Goal: Information Seeking & Learning: Learn about a topic

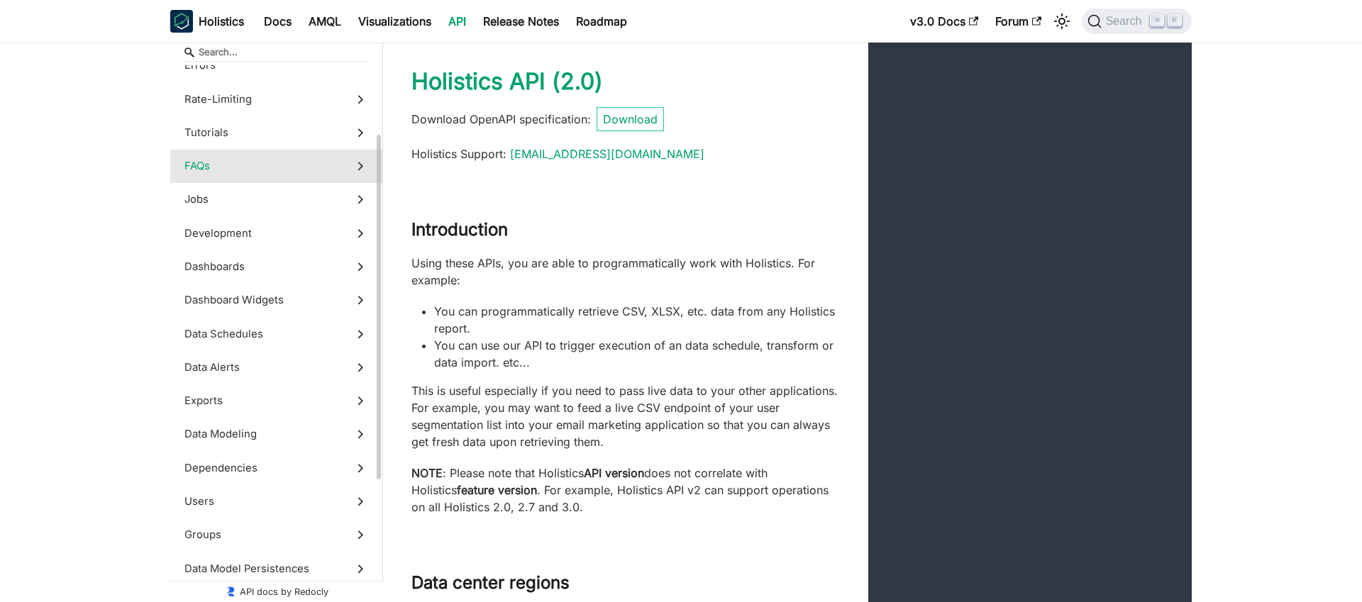
scroll to position [5, 0]
click at [279, 262] on span "Dashboards" at bounding box center [262, 265] width 157 height 16
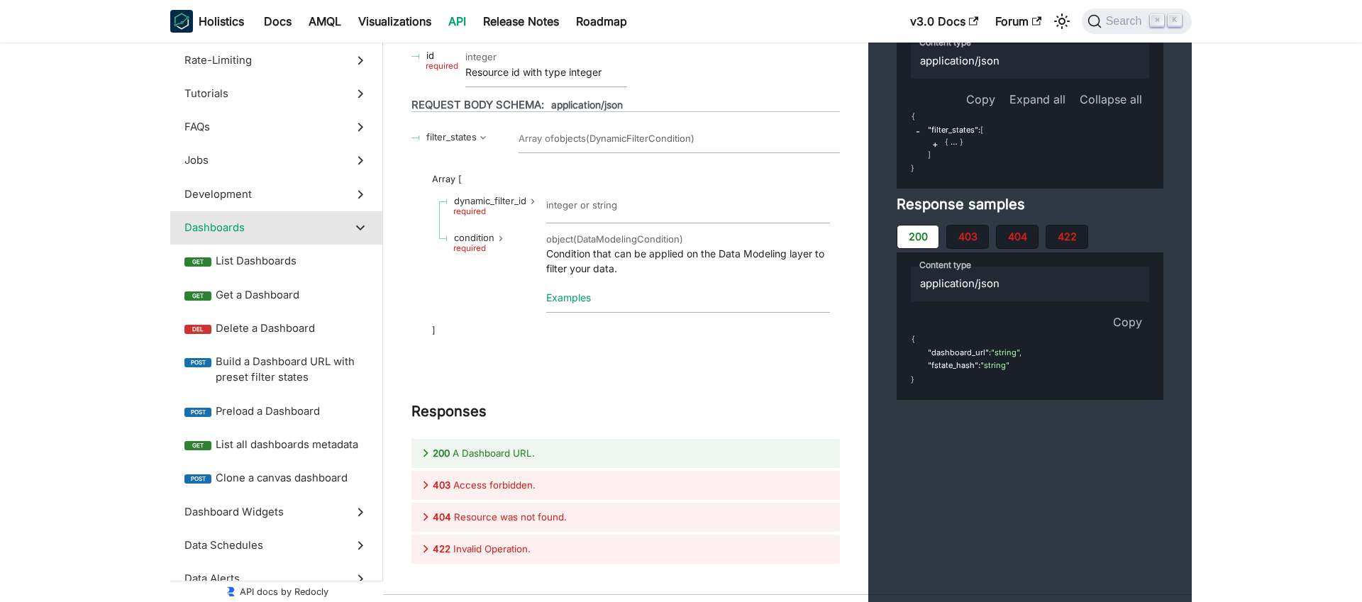
scroll to position [26023, 0]
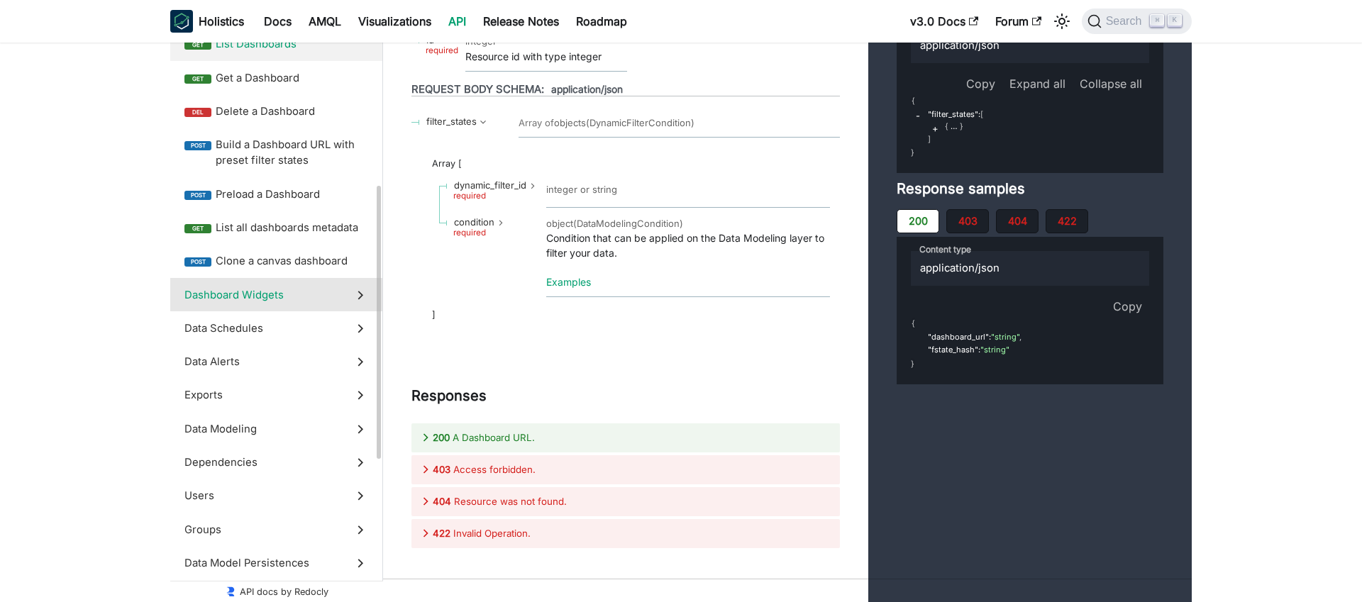
scroll to position [335, 0]
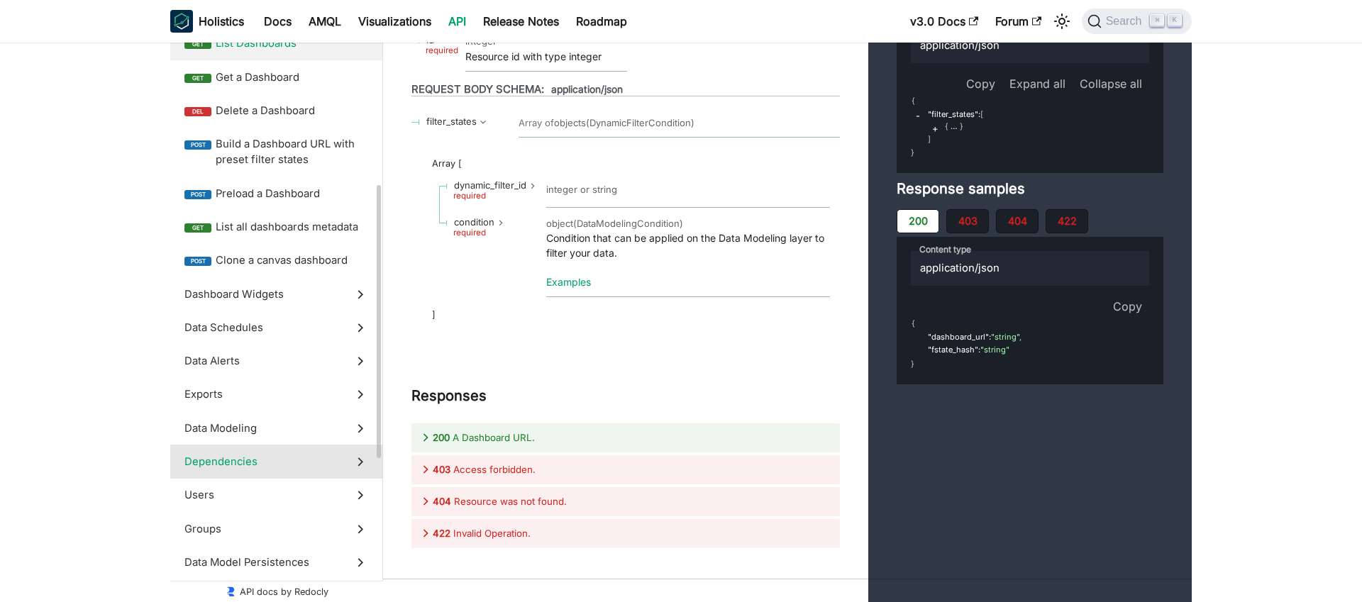
click at [232, 294] on span "Dashboard Widgets" at bounding box center [262, 294] width 157 height 16
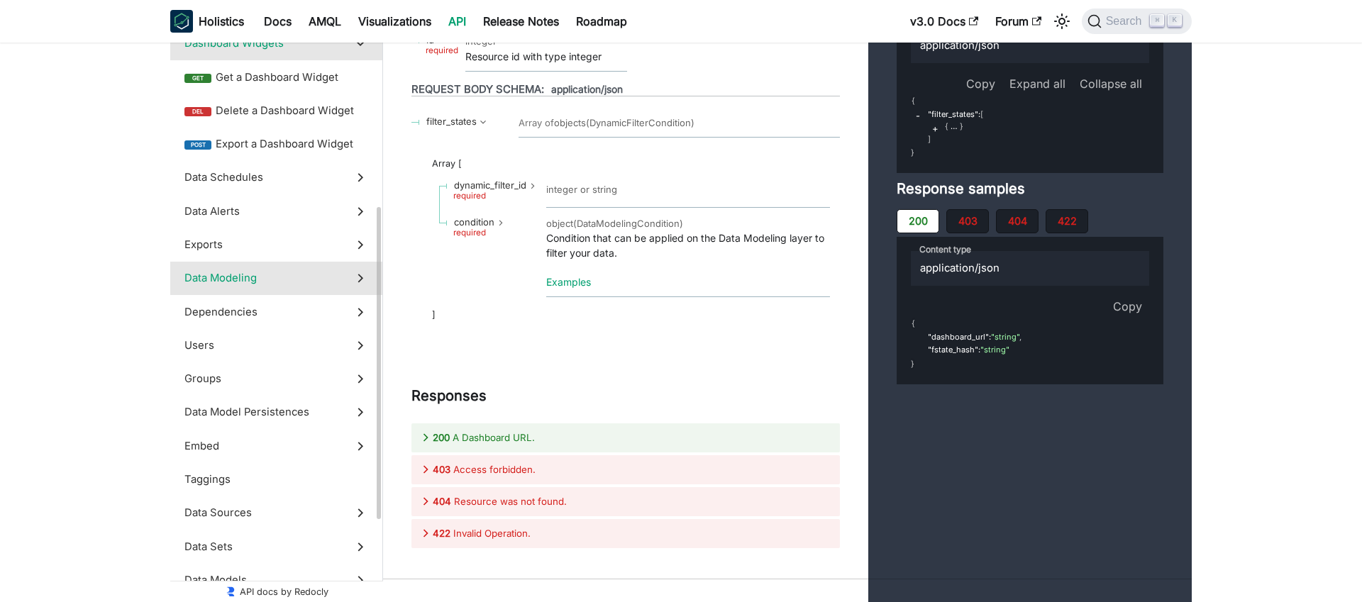
scroll to position [29820, 0]
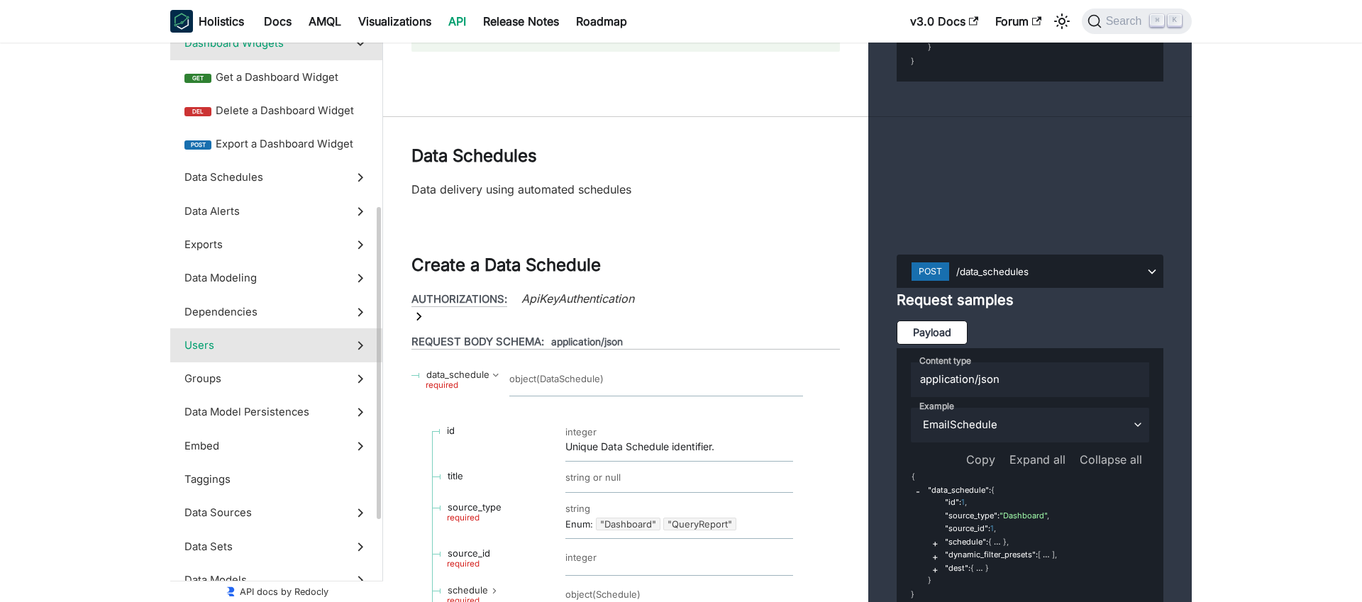
click at [266, 277] on span "Data Modeling" at bounding box center [262, 278] width 157 height 16
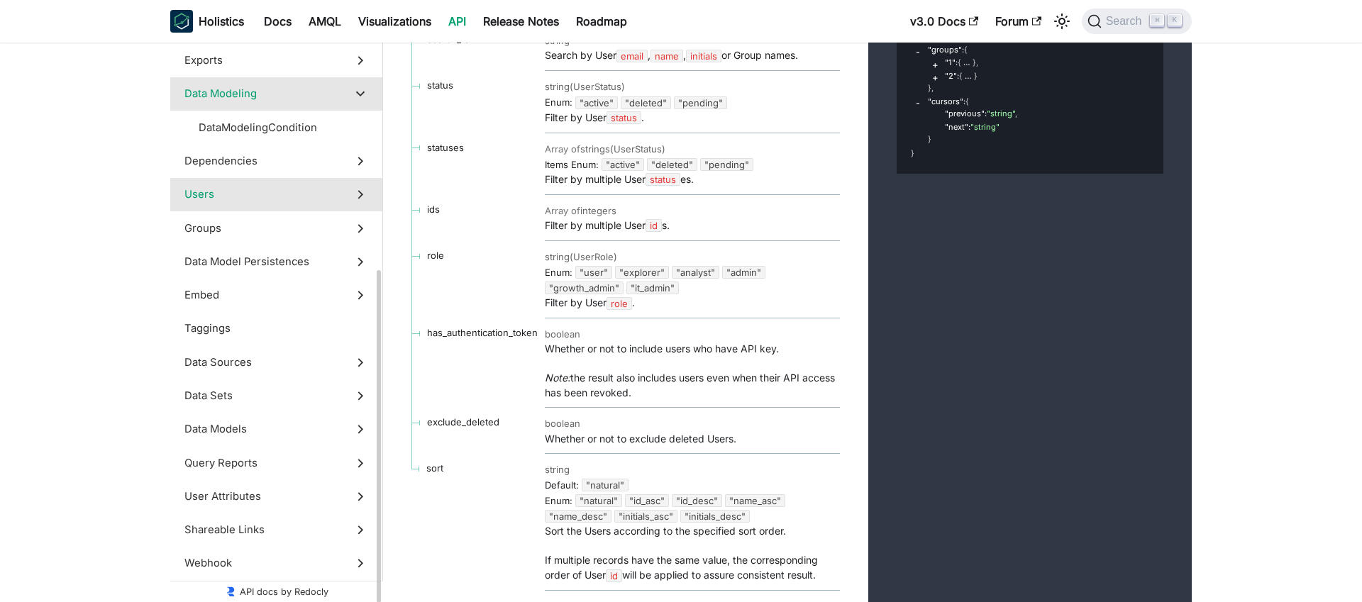
scroll to position [419, 0]
click at [261, 255] on span "Data Model Persistences" at bounding box center [262, 261] width 157 height 16
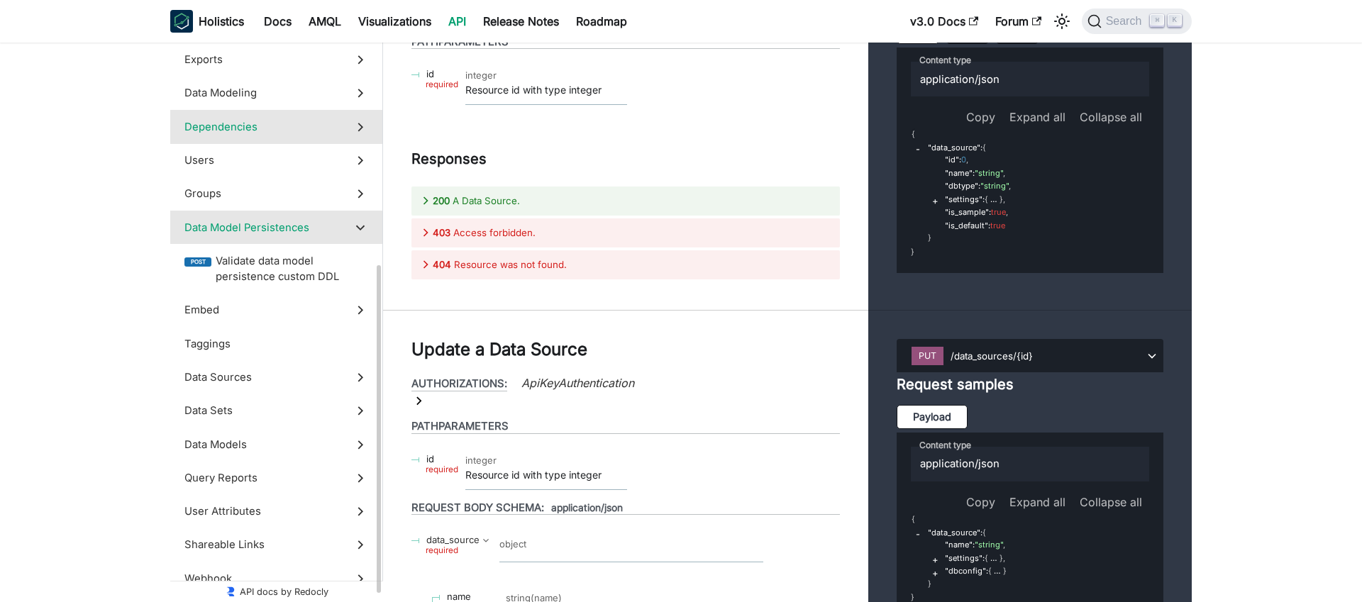
scroll to position [435, 0]
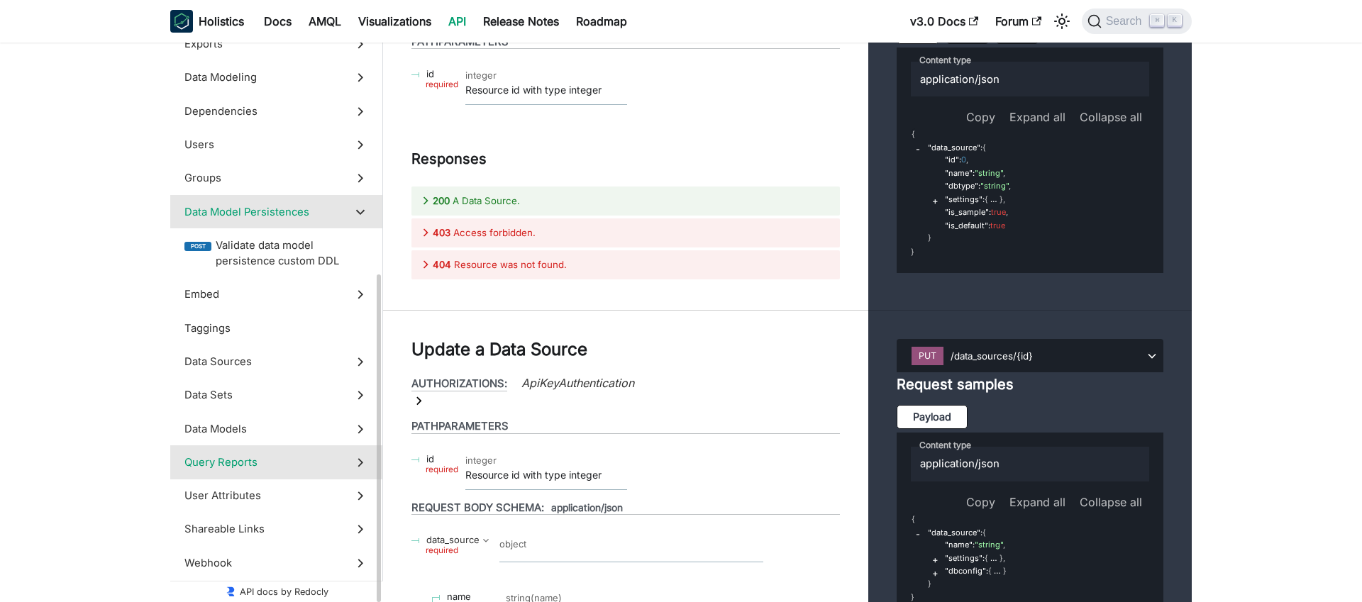
click at [266, 461] on span "Query Reports" at bounding box center [262, 463] width 157 height 16
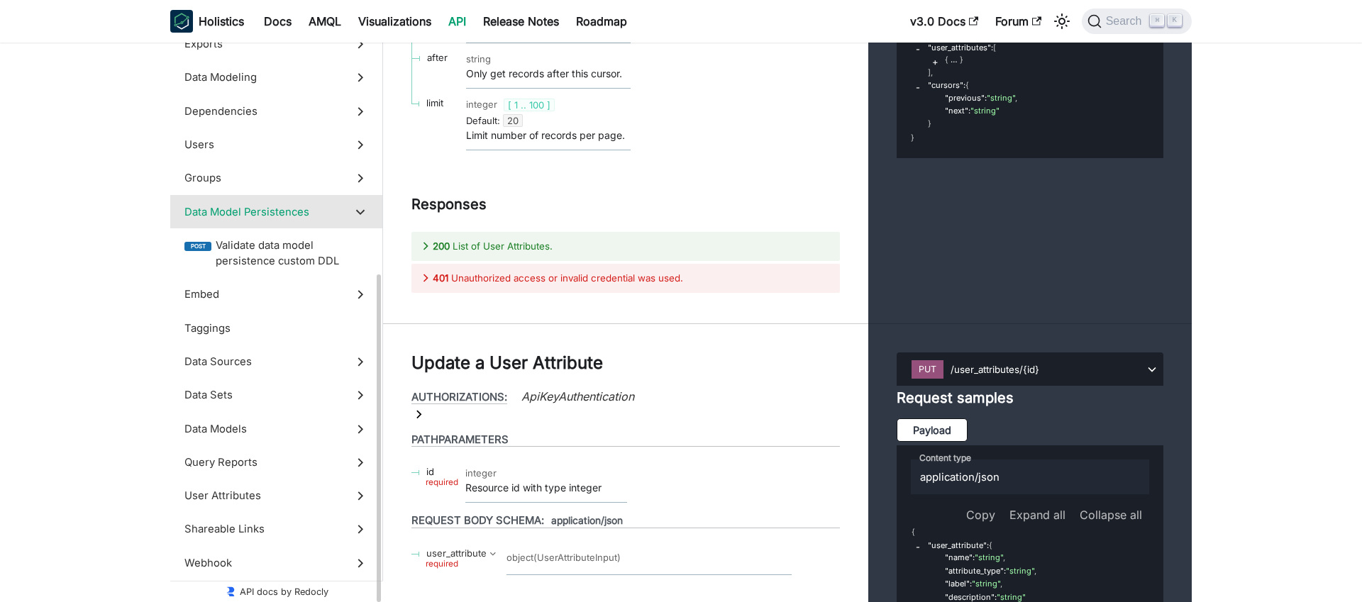
scroll to position [419, 0]
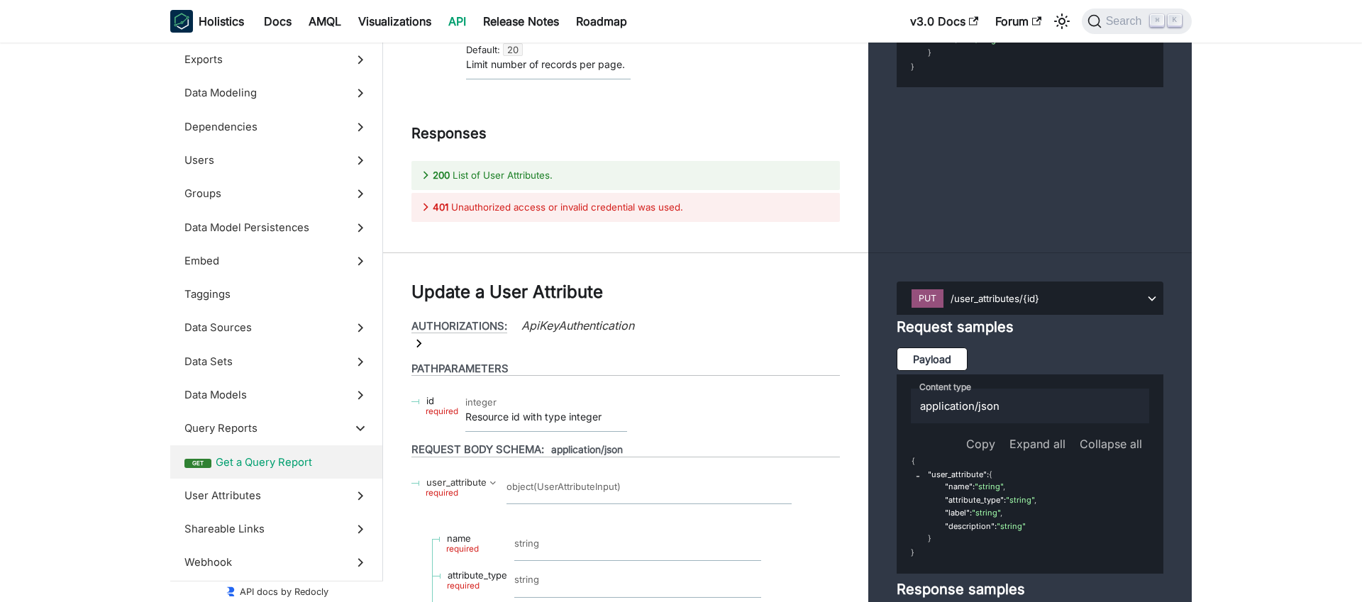
scroll to position [55326, 0]
click at [305, 457] on span "Get a Query Report" at bounding box center [292, 463] width 152 height 16
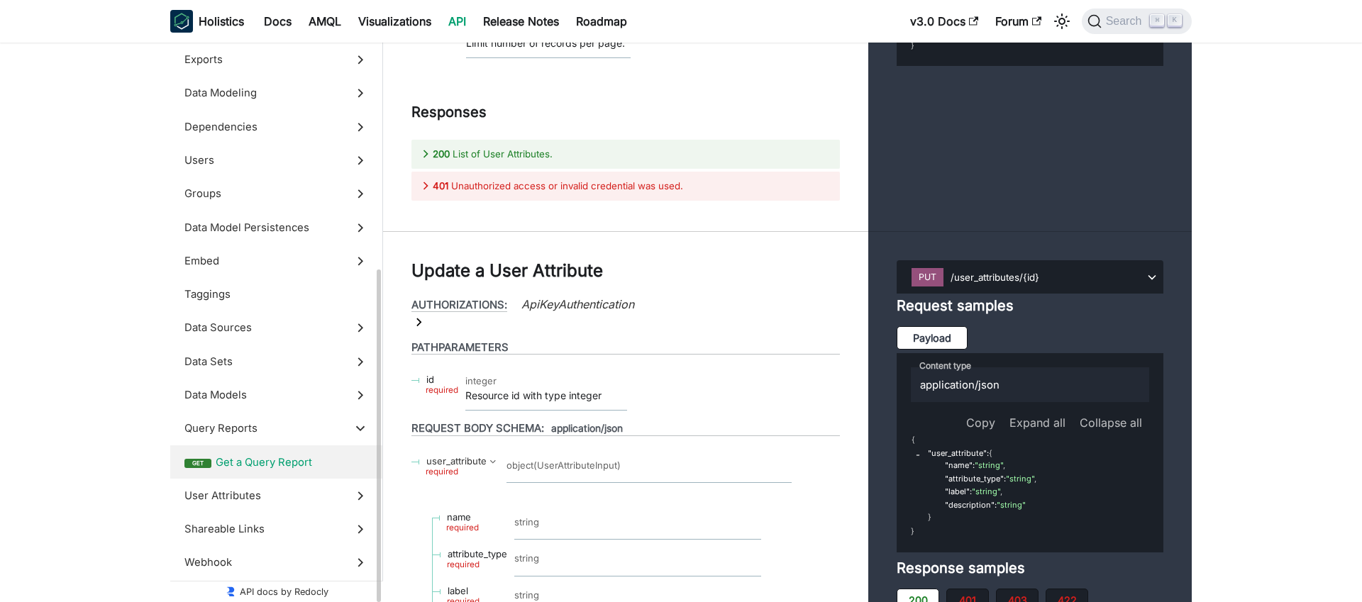
click at [316, 532] on span "Shareable Links" at bounding box center [262, 529] width 157 height 16
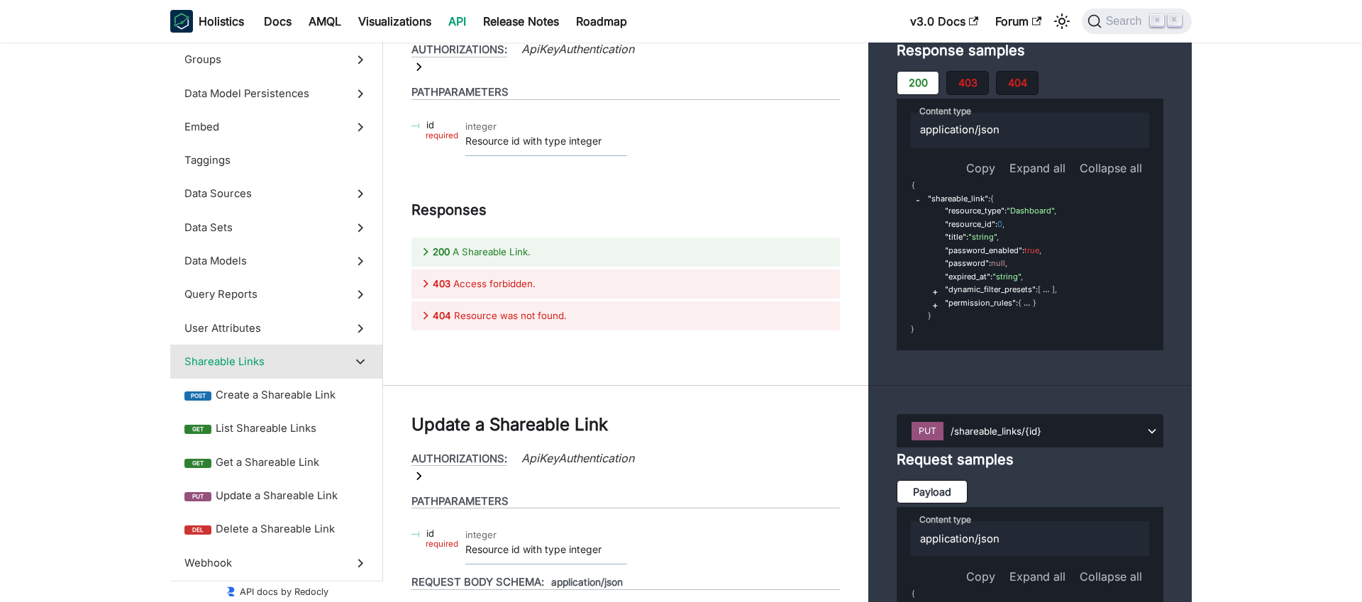
scroll to position [553, 0]
click at [325, 20] on link "AMQL" at bounding box center [325, 21] width 50 height 23
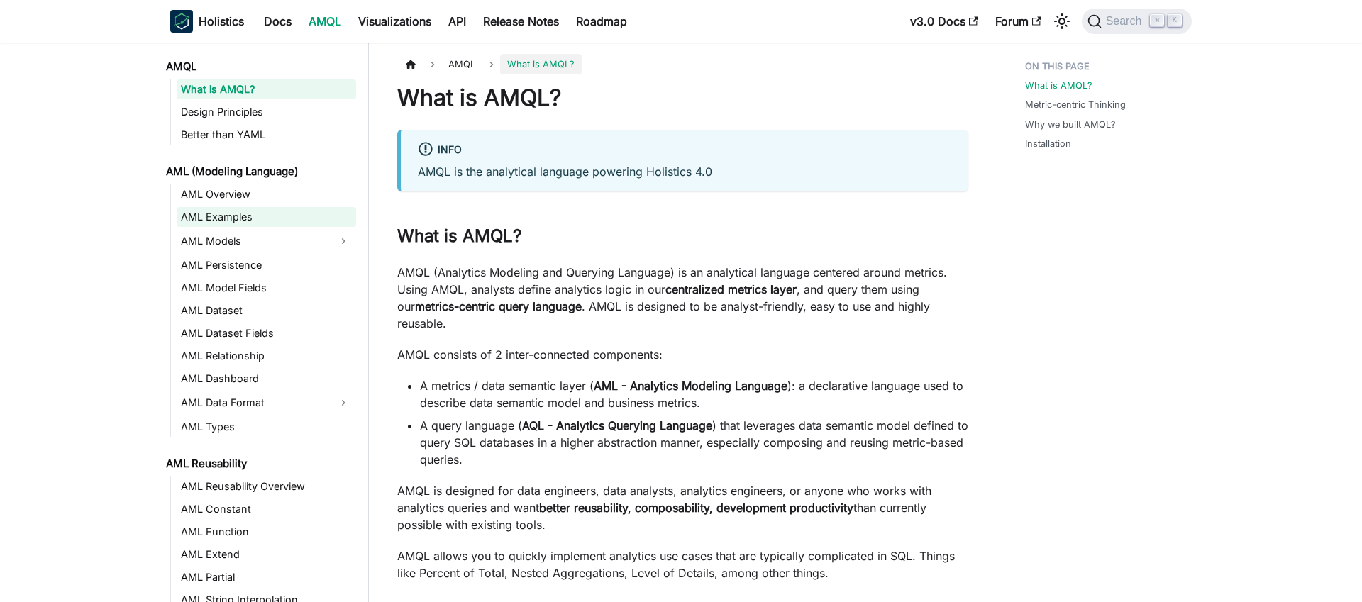
click at [221, 212] on link "AML Examples" at bounding box center [266, 217] width 179 height 20
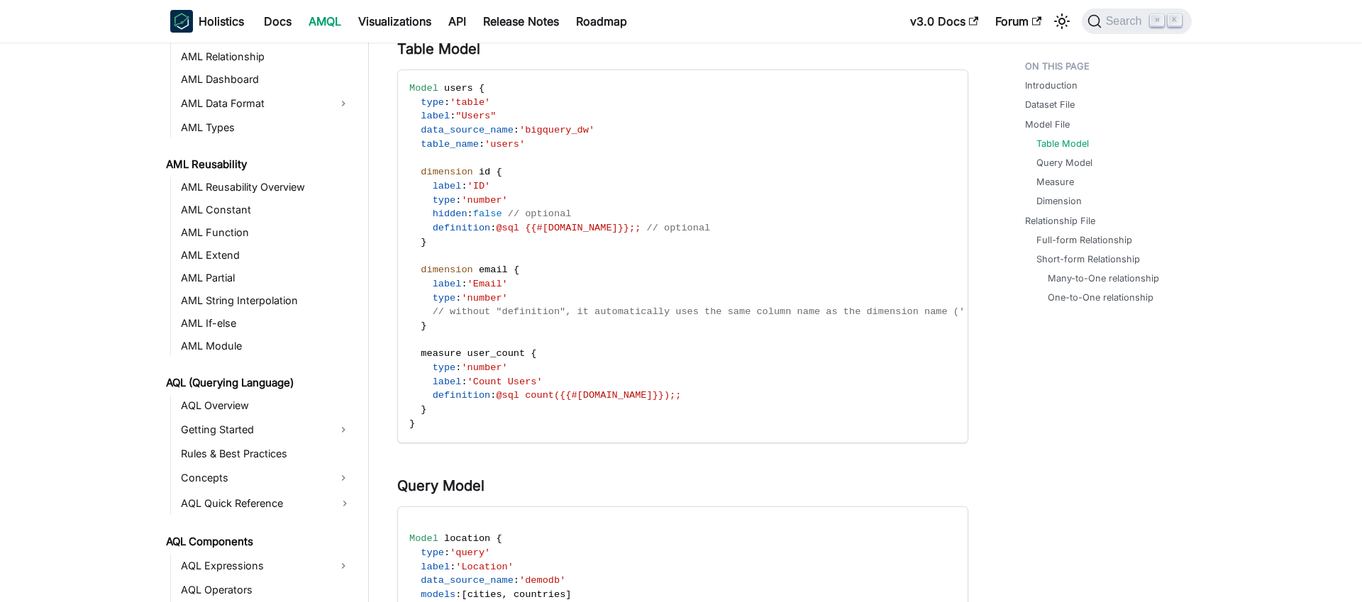
scroll to position [385, 0]
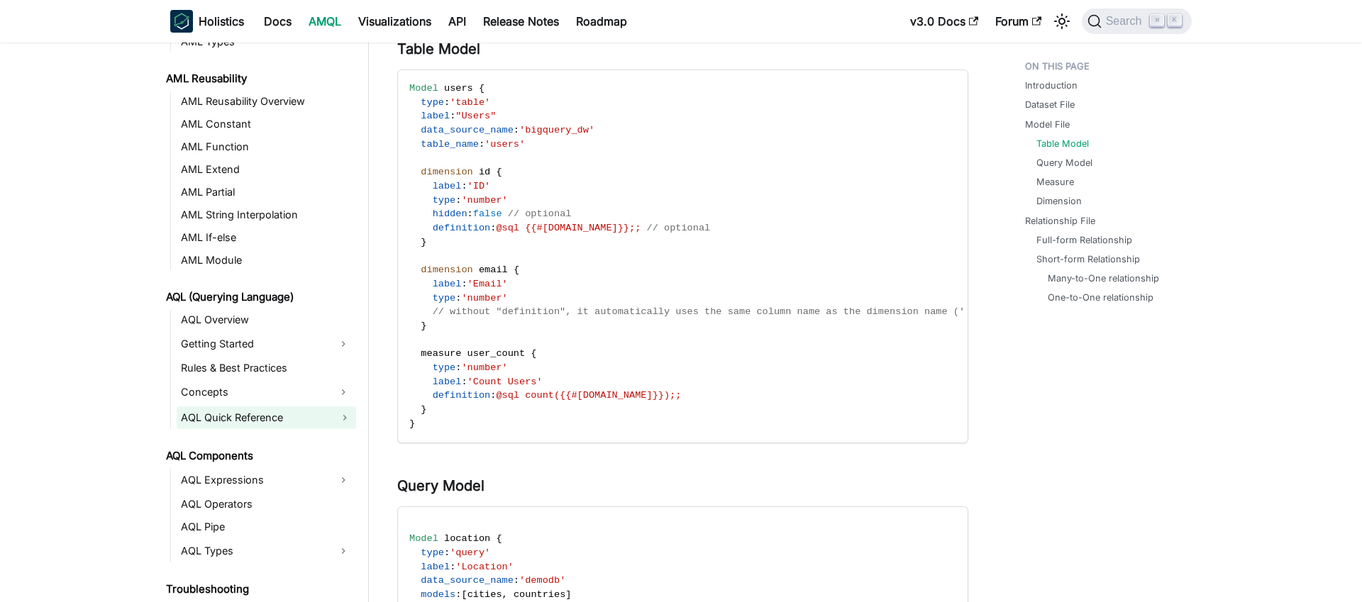
click at [236, 421] on link "AQL Quick Reference" at bounding box center [266, 417] width 179 height 23
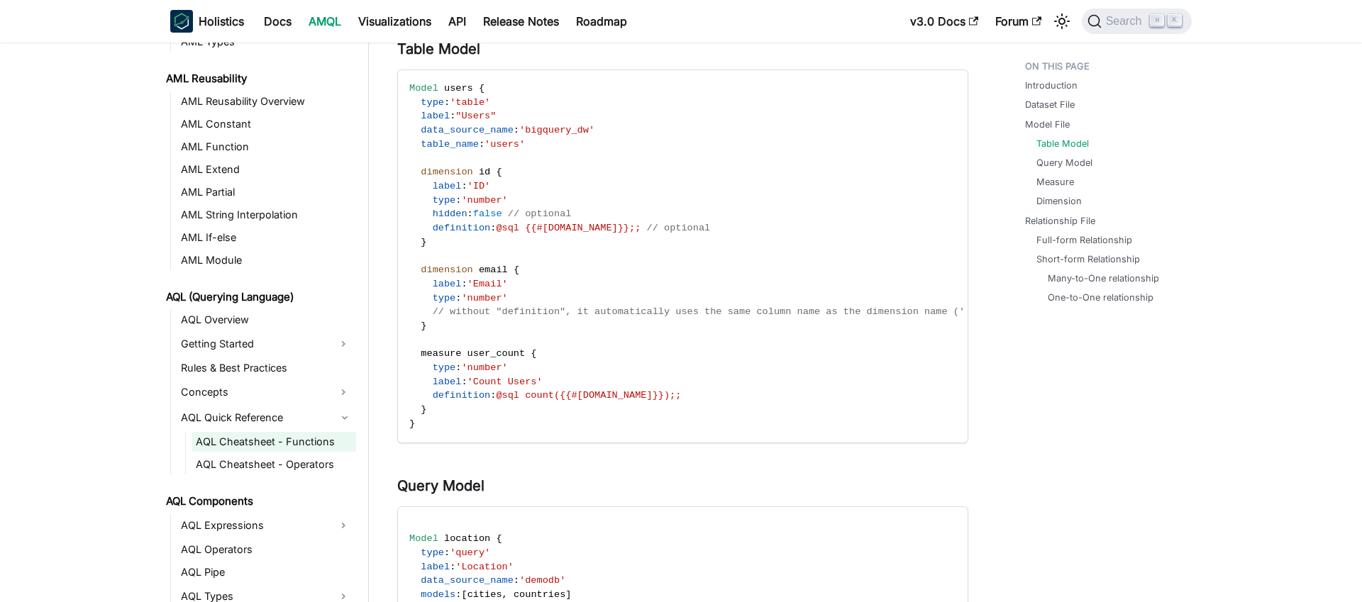
click at [260, 438] on link "AQL Cheatsheet - Functions" at bounding box center [273, 442] width 165 height 20
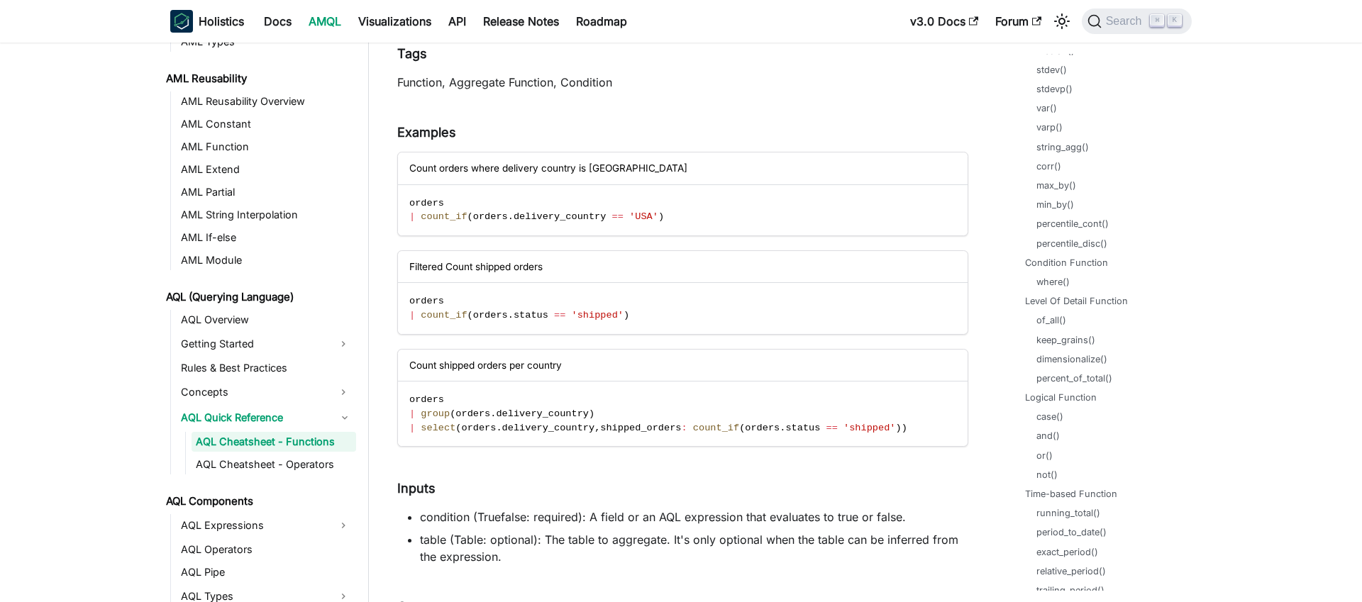
scroll to position [190, 0]
click at [1068, 355] on link "dimensionalize()" at bounding box center [1074, 358] width 71 height 13
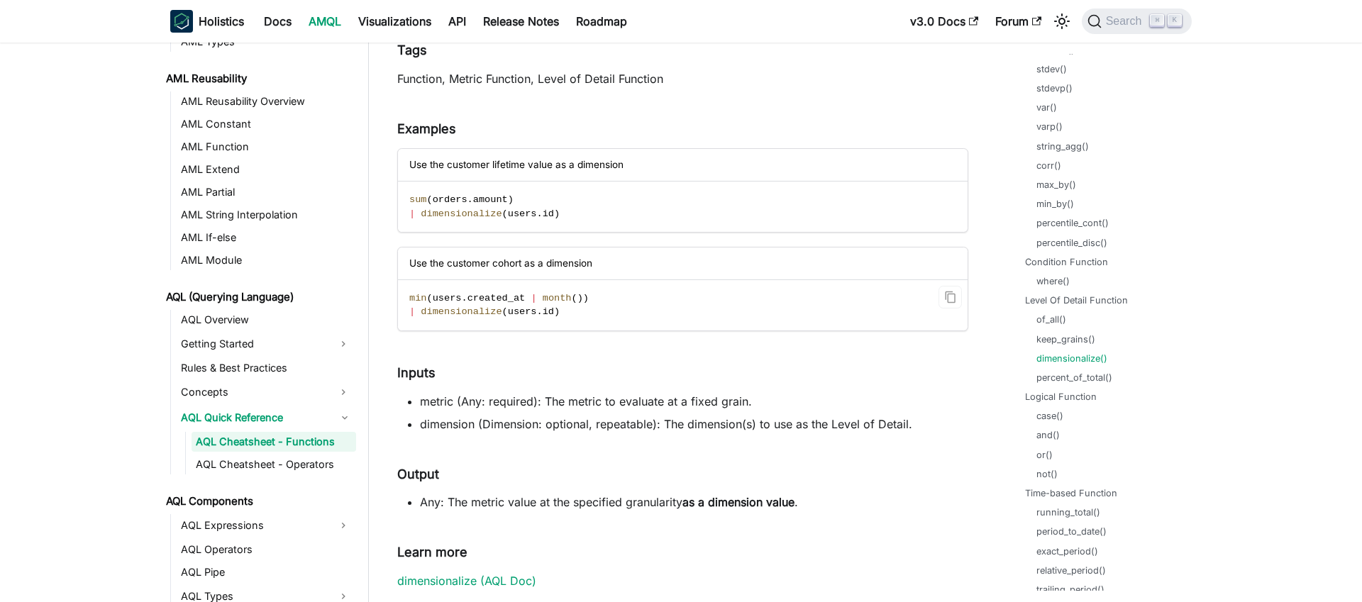
scroll to position [20376, 0]
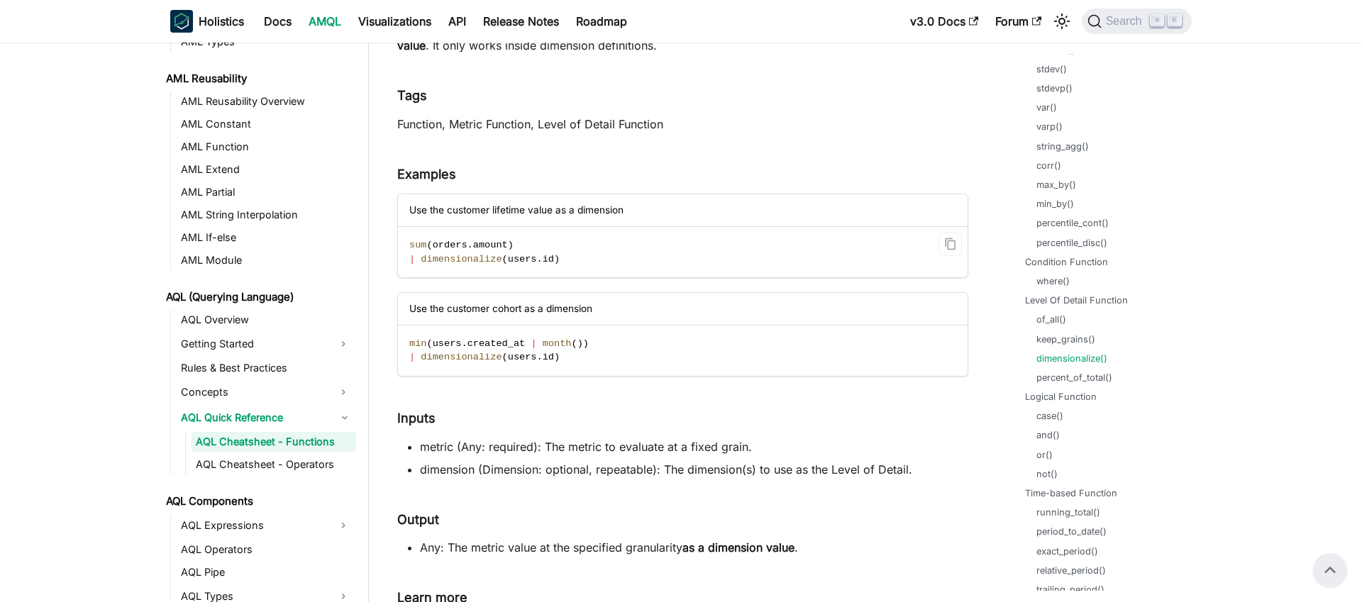
scroll to position [20296, 0]
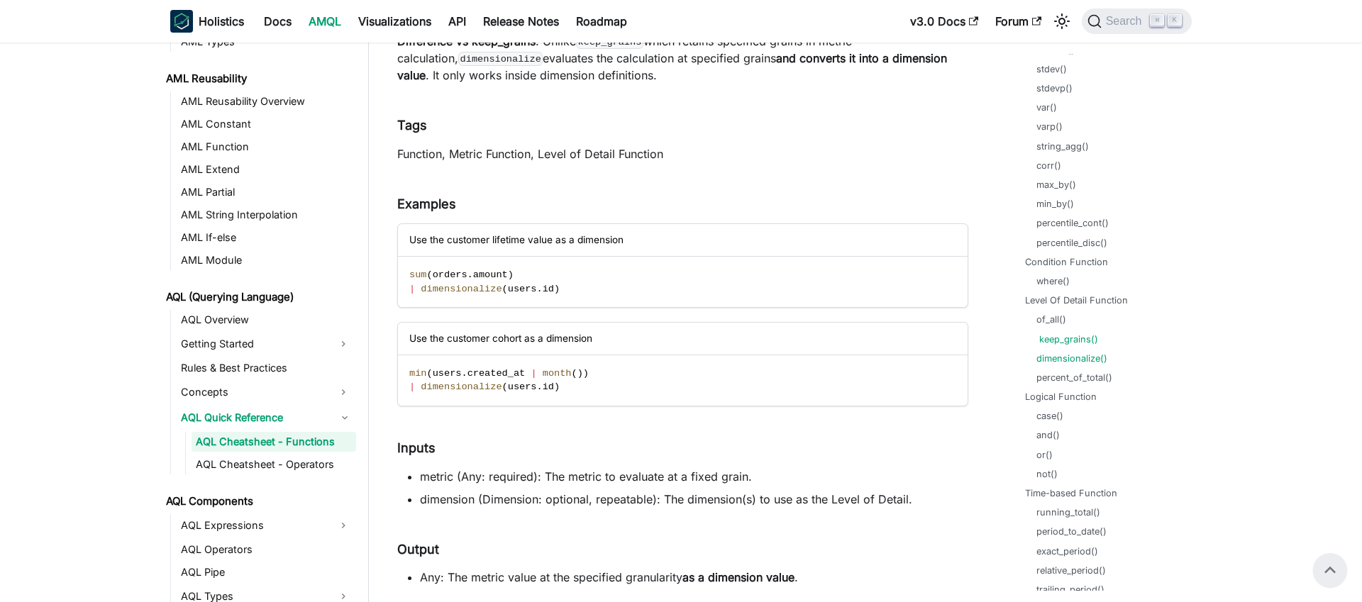
click at [1053, 340] on link "keep_grains()" at bounding box center [1068, 339] width 59 height 13
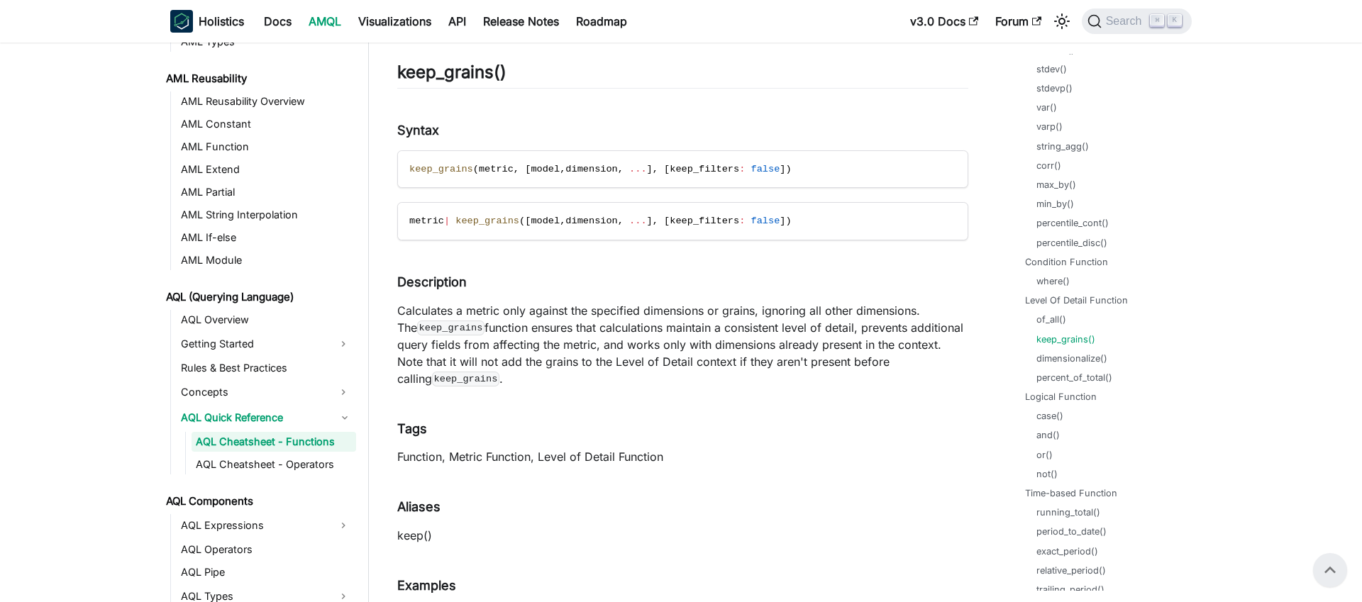
scroll to position [18850, 0]
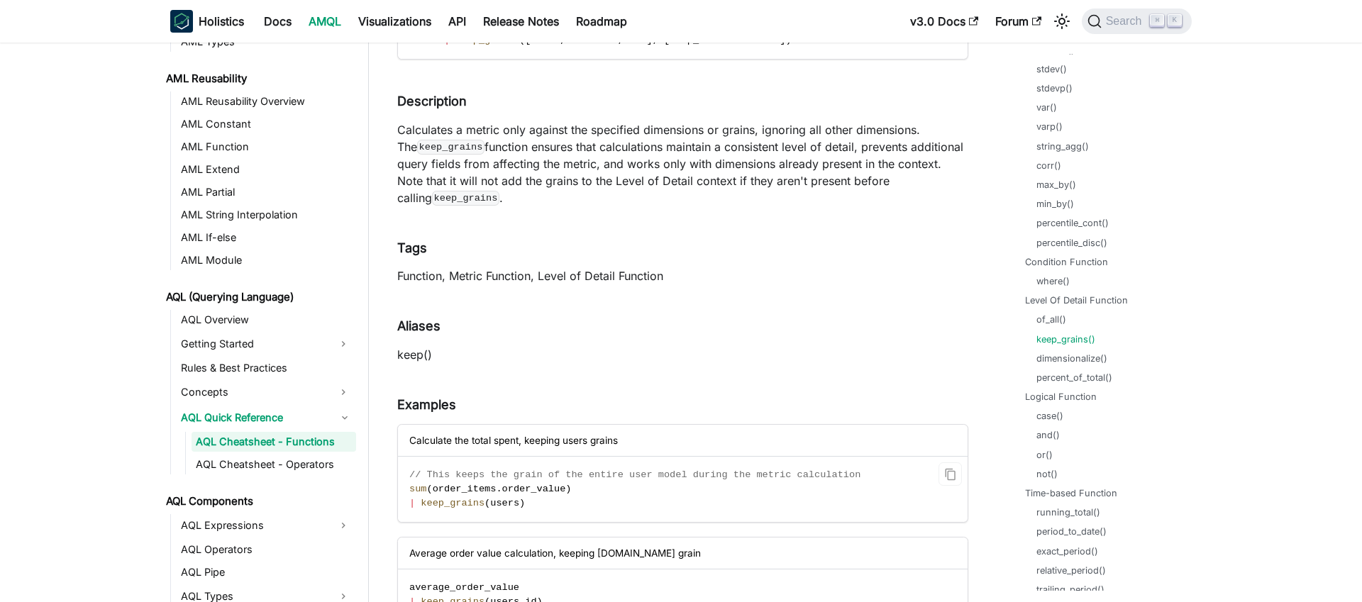
scroll to position [19038, 0]
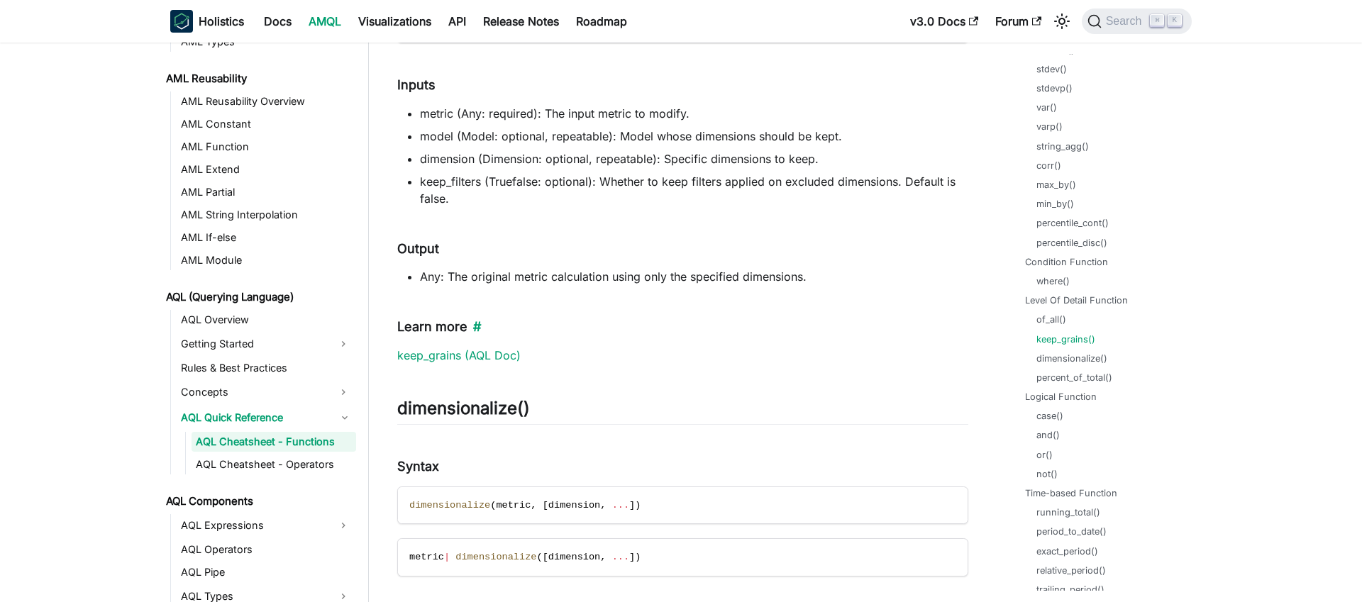
scroll to position [19610, 0]
click at [474, 355] on link "keep_grains (AQL Doc)" at bounding box center [458, 354] width 123 height 14
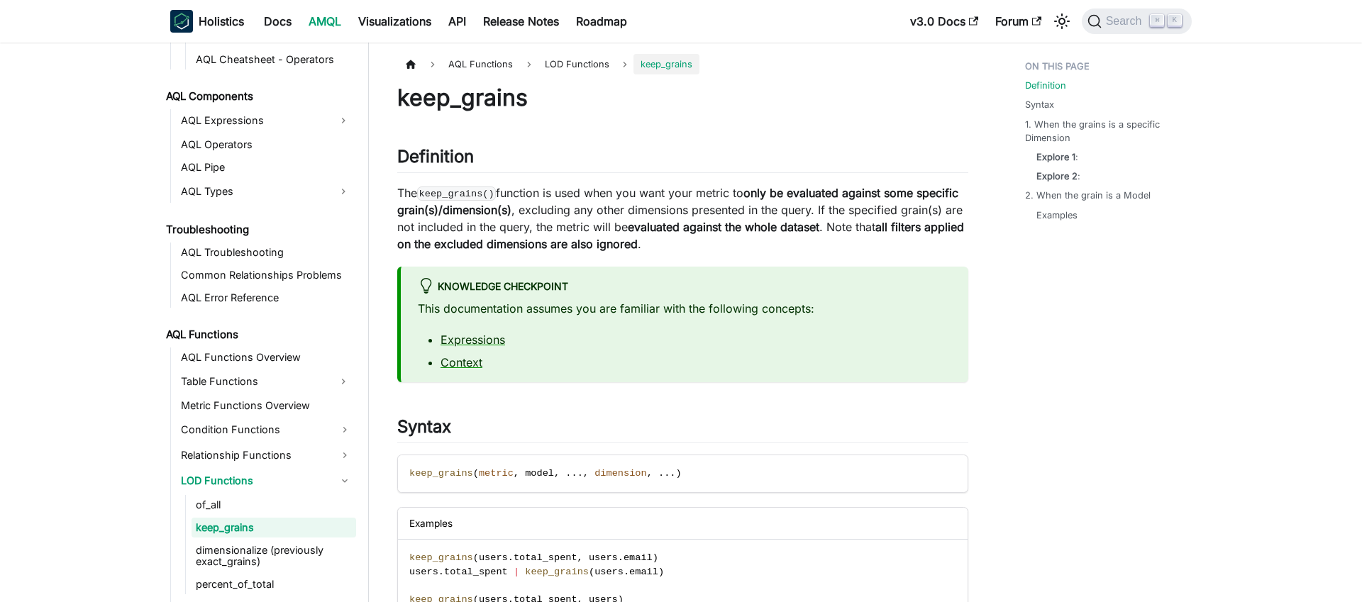
scroll to position [792, 0]
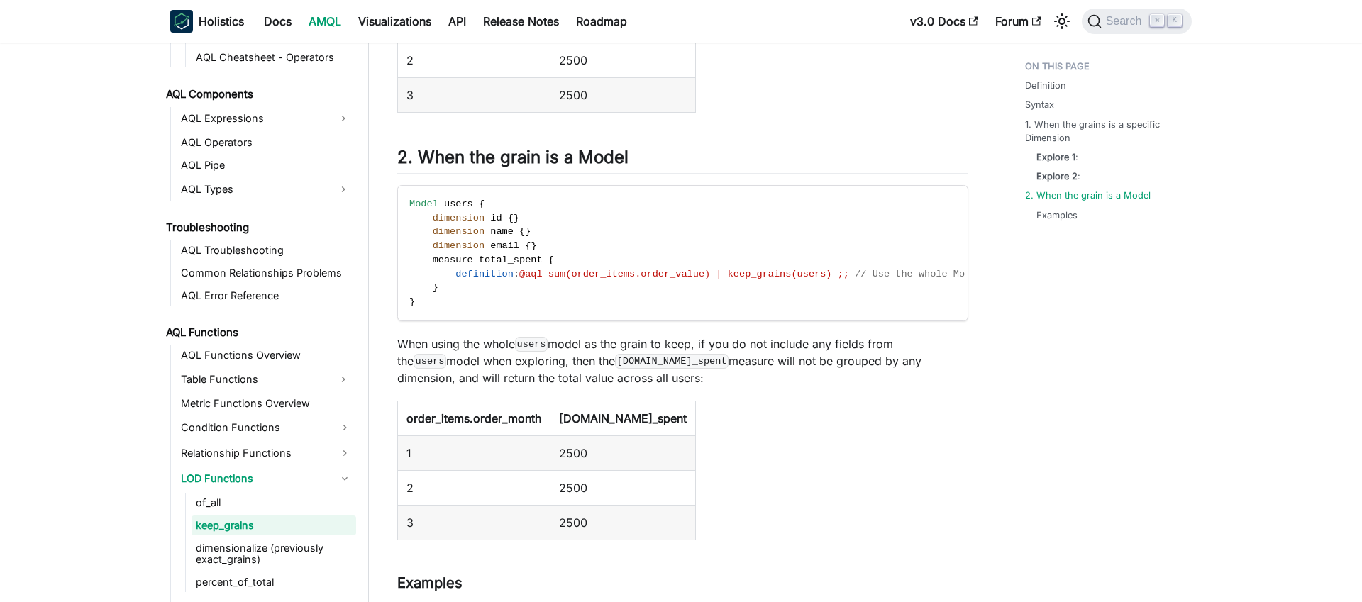
scroll to position [1826, 0]
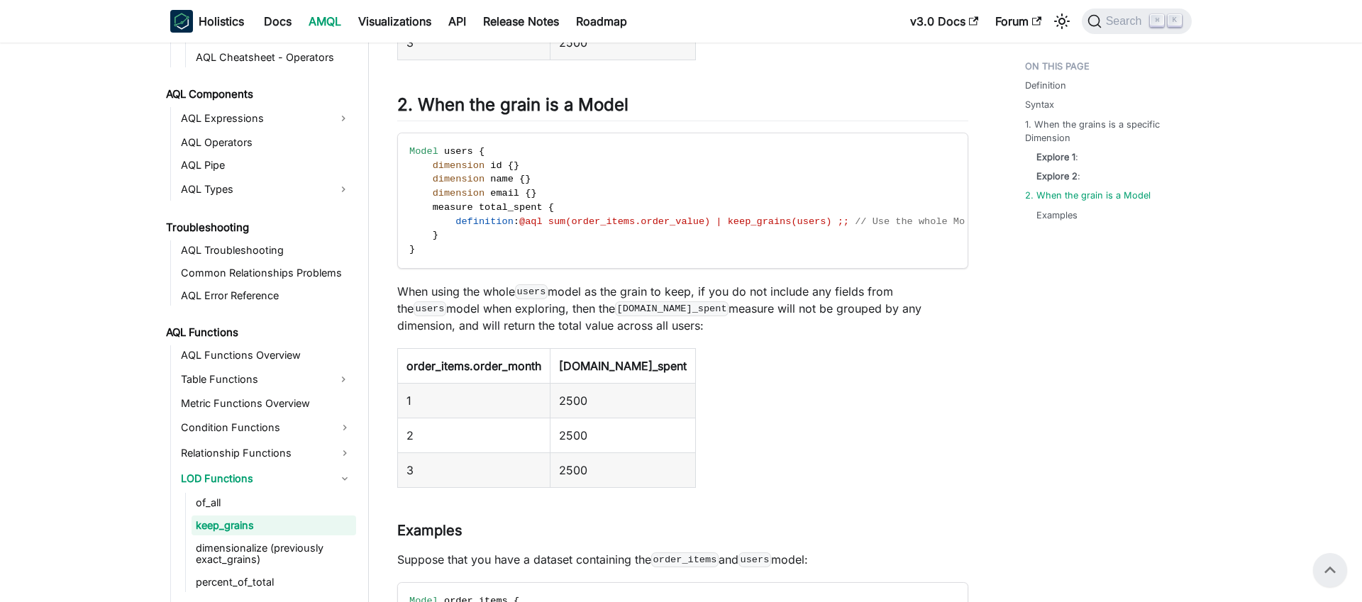
scroll to position [1869, 0]
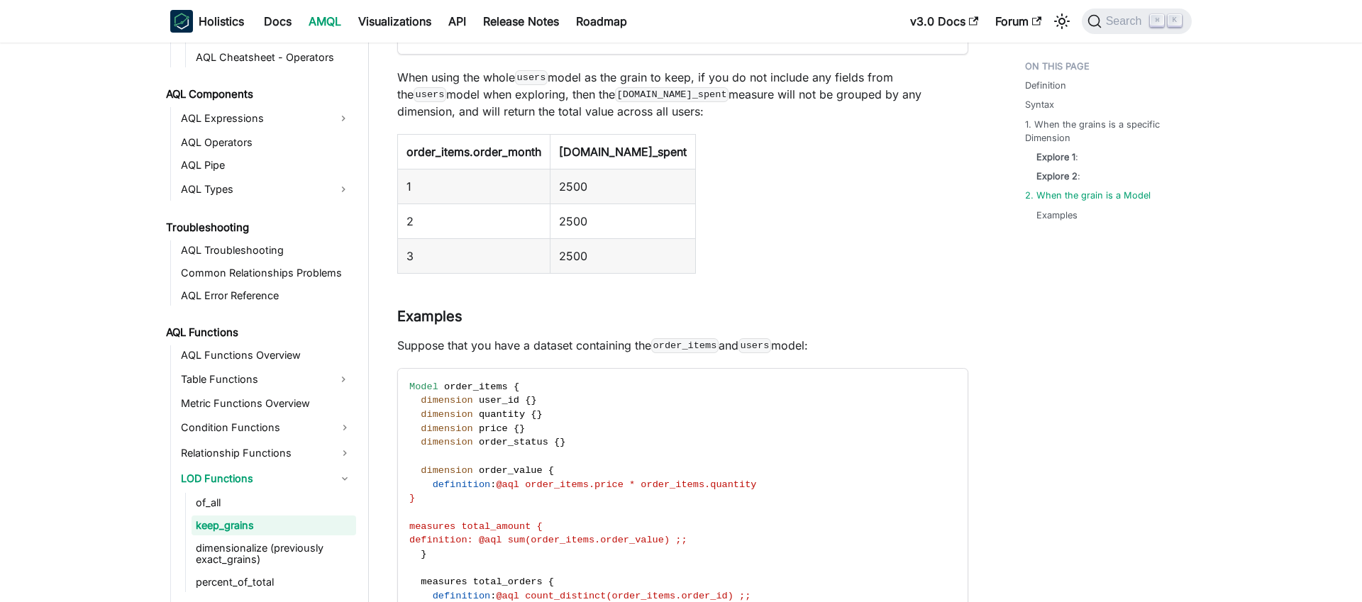
scroll to position [2093, 0]
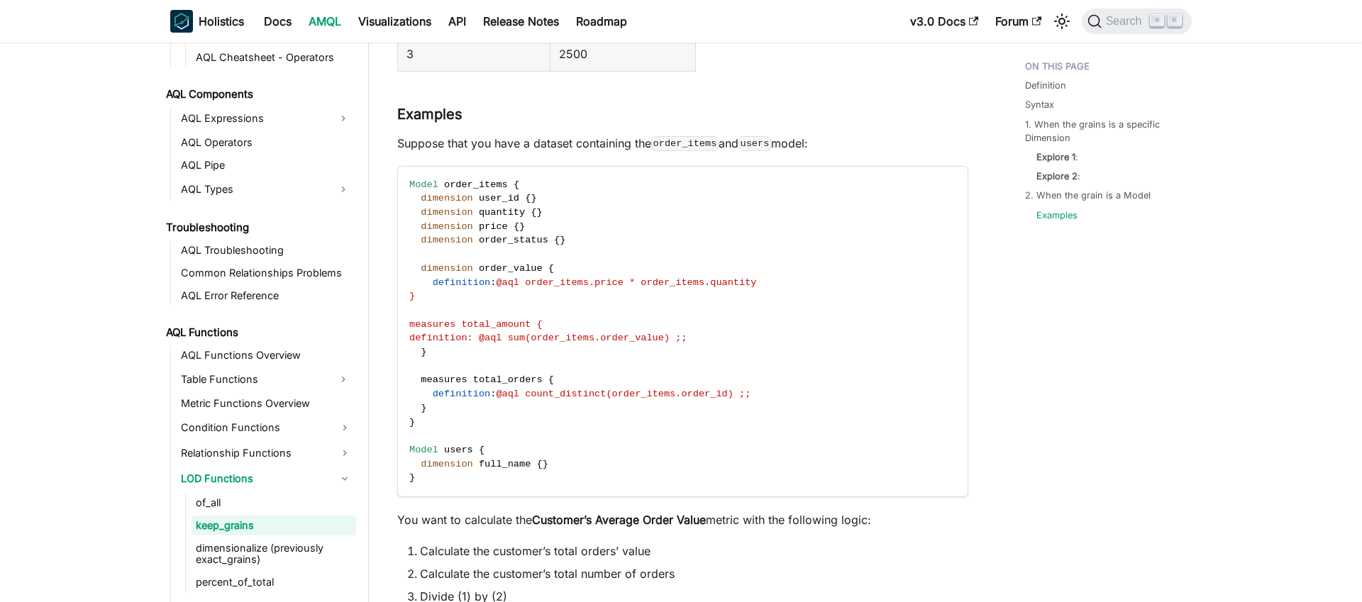
scroll to position [2310, 0]
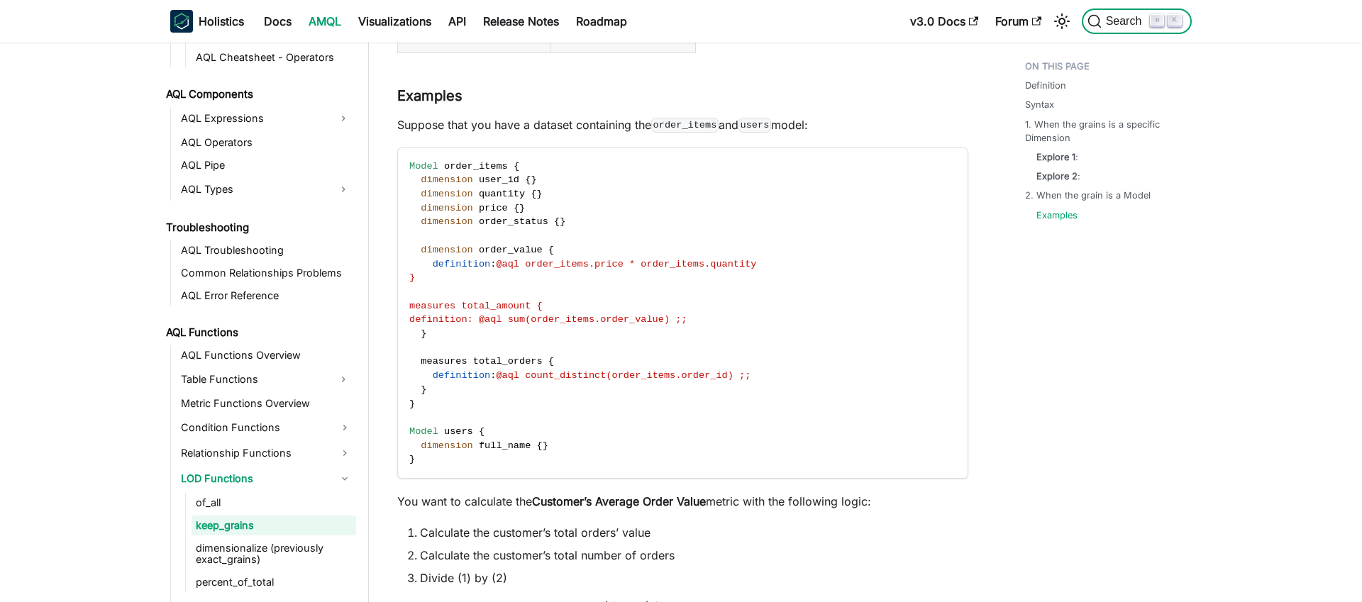
click at [1117, 18] on span "Search" at bounding box center [1125, 21] width 49 height 13
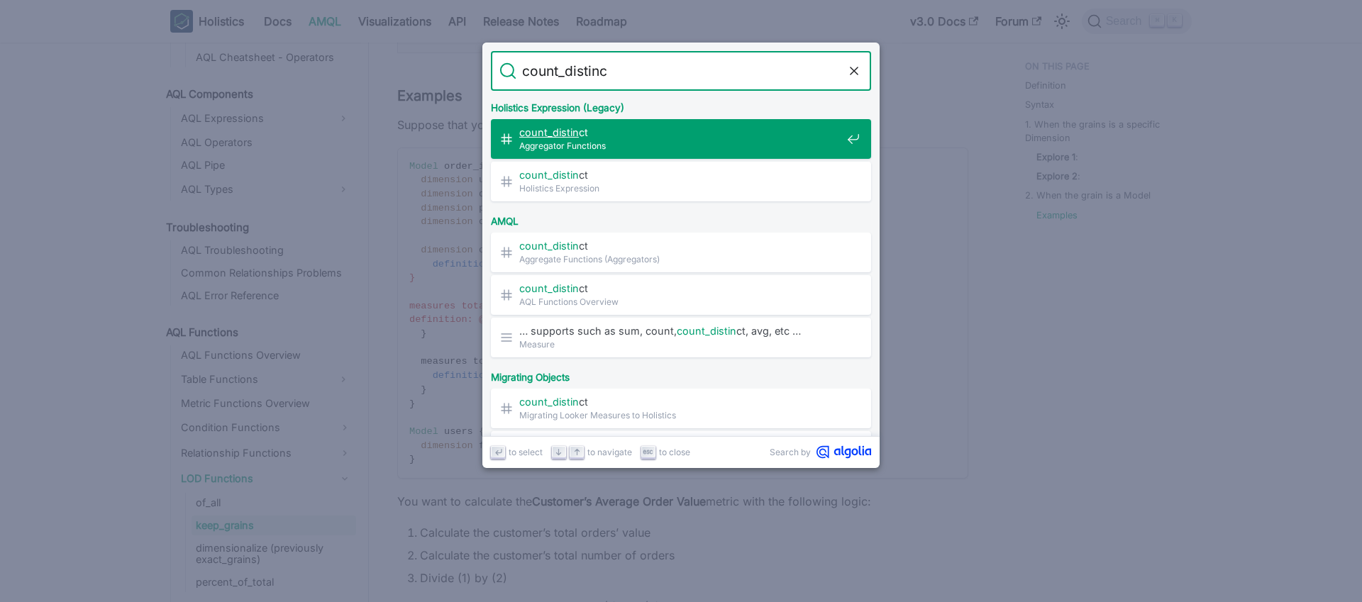
type input "count_distinct"
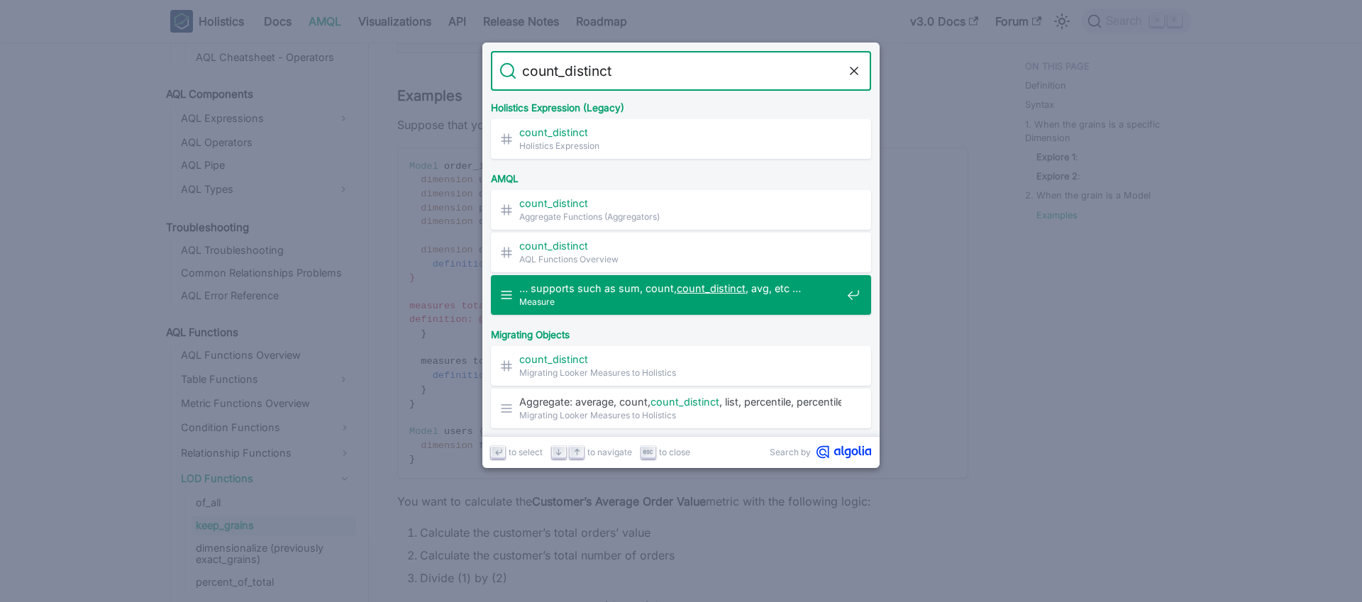
scroll to position [44, 0]
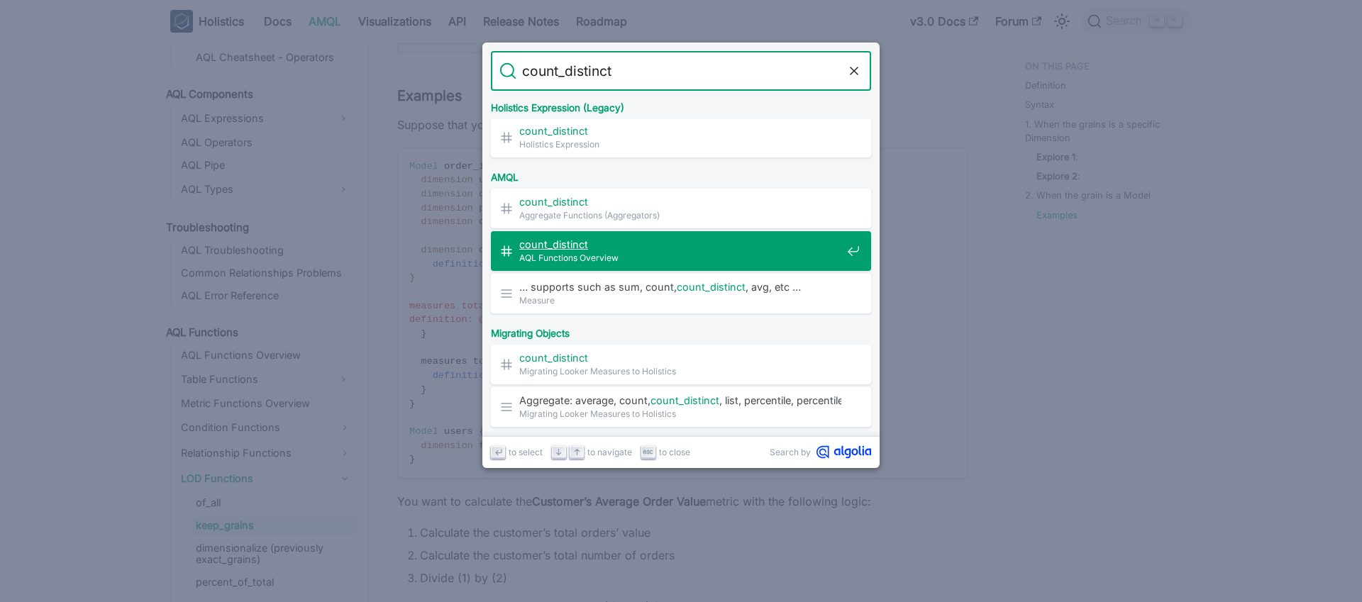
click at [580, 245] on mark "count_distinct" at bounding box center [553, 244] width 69 height 12
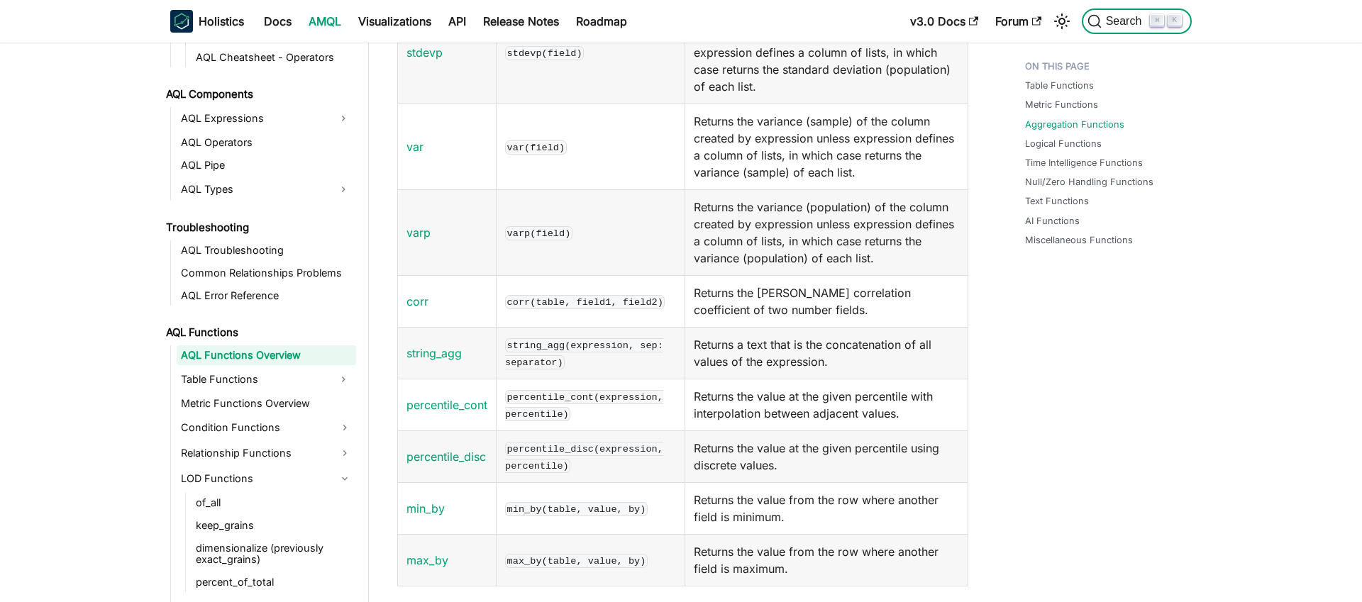
scroll to position [1648, 0]
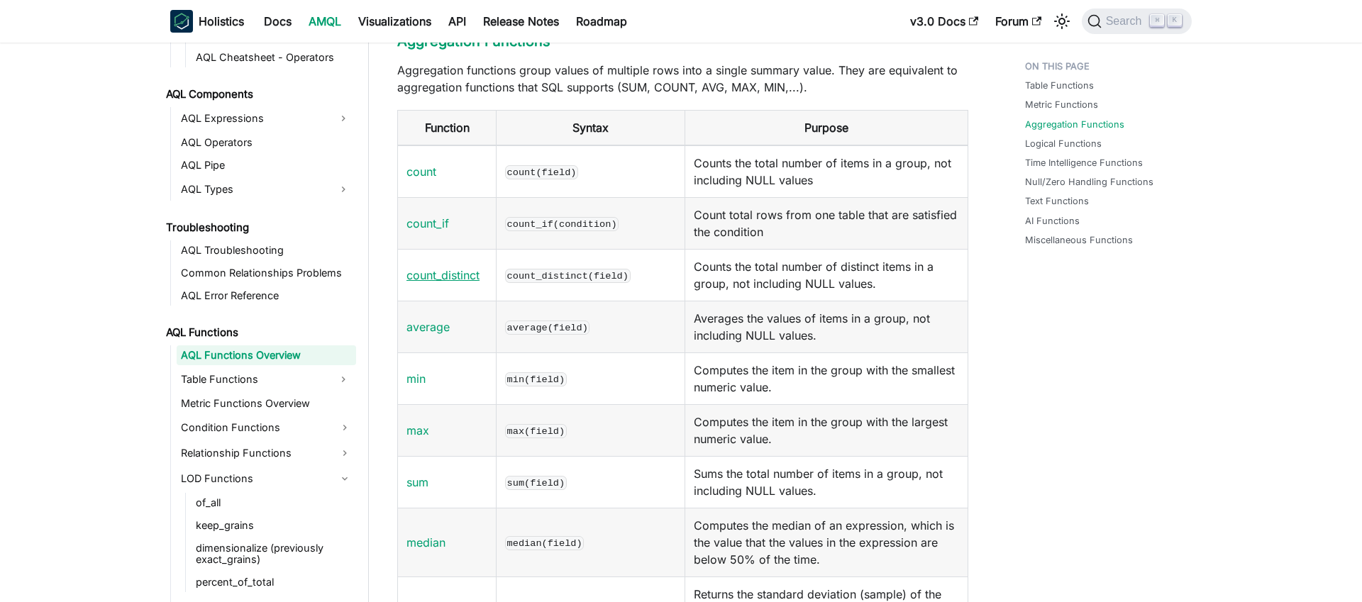
click at [440, 282] on link "count_distinct" at bounding box center [442, 275] width 73 height 14
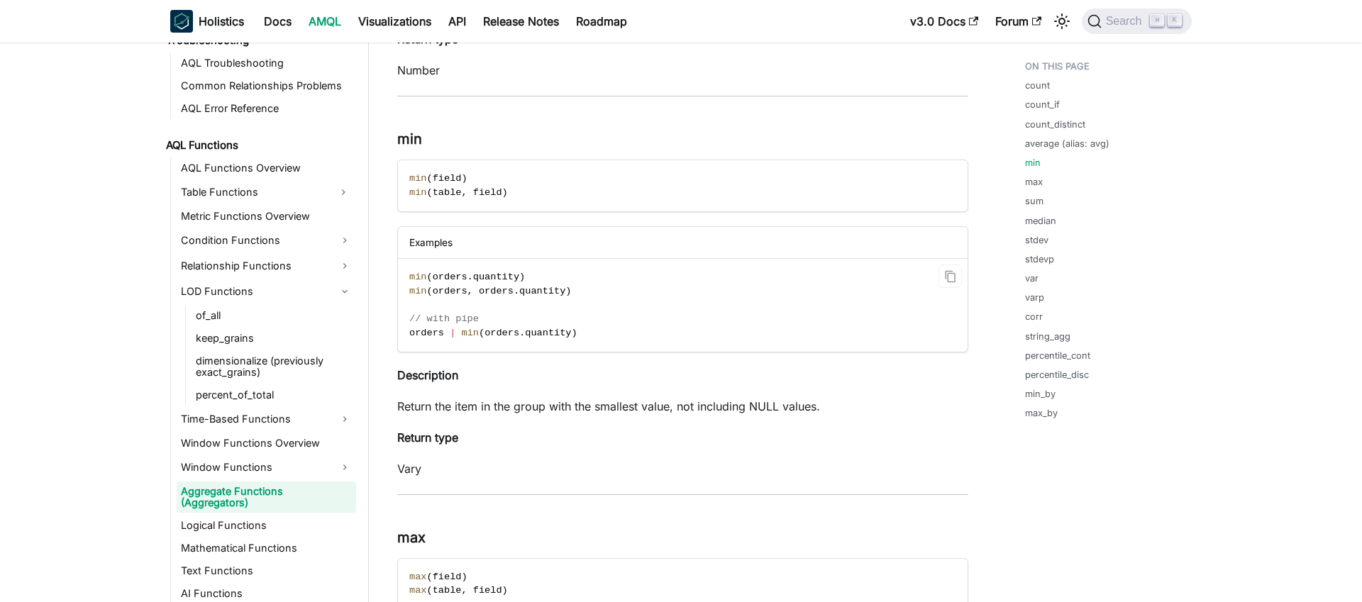
scroll to position [991, 0]
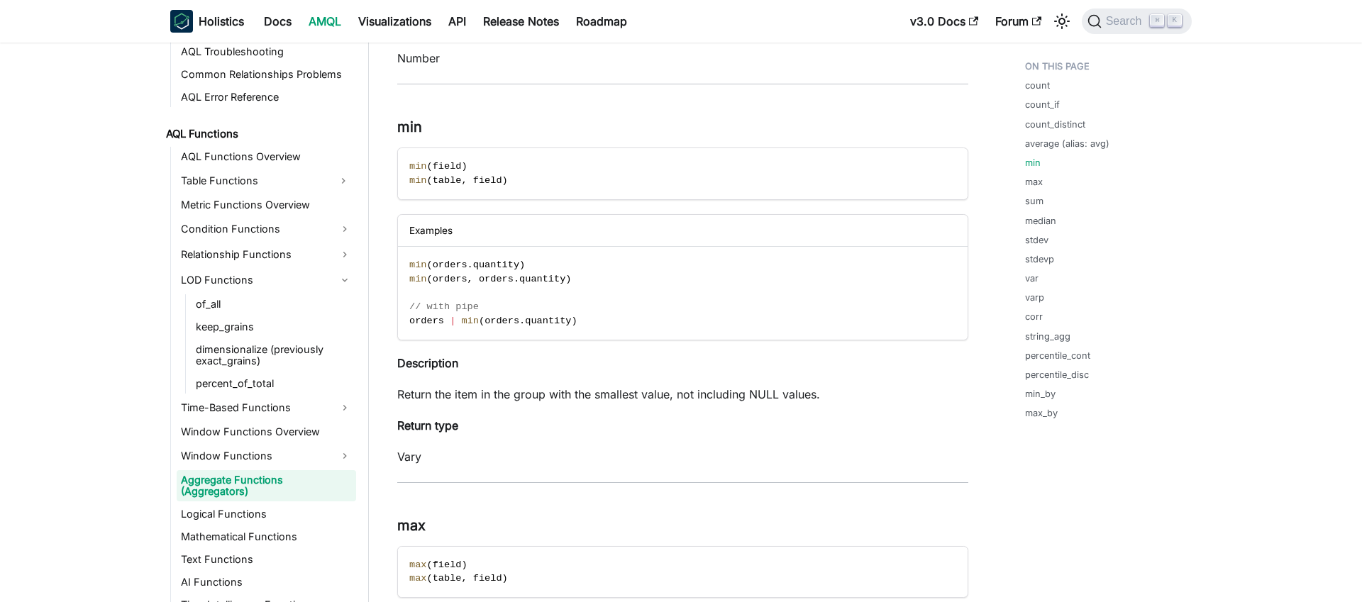
scroll to position [1674, 0]
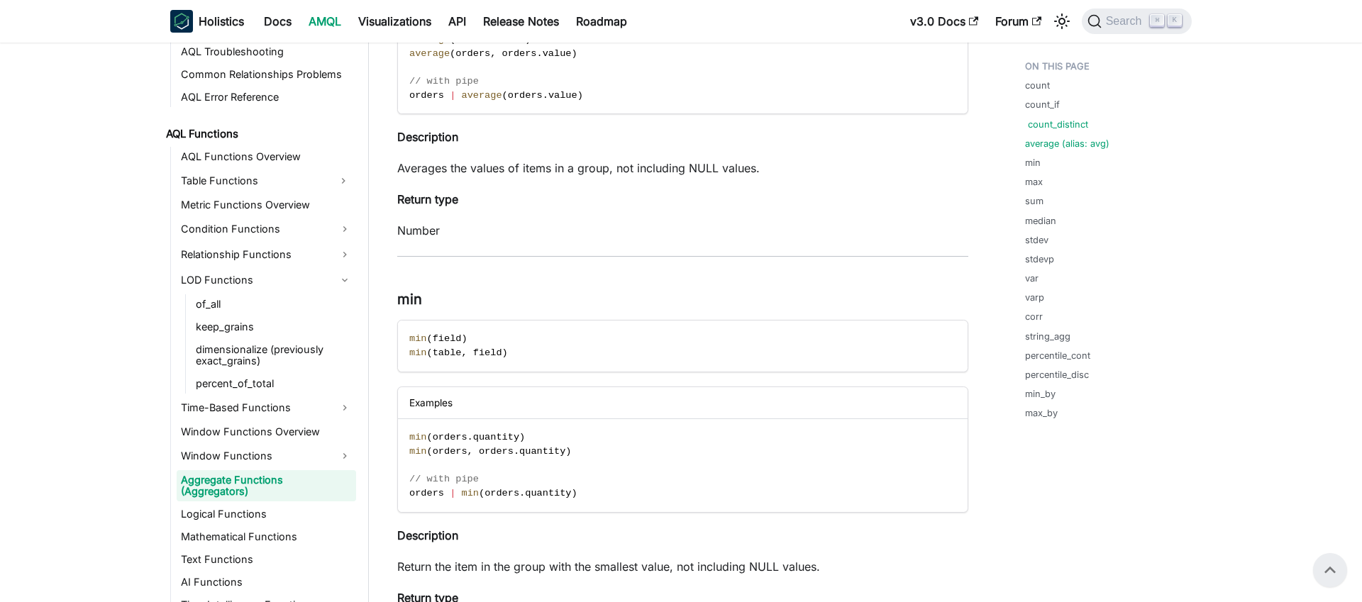
click at [1048, 126] on link "count_distinct" at bounding box center [1058, 124] width 60 height 13
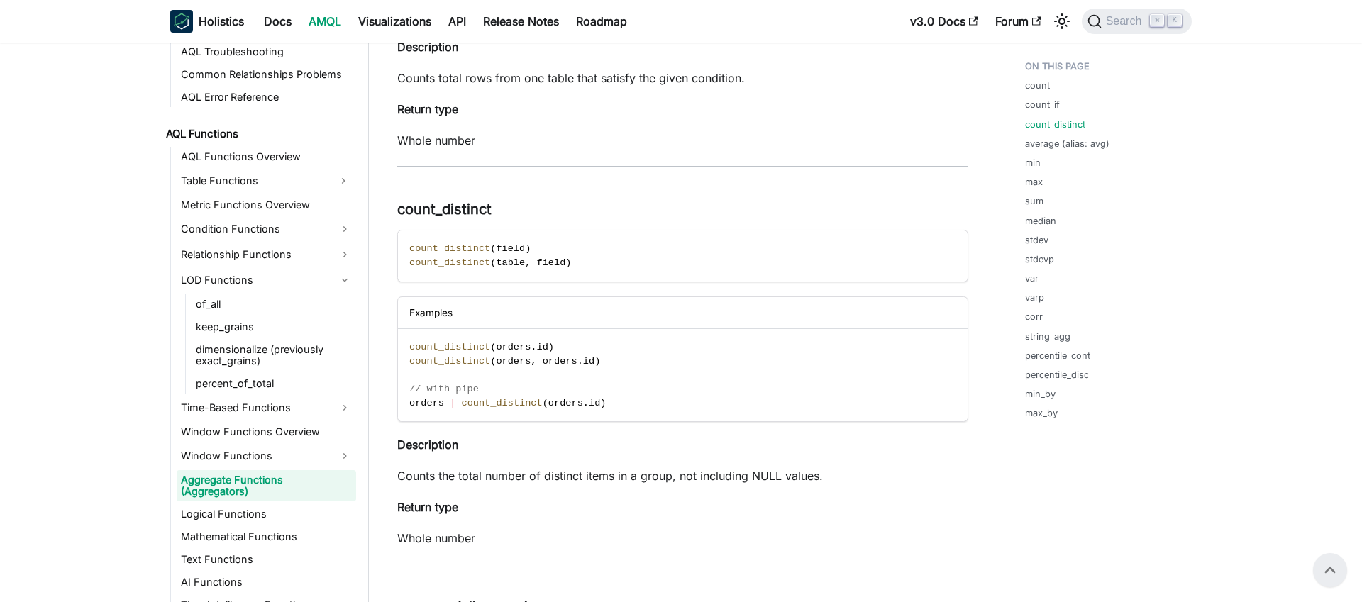
scroll to position [811, 0]
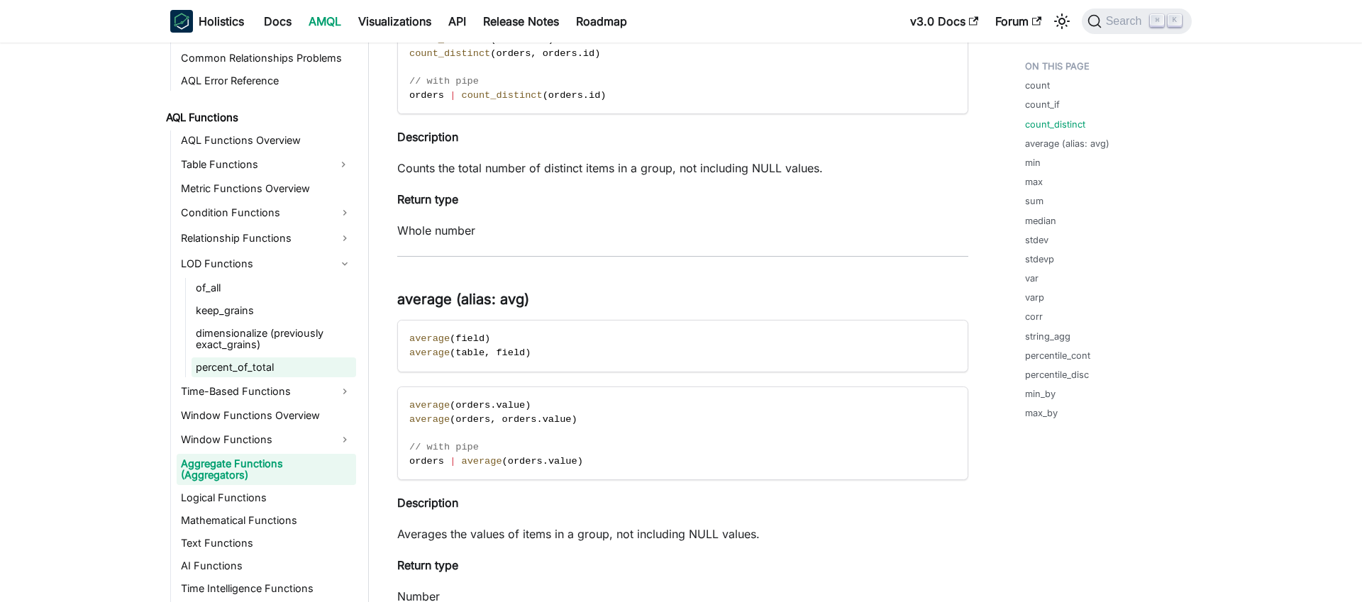
scroll to position [1043, 0]
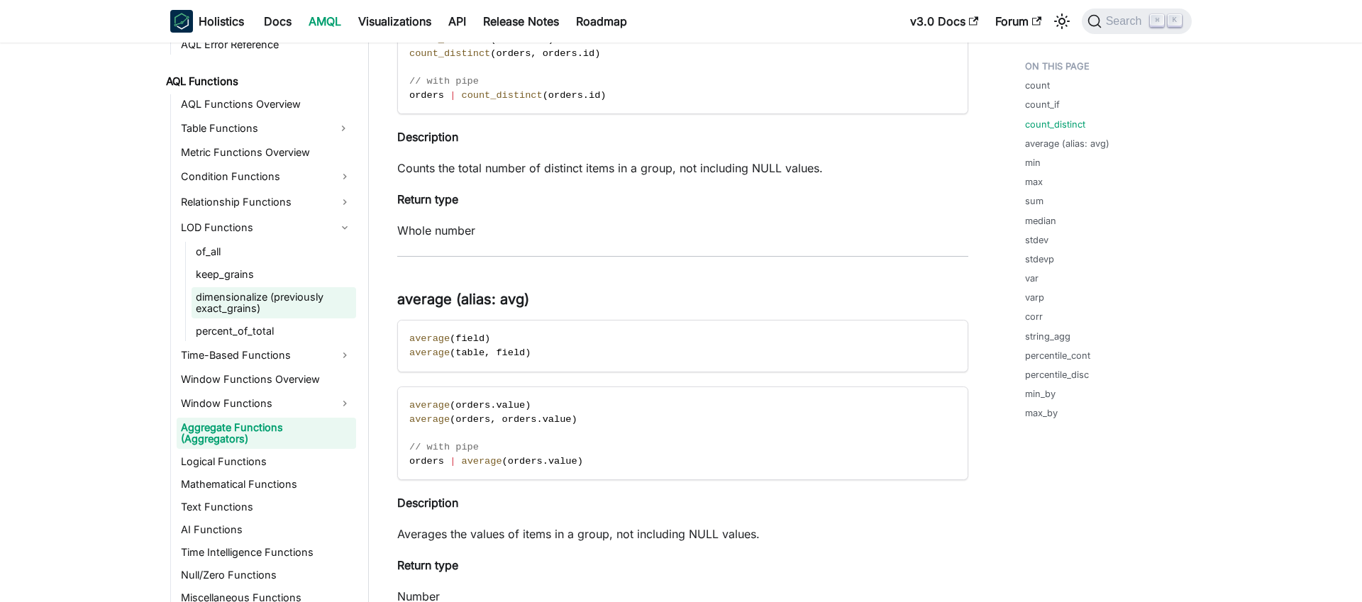
click at [208, 297] on link "dimensionalize (previously exact_grains)" at bounding box center [273, 302] width 165 height 31
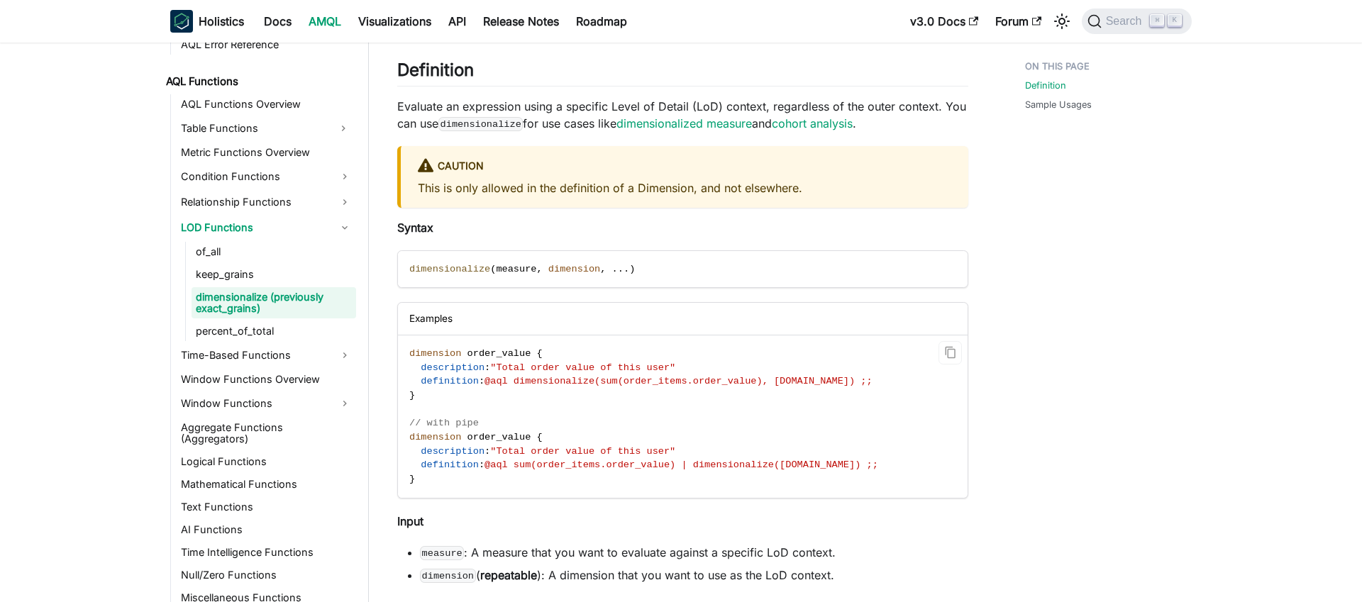
scroll to position [201, 0]
click at [211, 249] on link "of_all" at bounding box center [273, 252] width 165 height 20
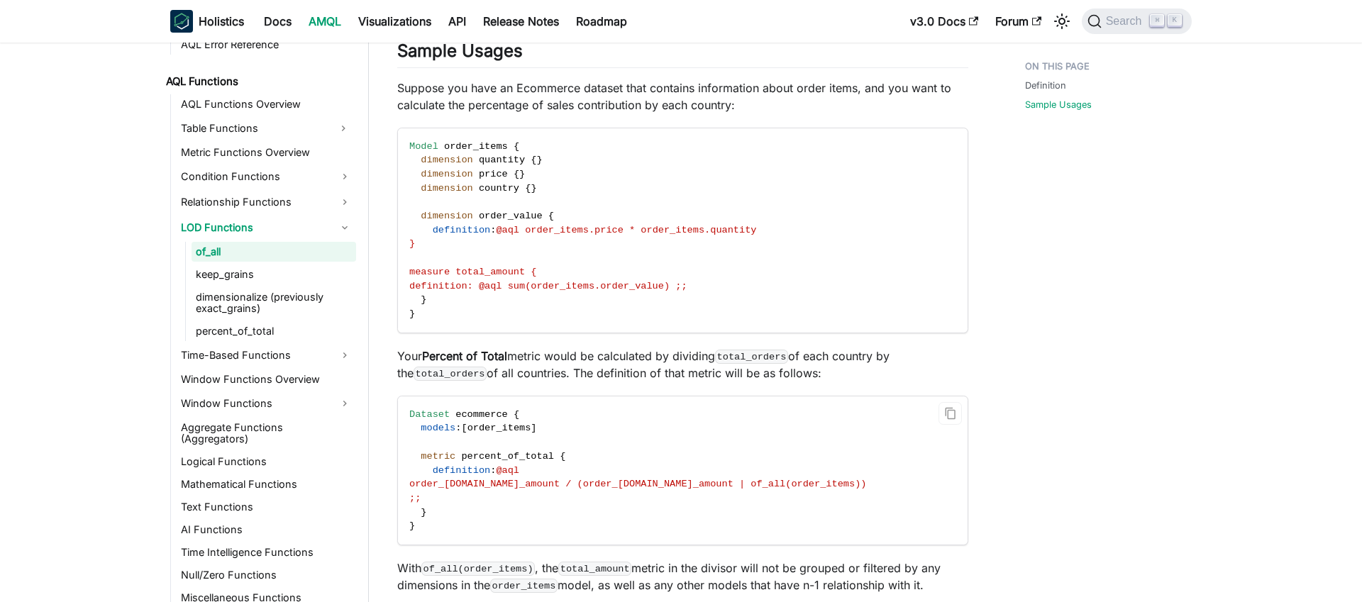
scroll to position [1033, 0]
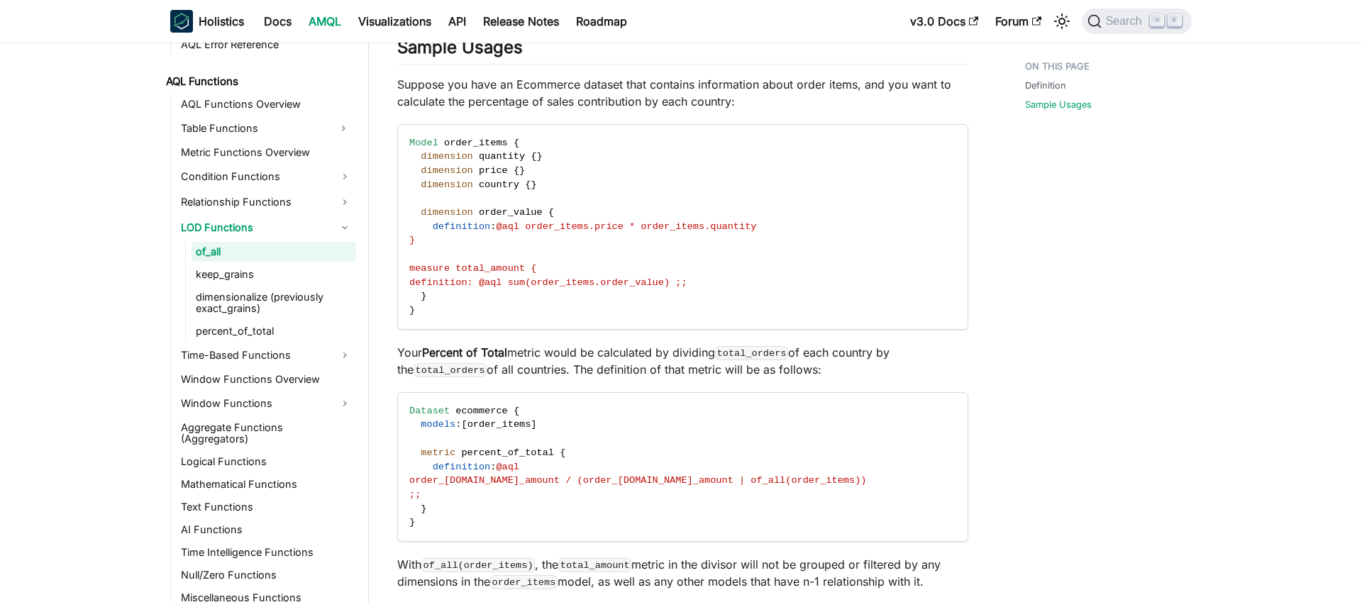
scroll to position [1043, 0]
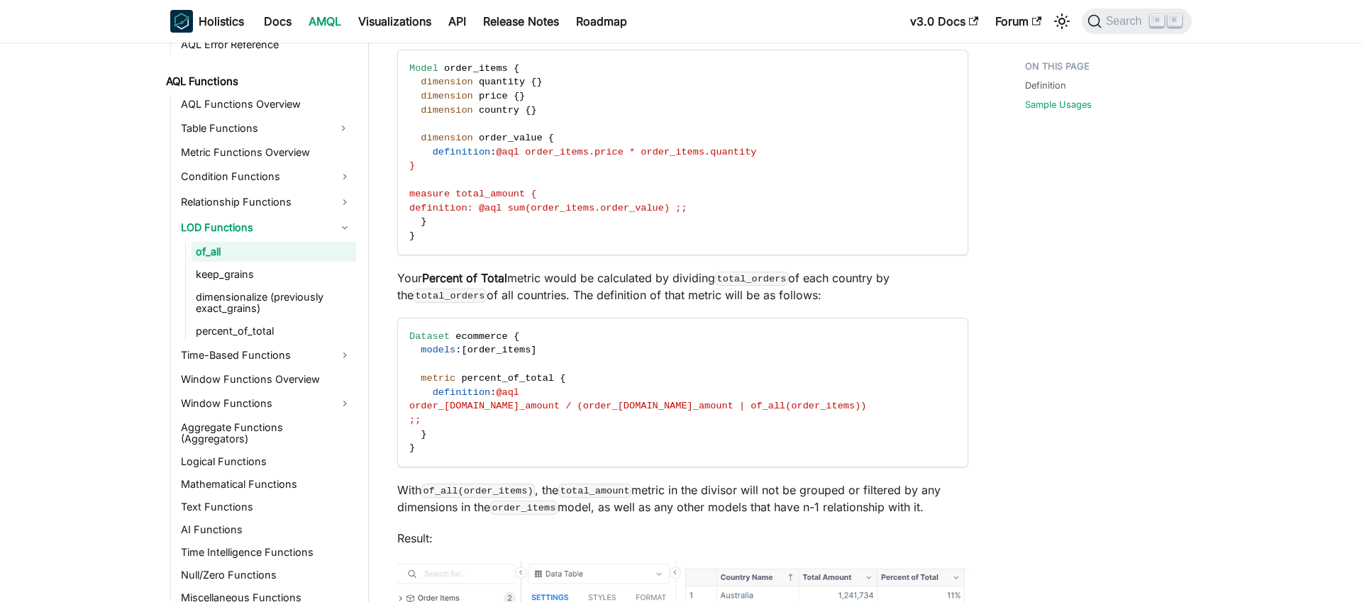
scroll to position [1128, 0]
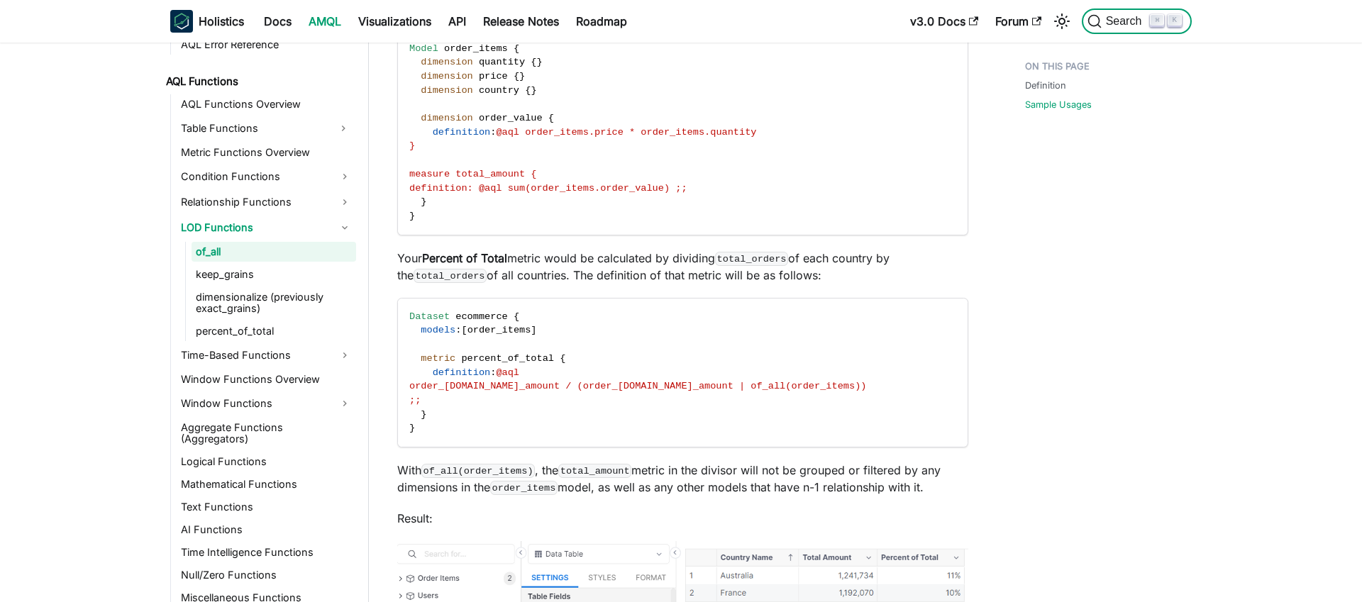
click at [1124, 21] on span "Search" at bounding box center [1125, 21] width 49 height 13
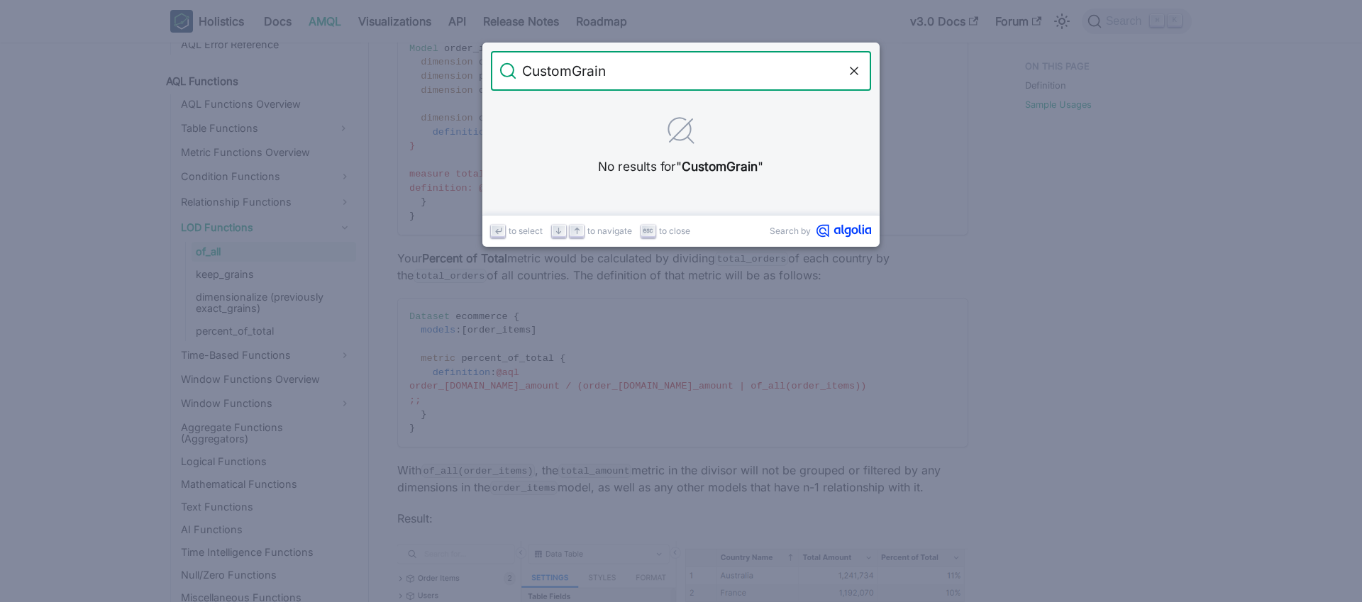
type input "CustomGrain"
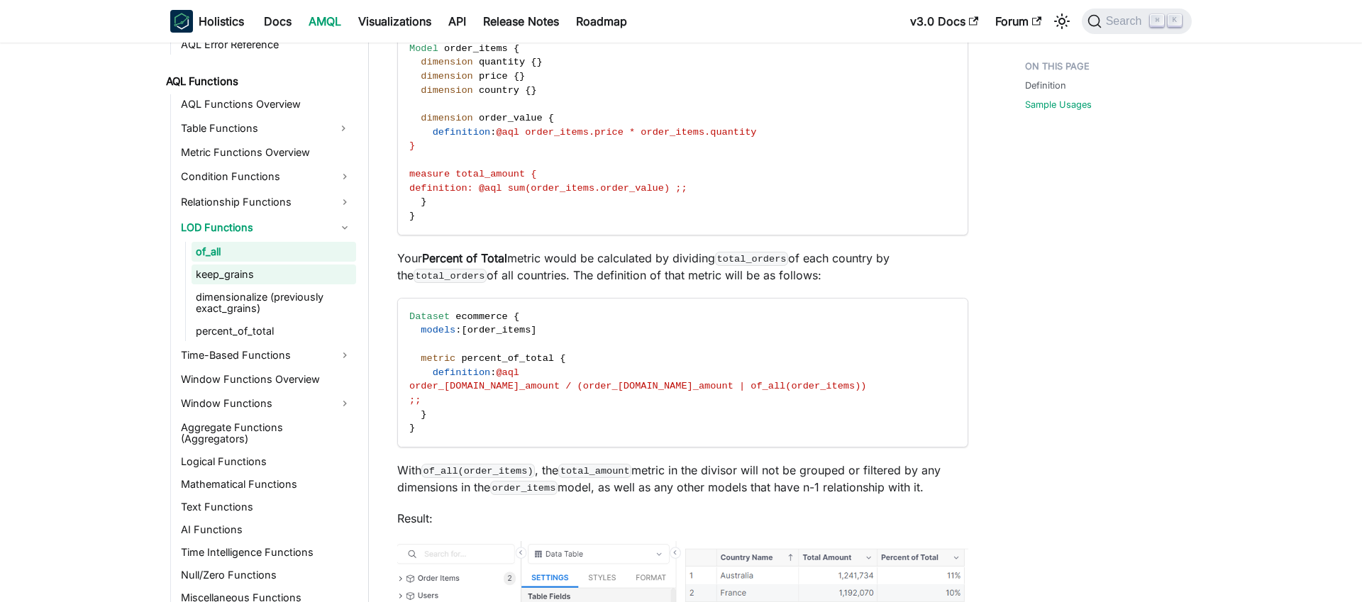
click at [234, 279] on link "keep_grains" at bounding box center [273, 275] width 165 height 20
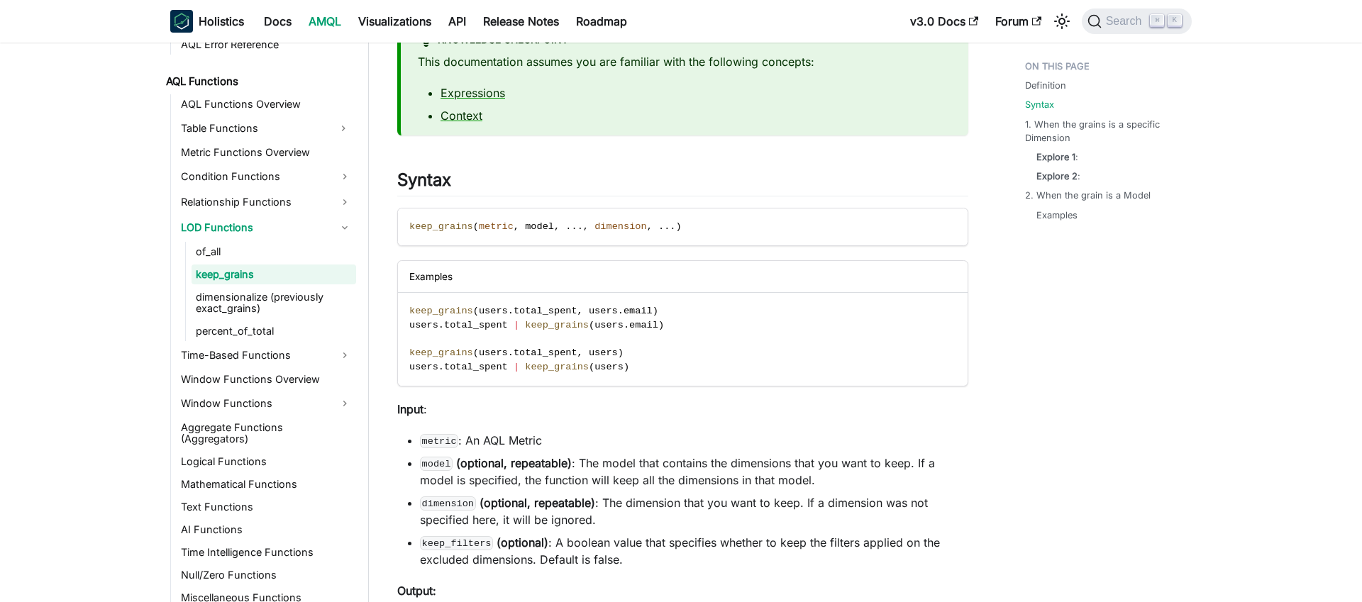
scroll to position [255, 0]
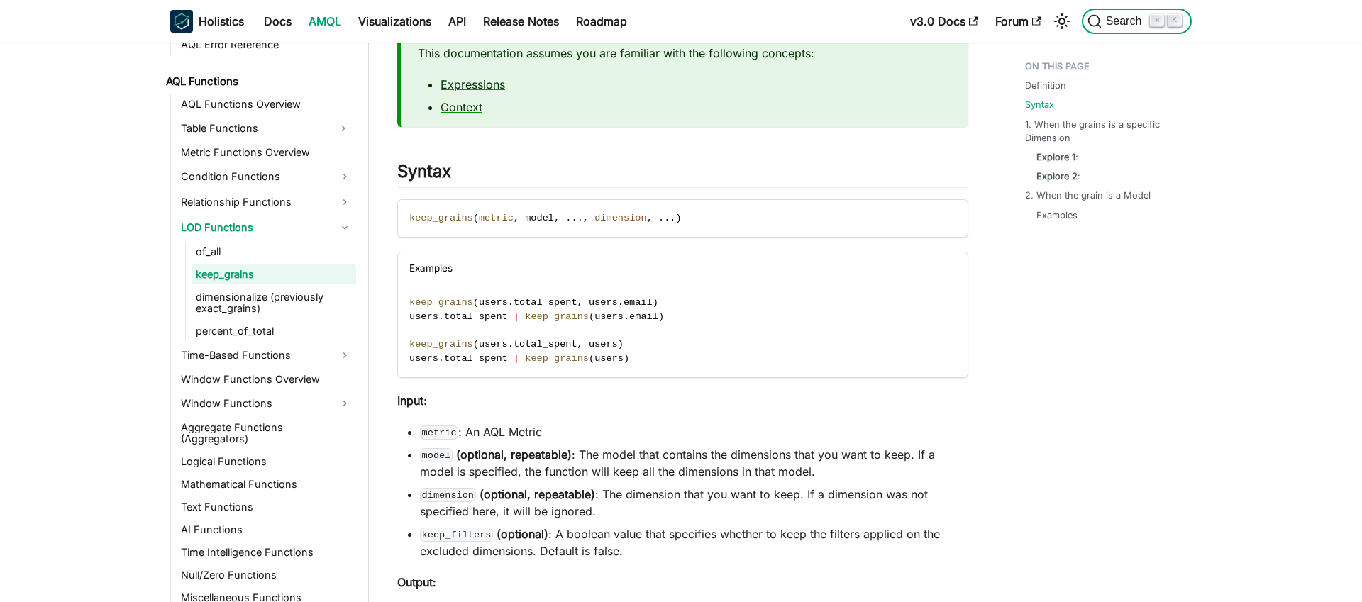
click at [1118, 24] on span "Search" at bounding box center [1125, 21] width 49 height 13
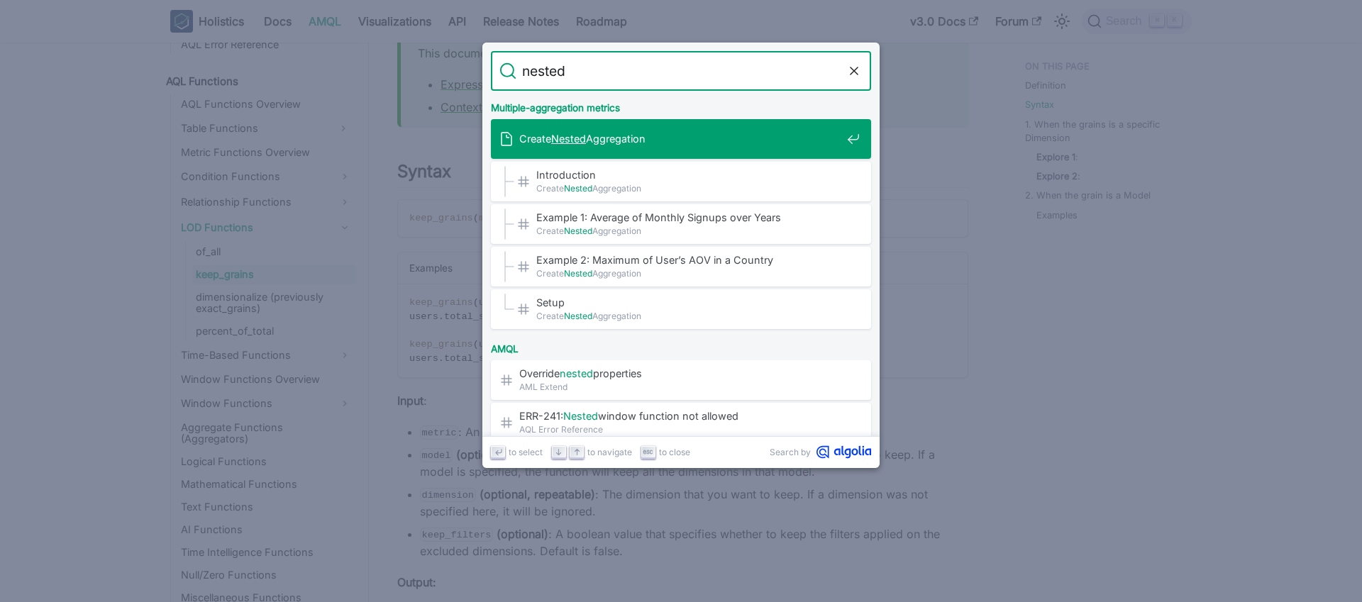
type input "nested"
click at [652, 129] on div "Create Nested Aggregation" at bounding box center [685, 139] width 372 height 40
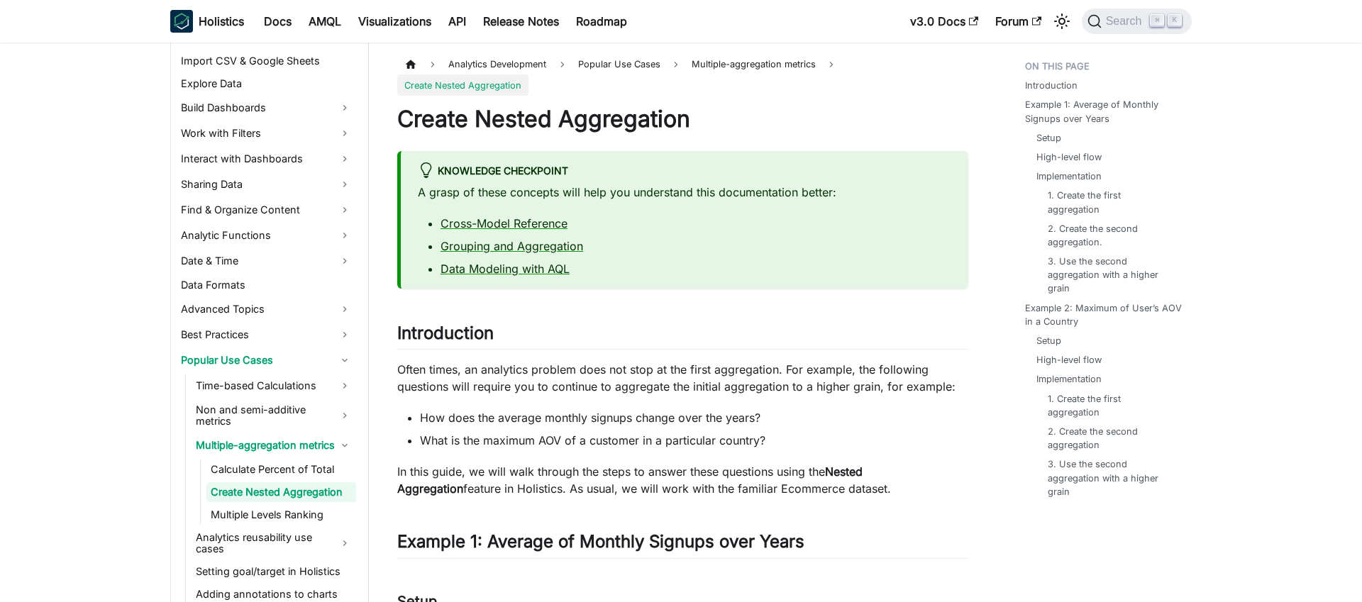
scroll to position [389, 0]
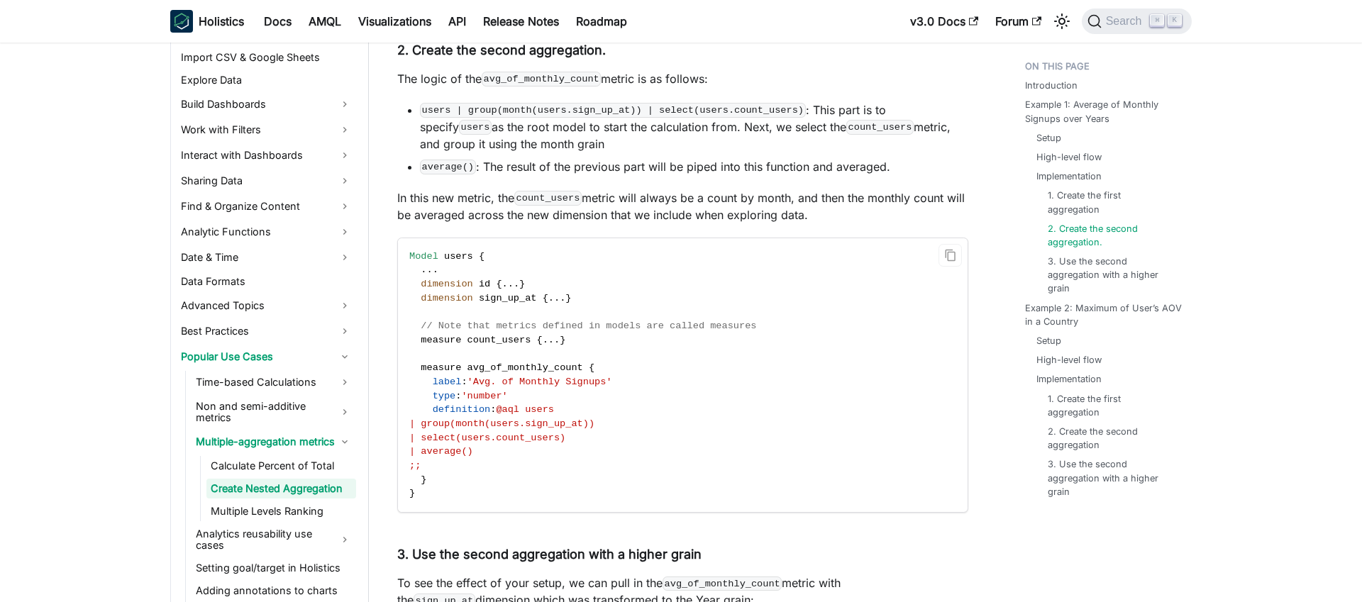
scroll to position [1820, 0]
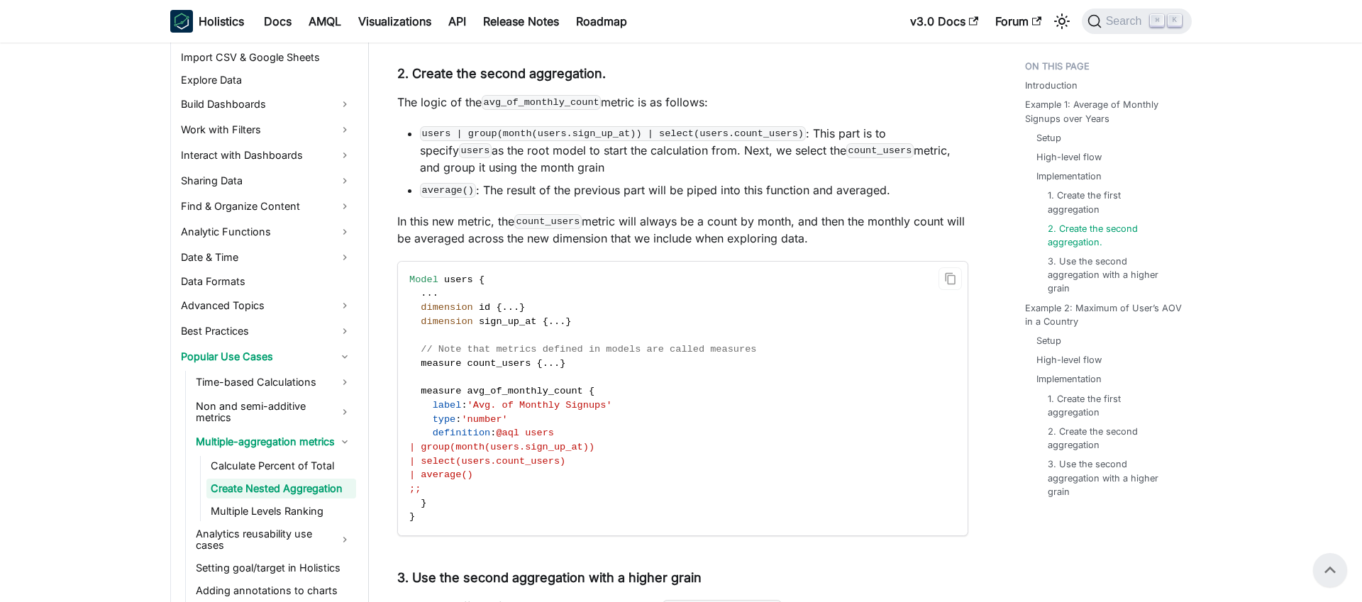
scroll to position [1793, 0]
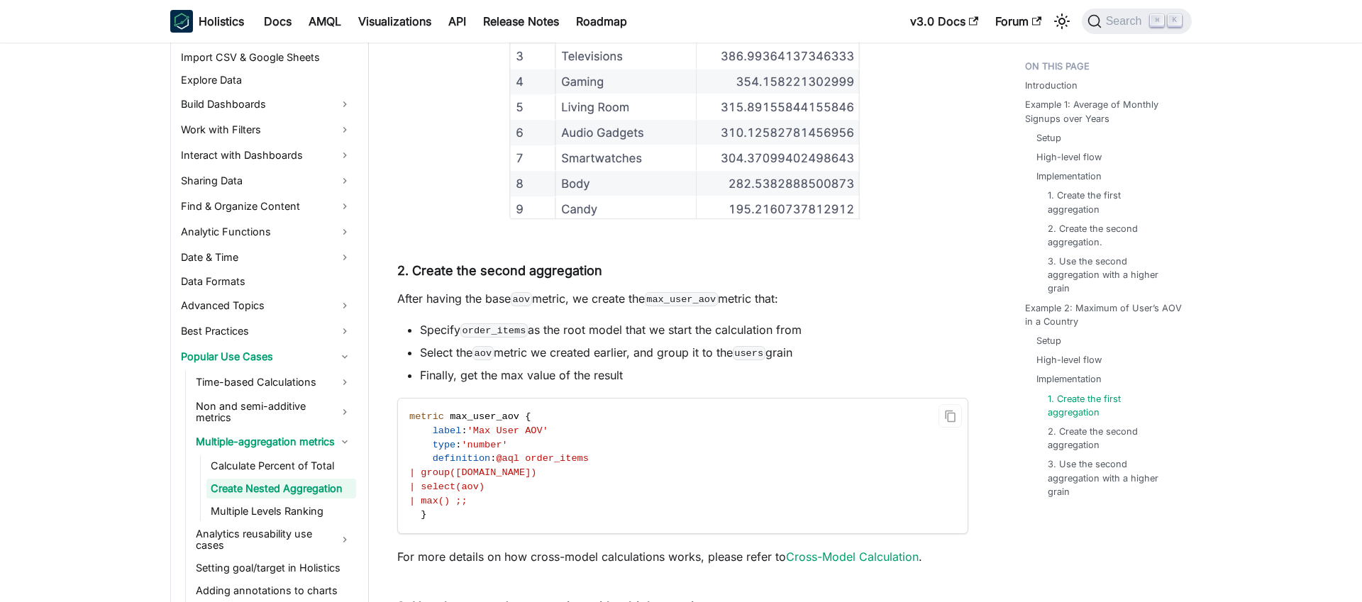
scroll to position [4011, 0]
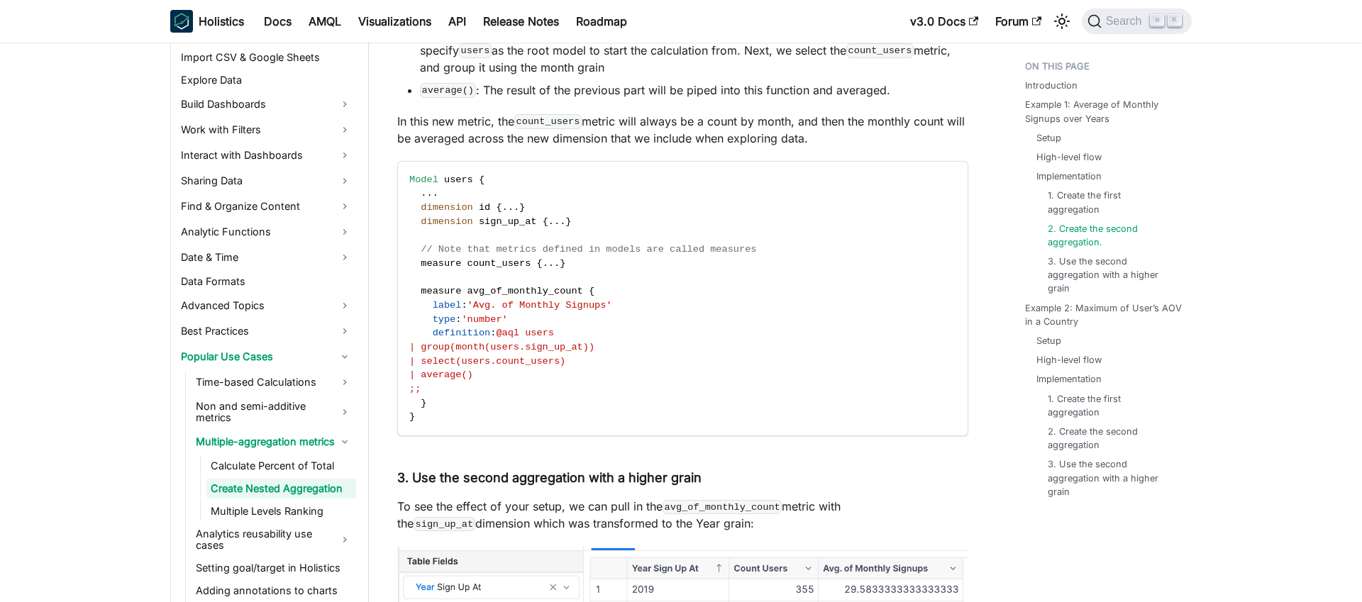
scroll to position [1917, 0]
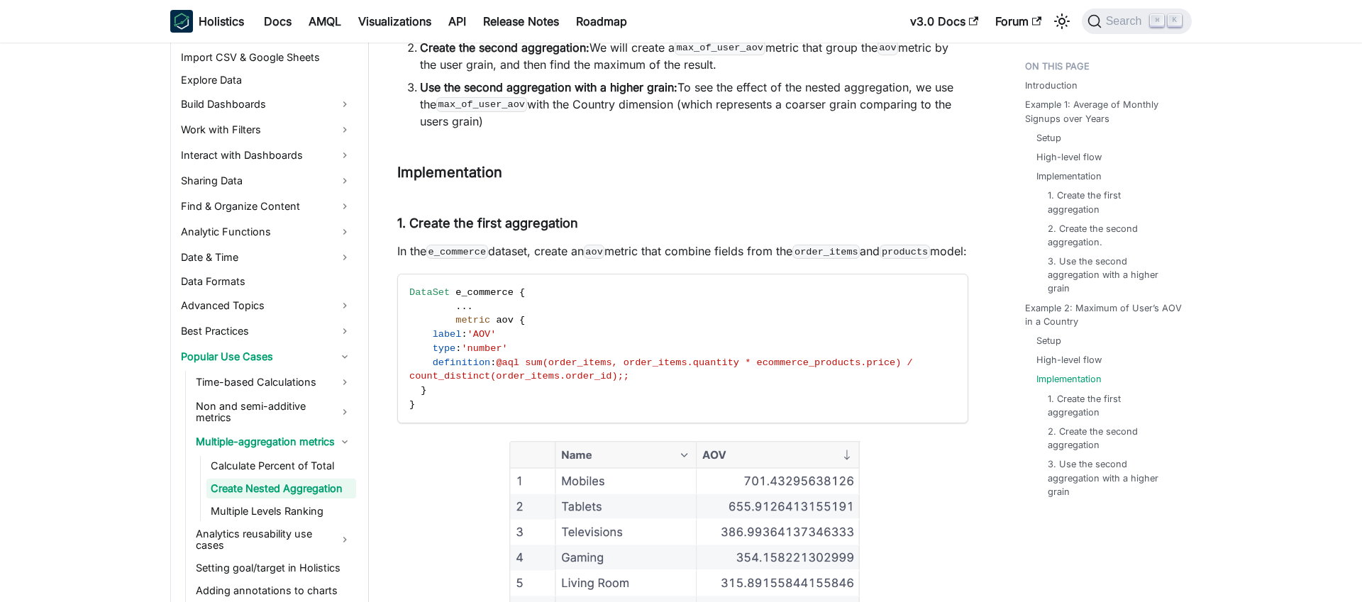
scroll to position [3497, 0]
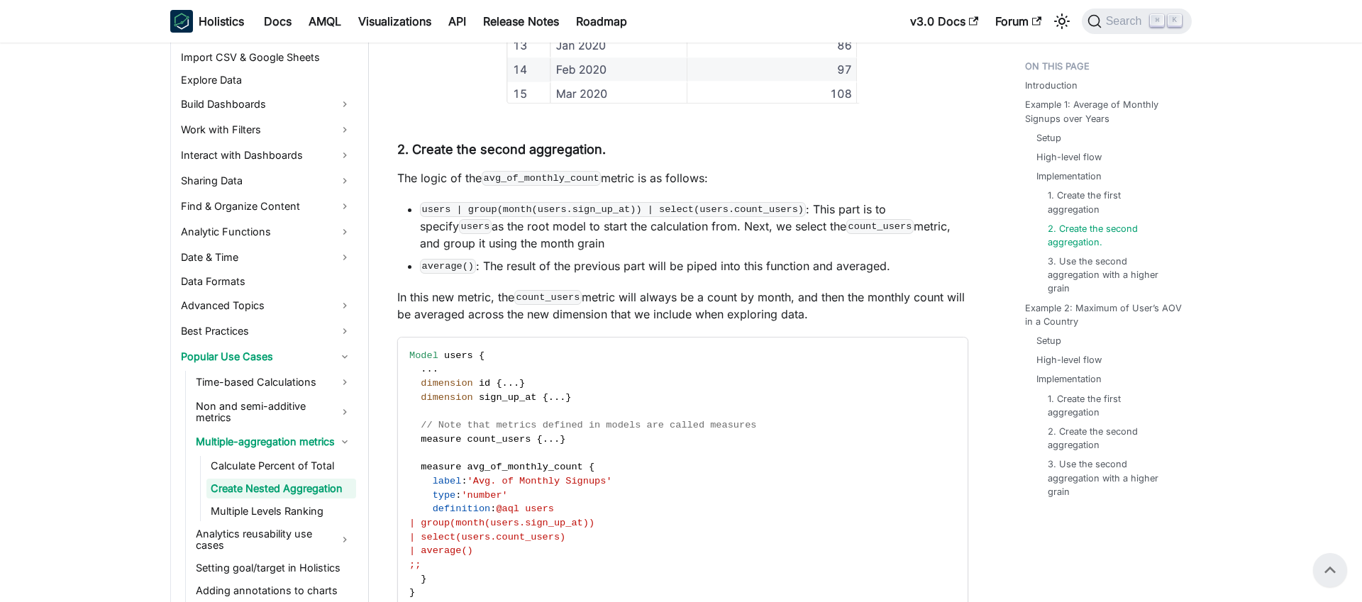
scroll to position [1710, 0]
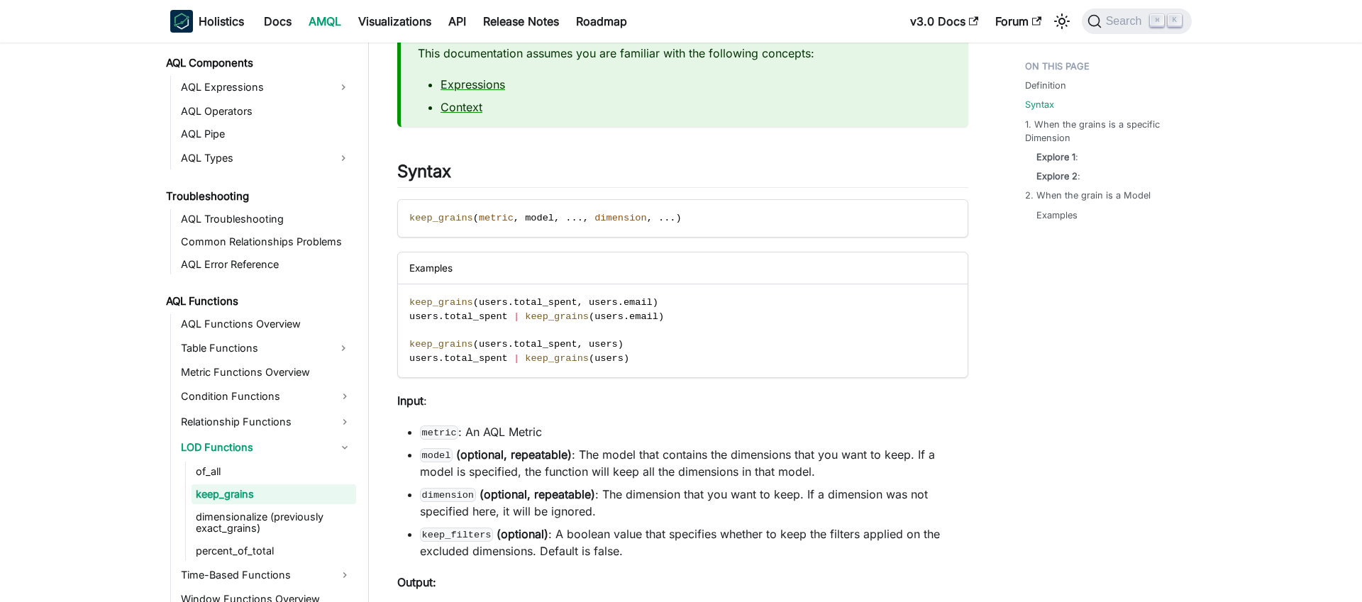
scroll to position [792, 0]
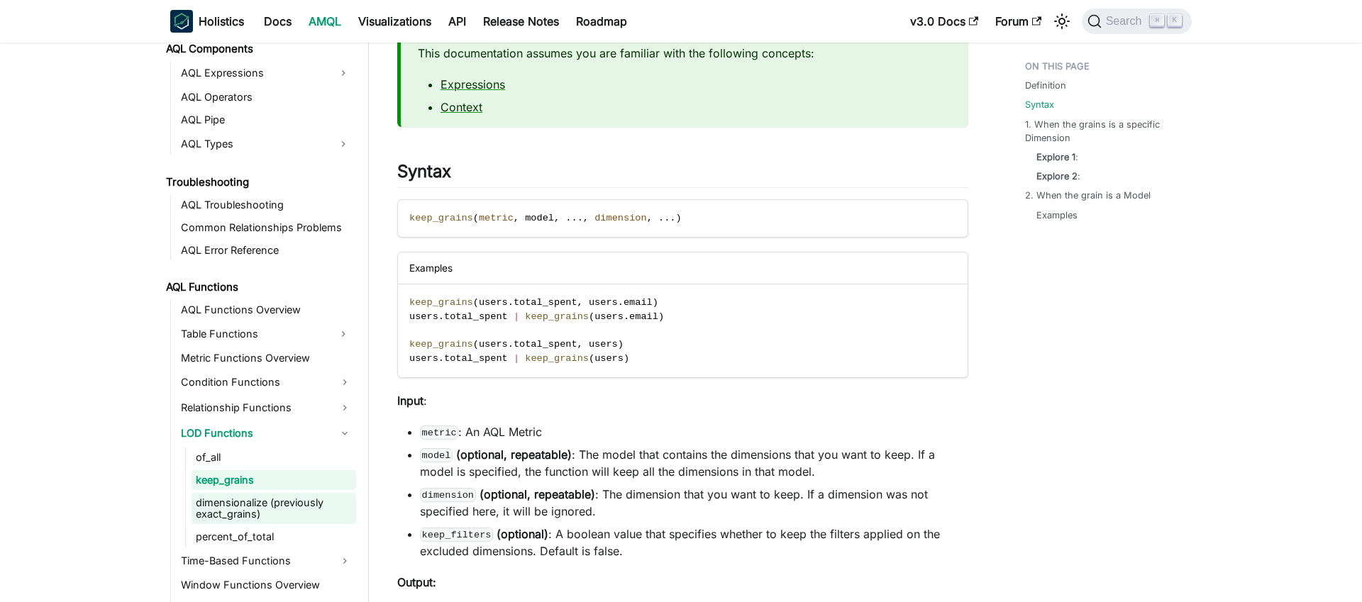
click at [304, 507] on link "dimensionalize (previously exact_grains)" at bounding box center [273, 508] width 165 height 31
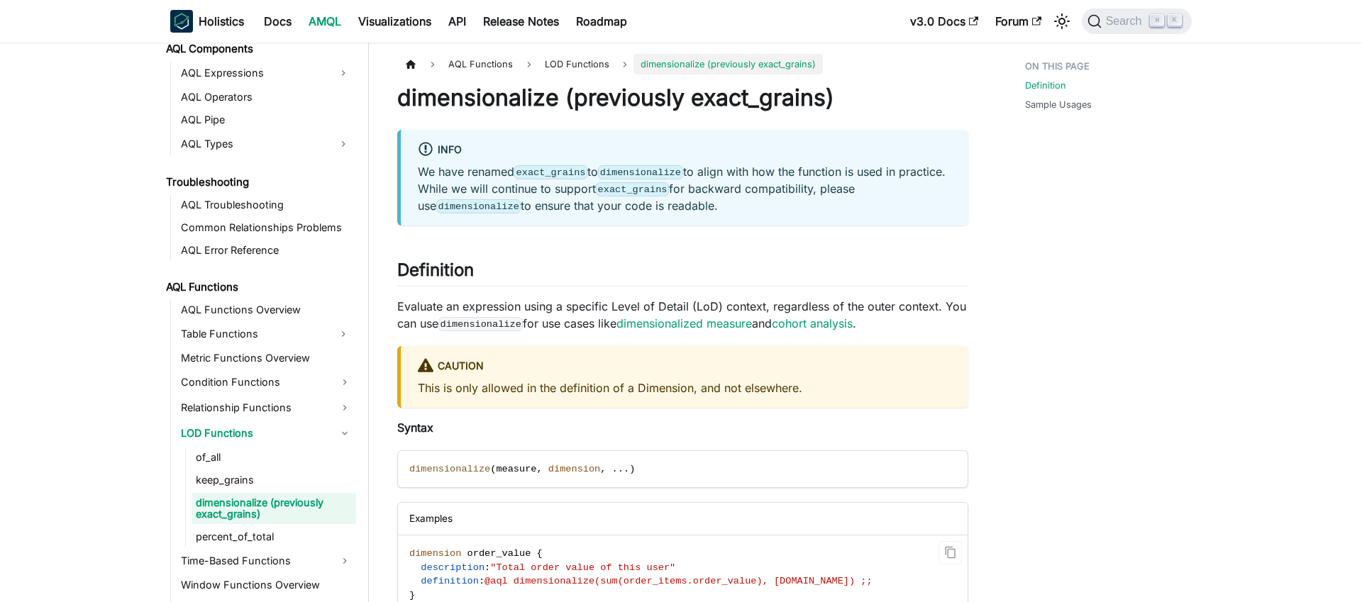
scroll to position [826, 0]
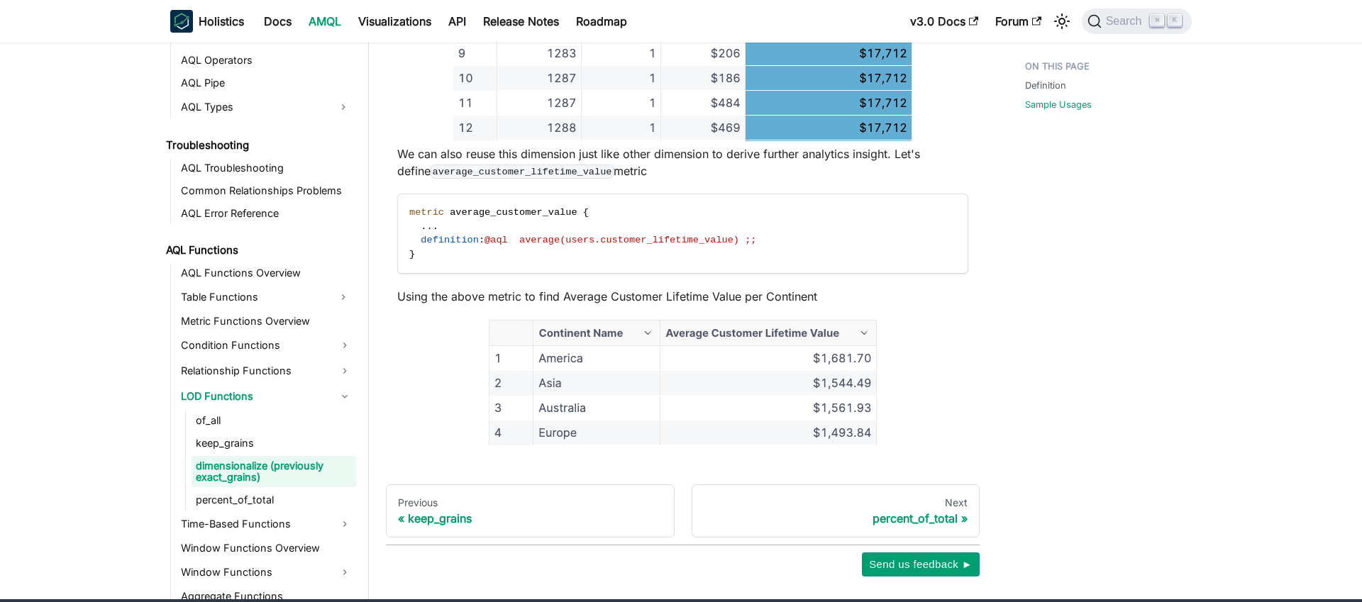
scroll to position [1298, 0]
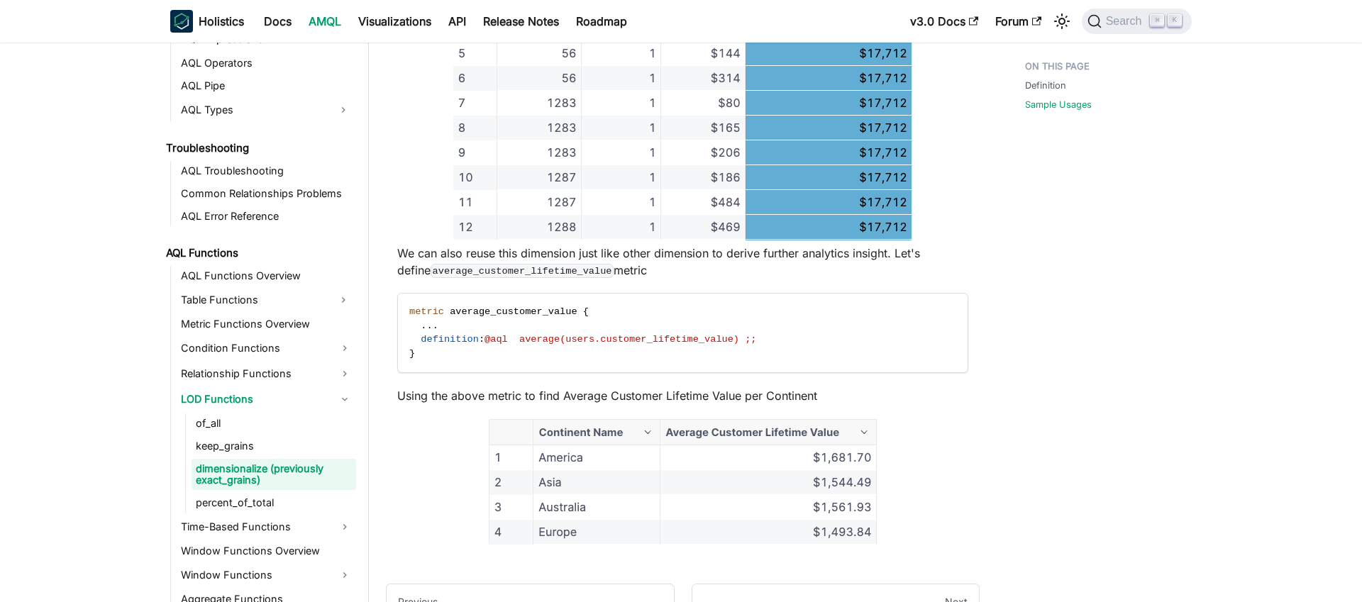
scroll to position [1354, 0]
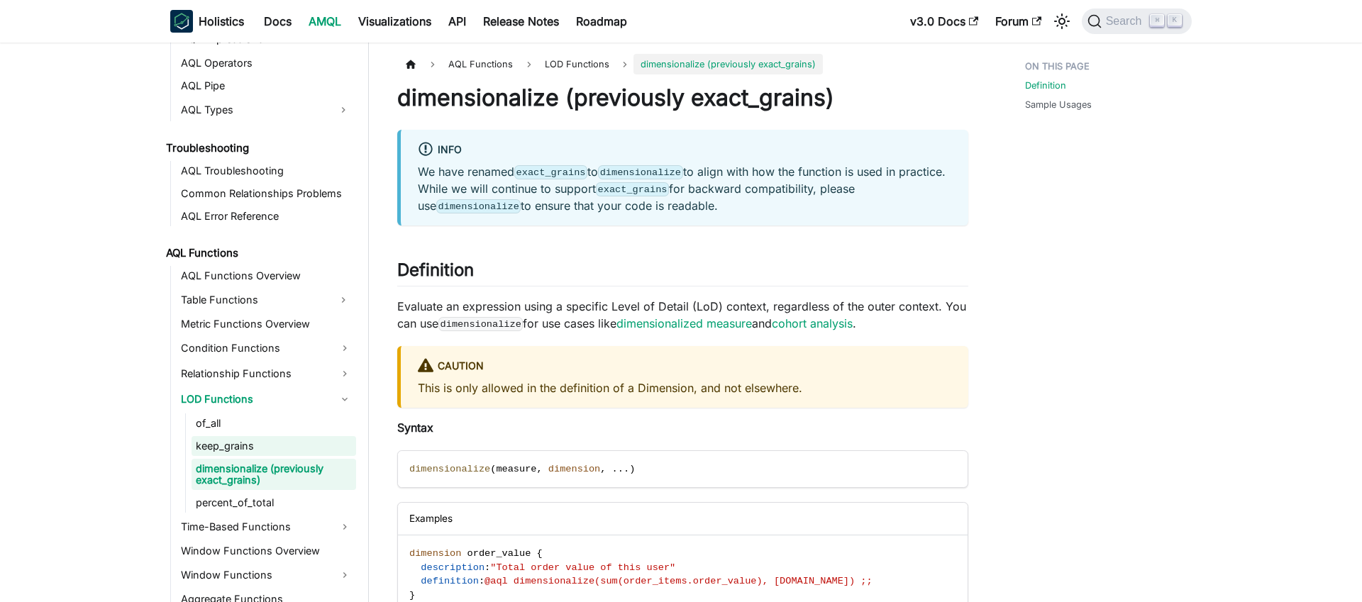
click at [233, 450] on link "keep_grains" at bounding box center [273, 446] width 165 height 20
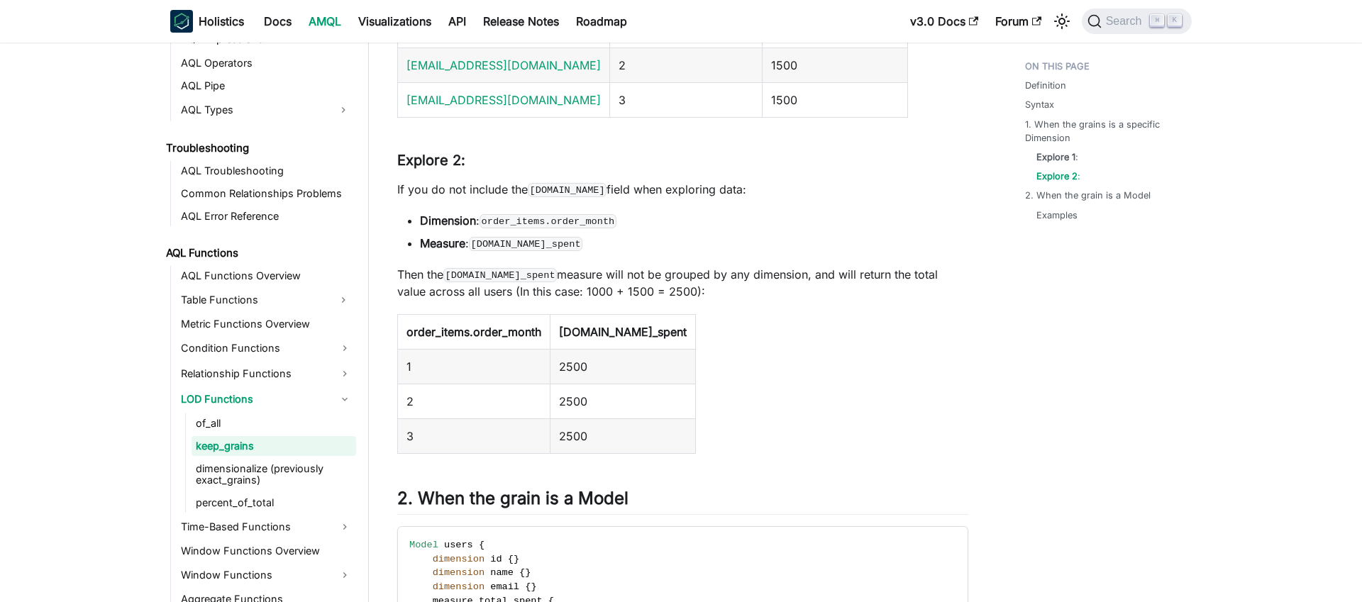
scroll to position [1483, 0]
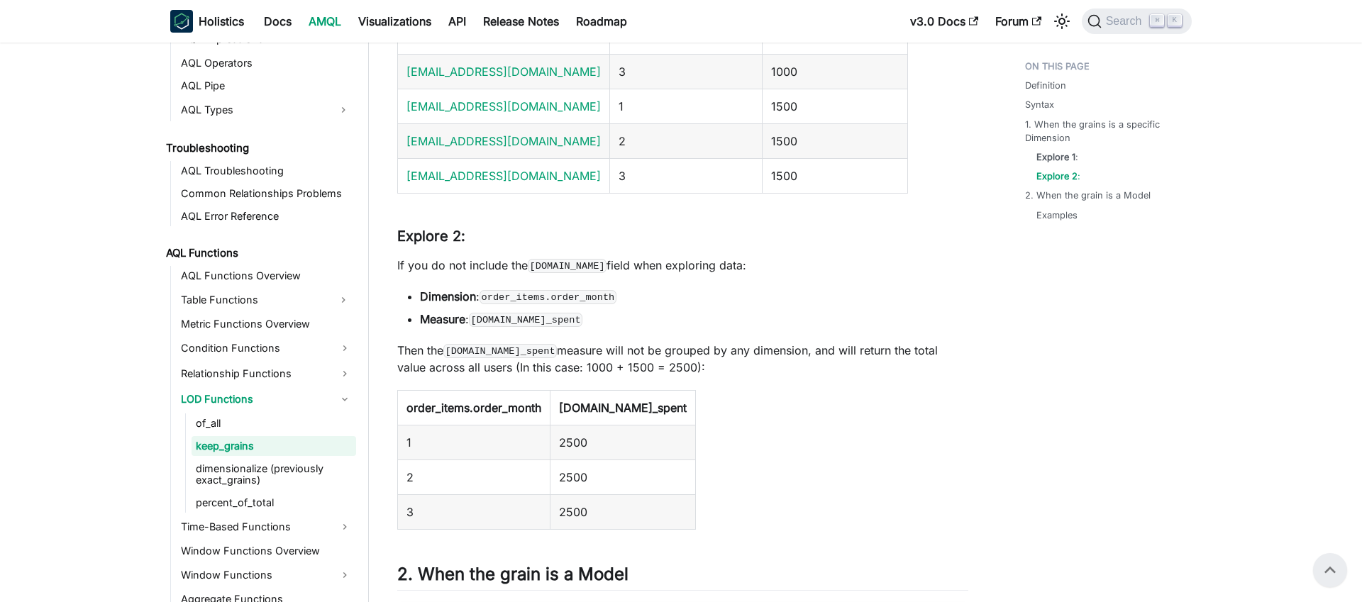
scroll to position [1362, 0]
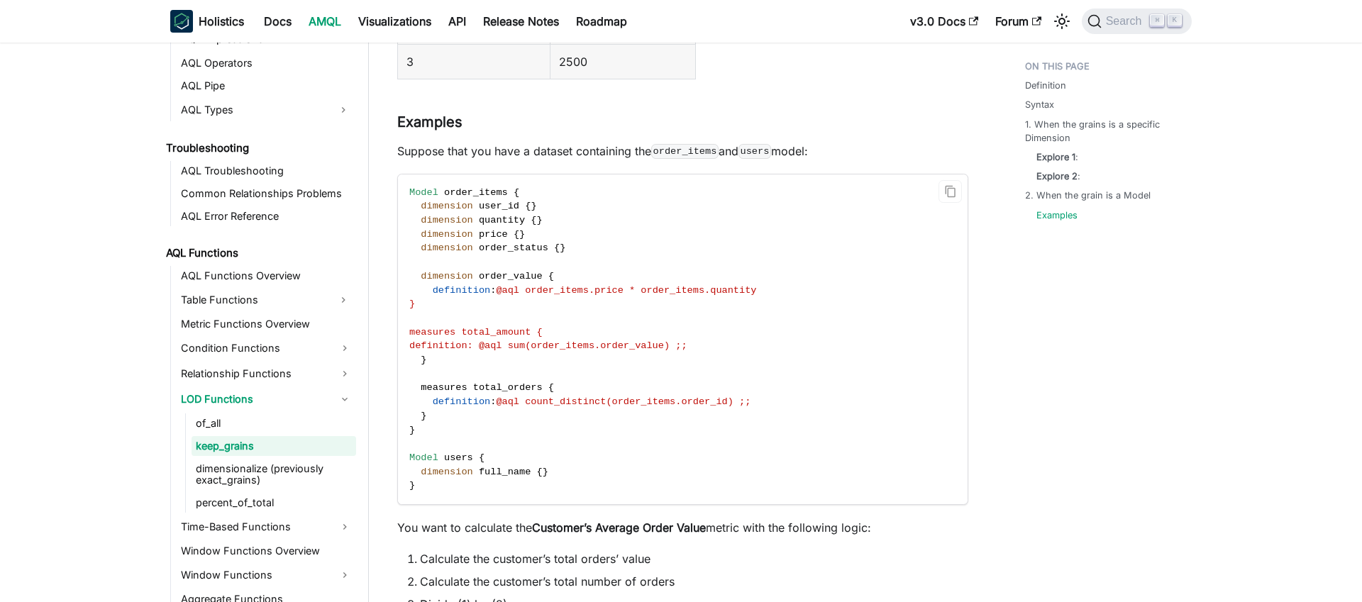
scroll to position [2284, 0]
click at [200, 423] on link "of_all" at bounding box center [273, 423] width 165 height 20
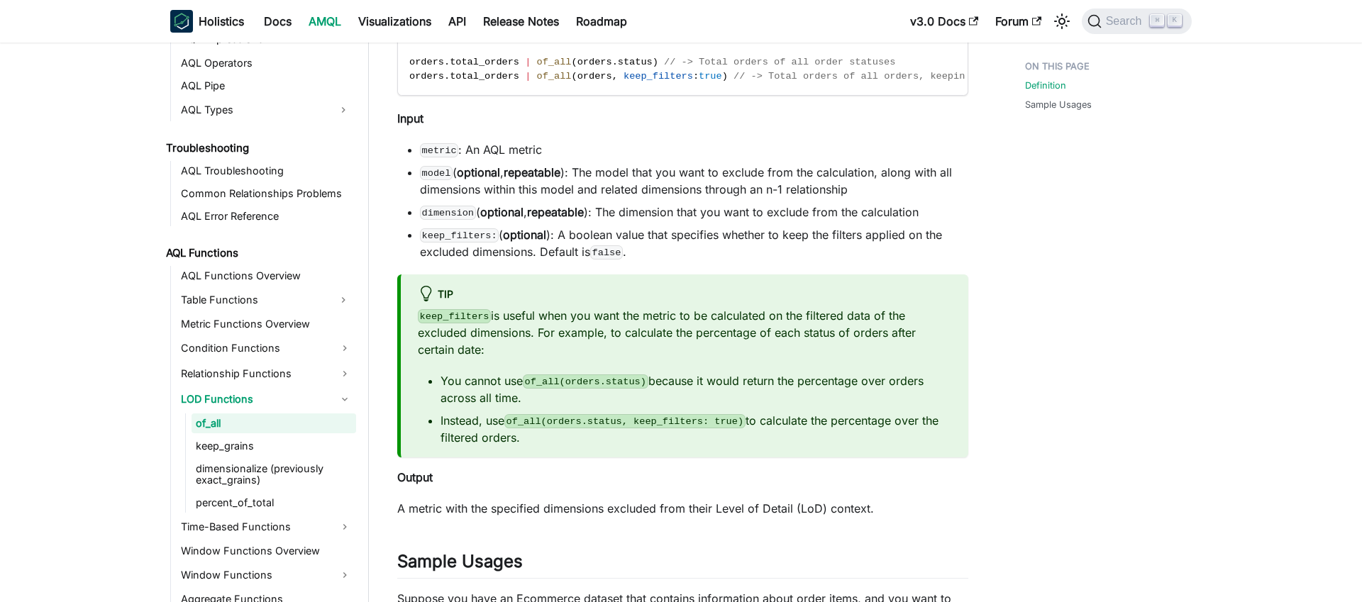
scroll to position [523, 0]
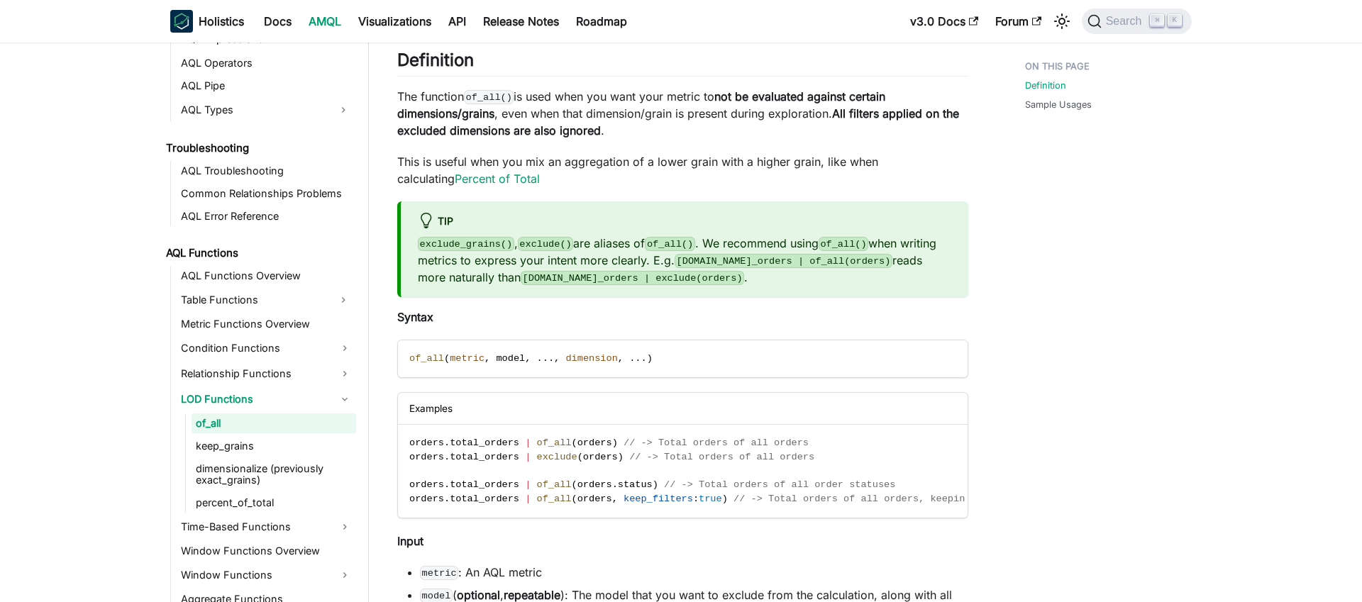
scroll to position [101, 0]
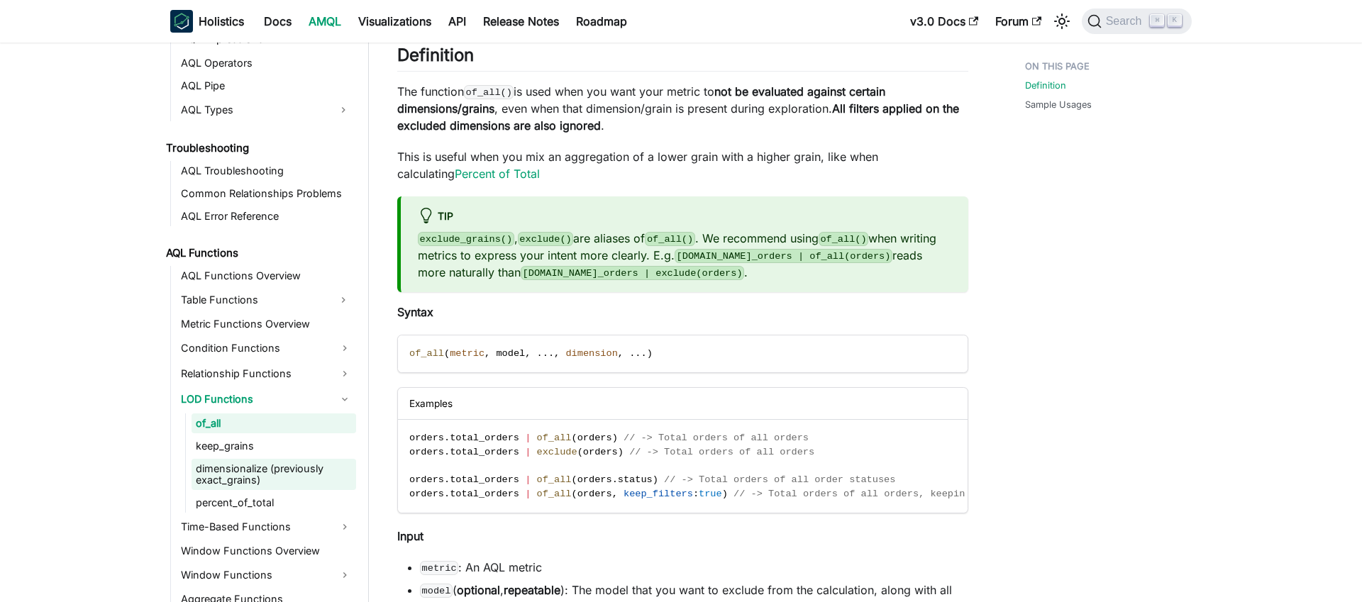
click at [250, 481] on link "dimensionalize (previously exact_grains)" at bounding box center [273, 474] width 165 height 31
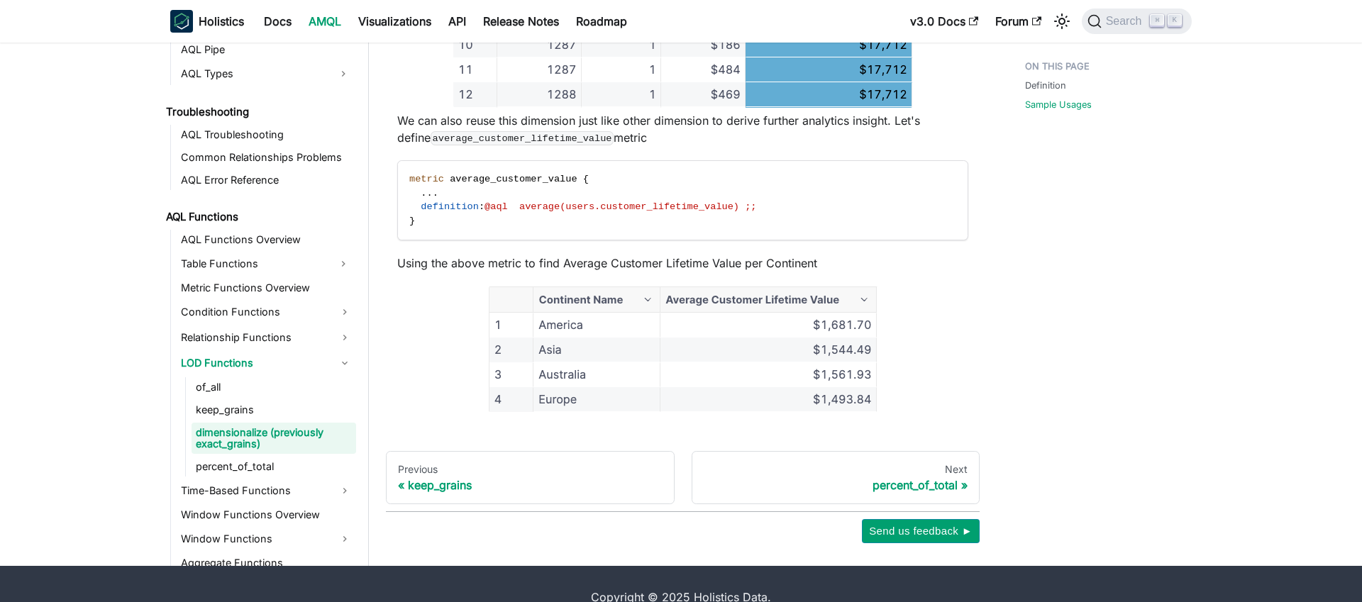
scroll to position [1354, 0]
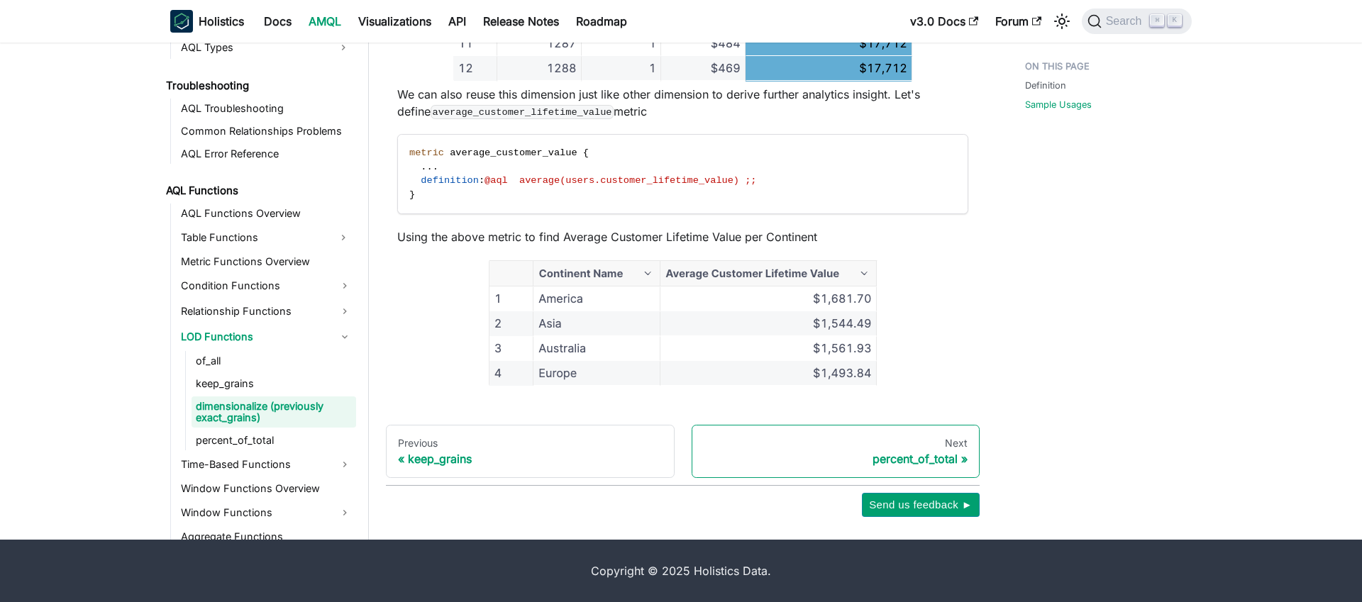
click at [923, 458] on div "percent_of_total" at bounding box center [835, 459] width 265 height 14
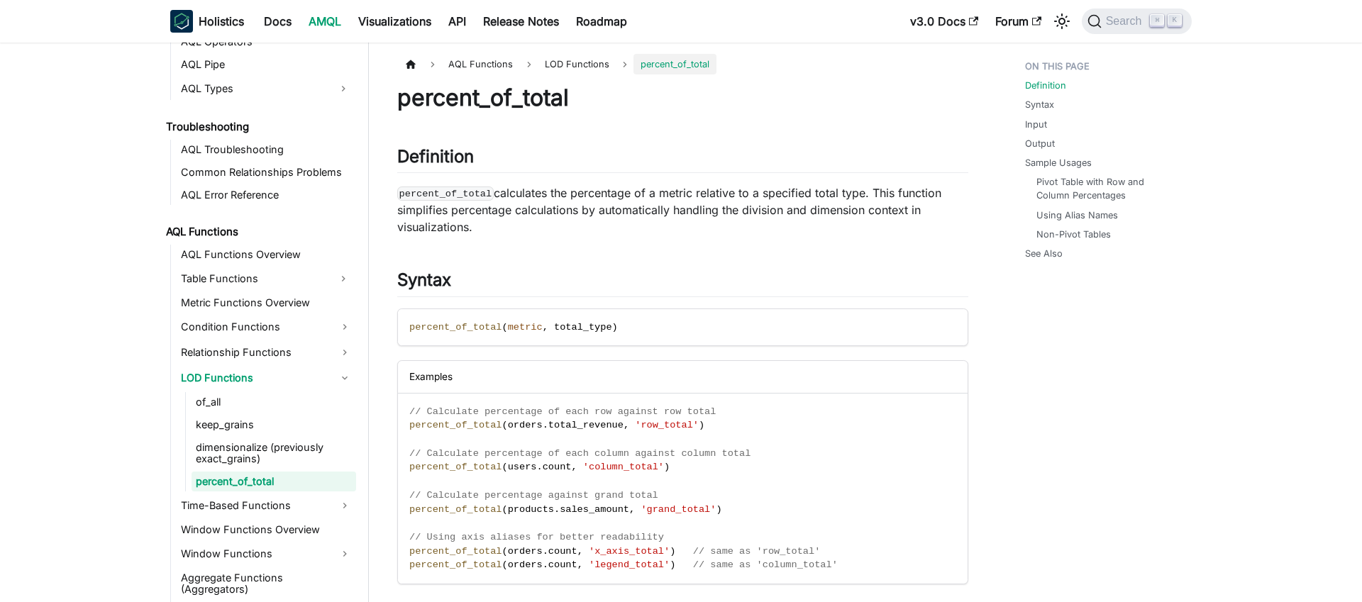
scroll to position [849, 0]
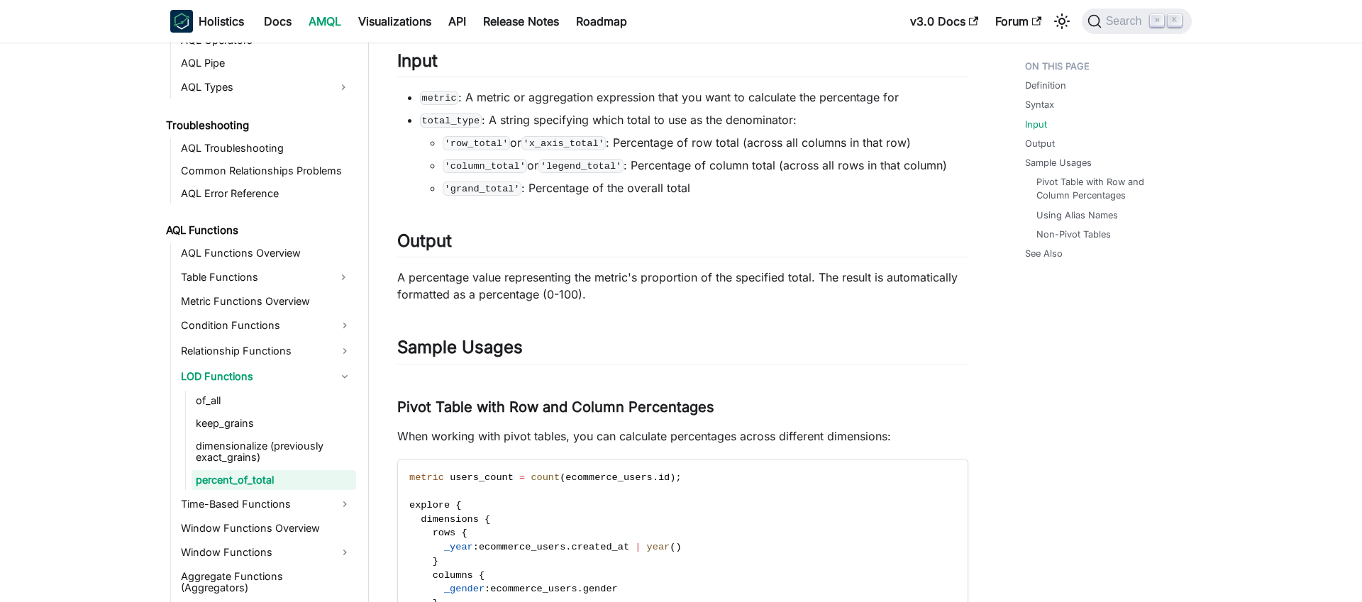
scroll to position [569, 0]
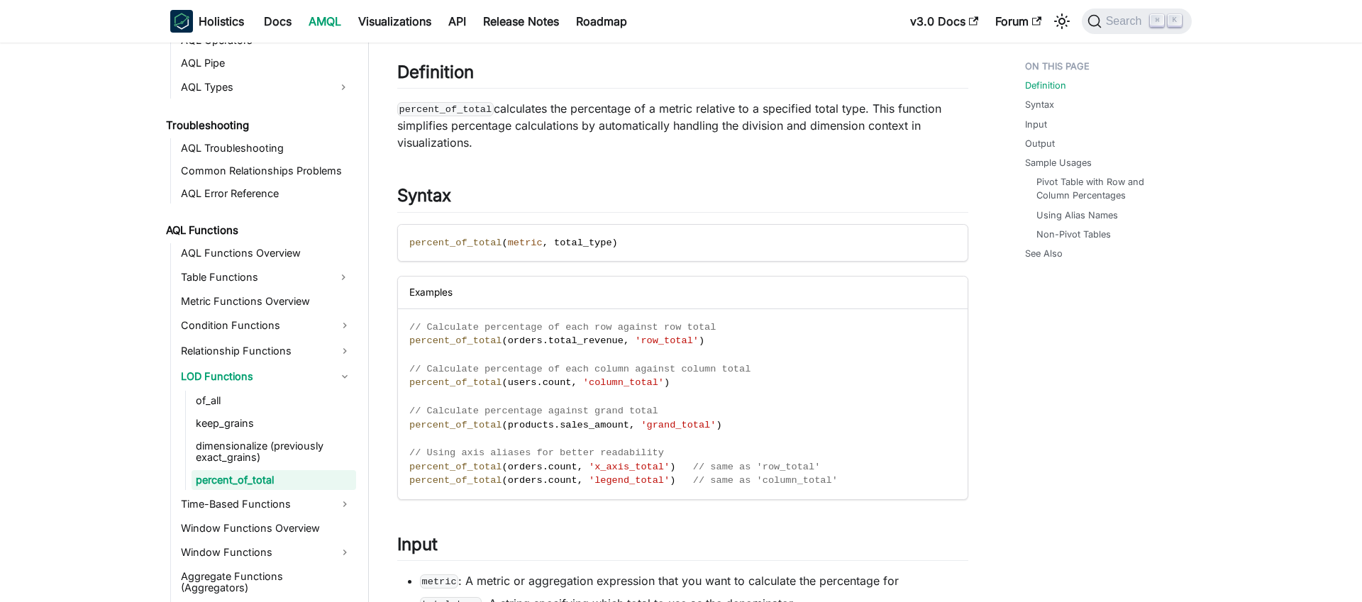
scroll to position [77, 0]
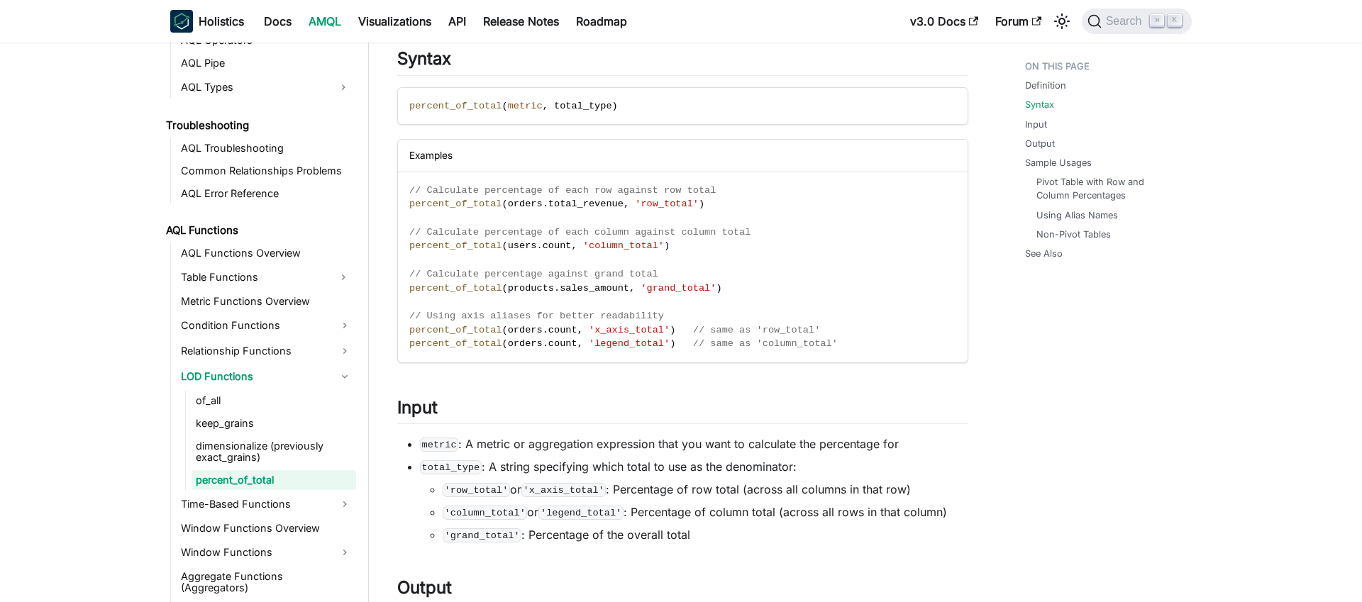
scroll to position [226, 0]
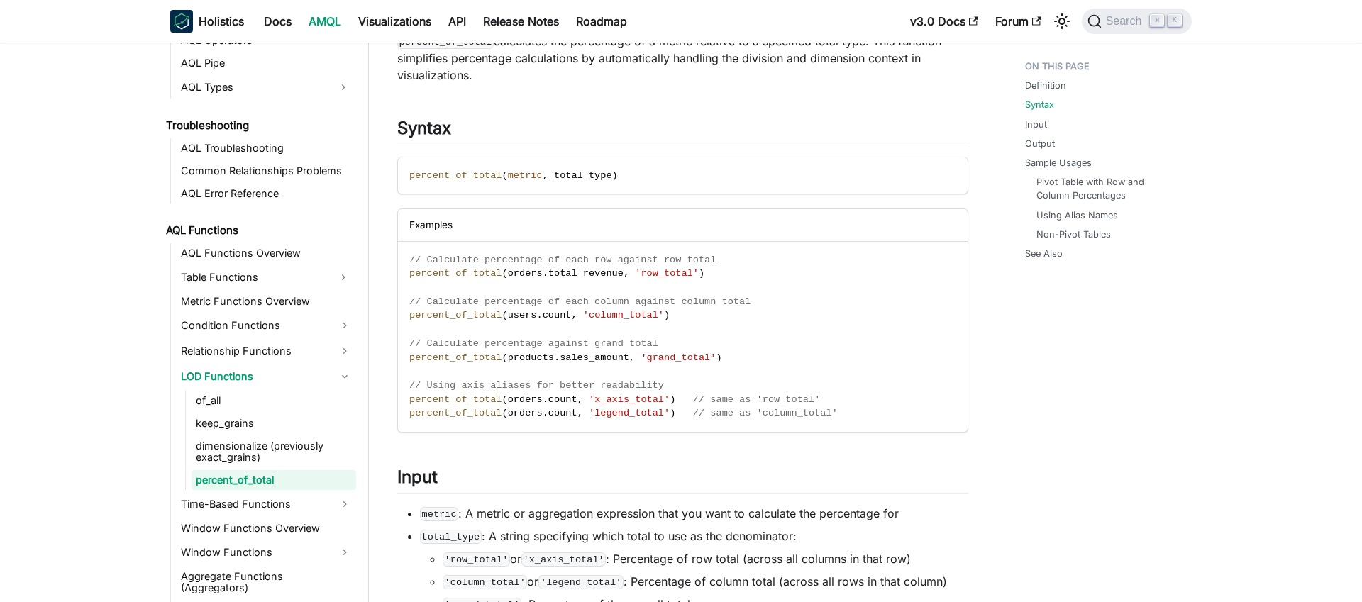
scroll to position [153, 0]
click at [206, 428] on link "keep_grains" at bounding box center [273, 423] width 165 height 20
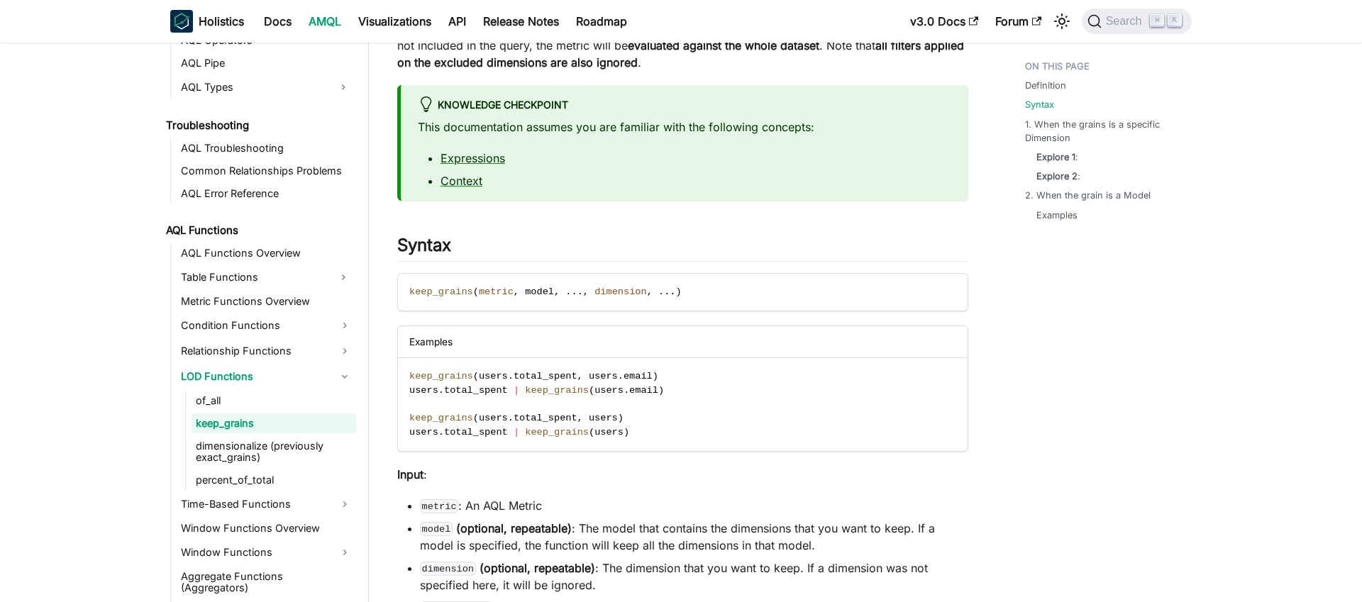
scroll to position [182, 0]
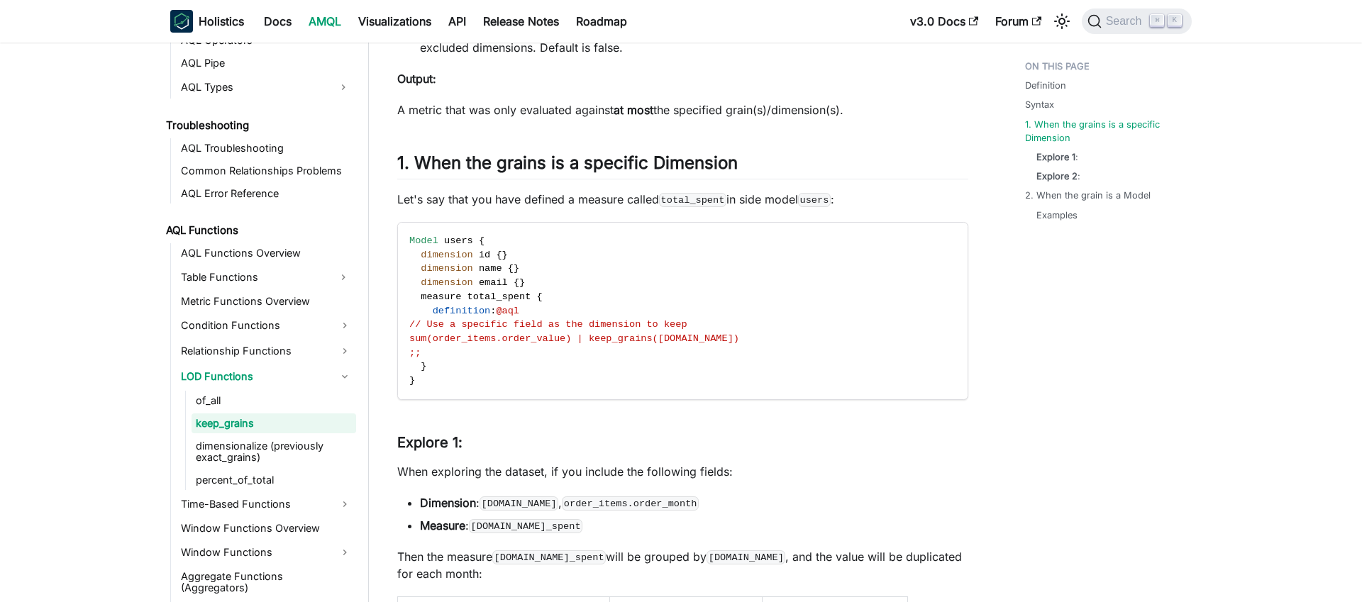
scroll to position [769, 0]
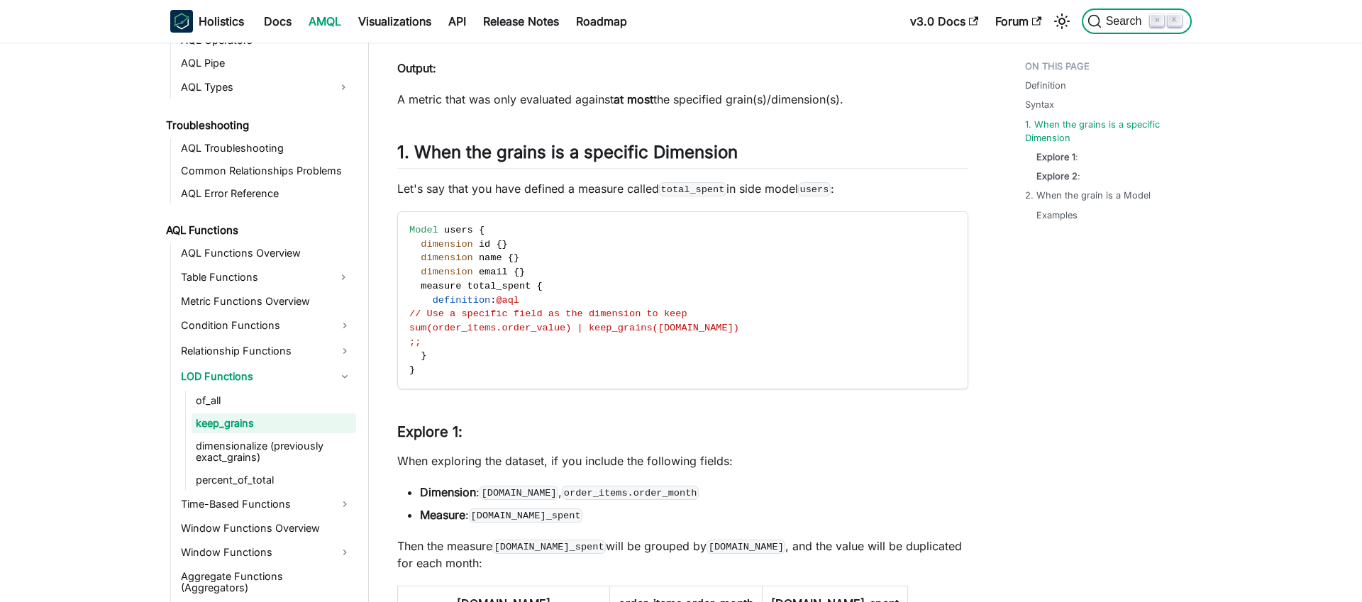
click at [1115, 21] on span "Search" at bounding box center [1125, 21] width 49 height 13
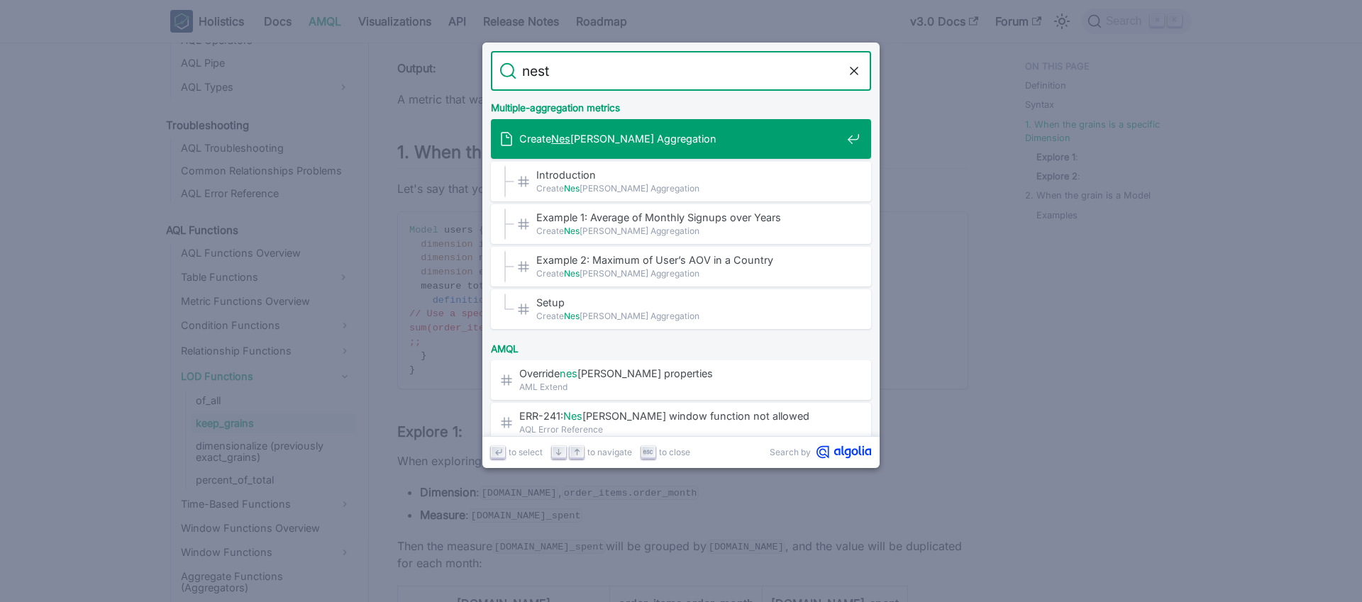
type input "neste"
click at [601, 138] on span "Create Neste d Aggregation" at bounding box center [680, 138] width 322 height 13
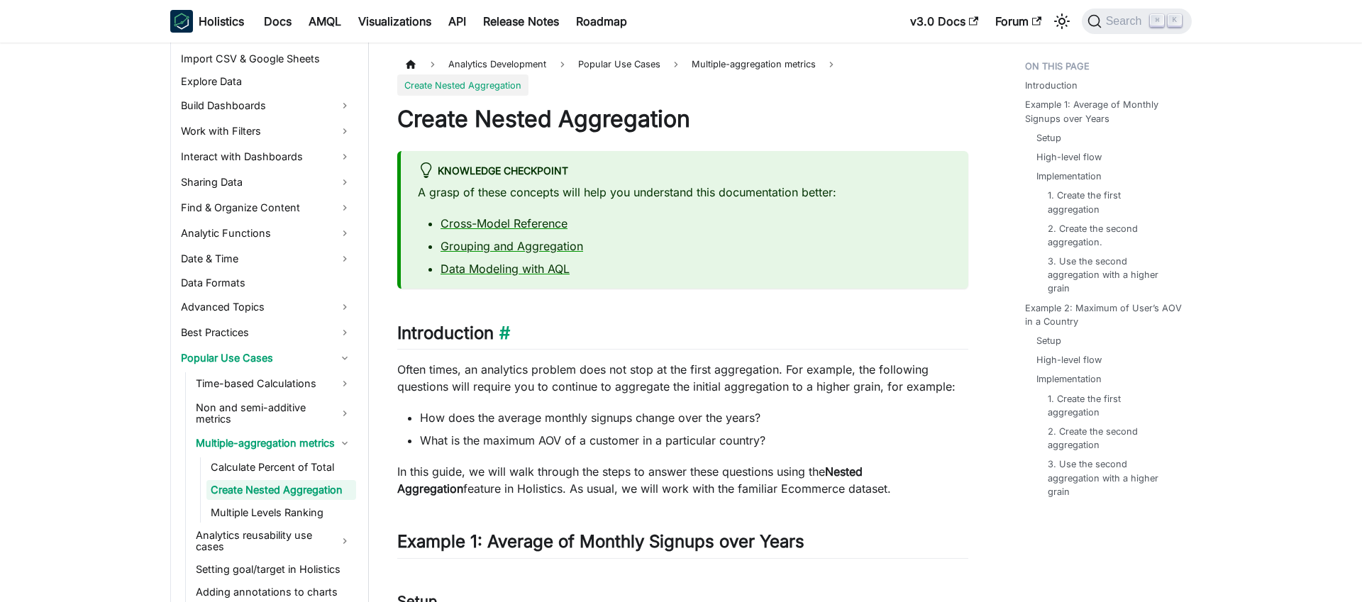
scroll to position [389, 0]
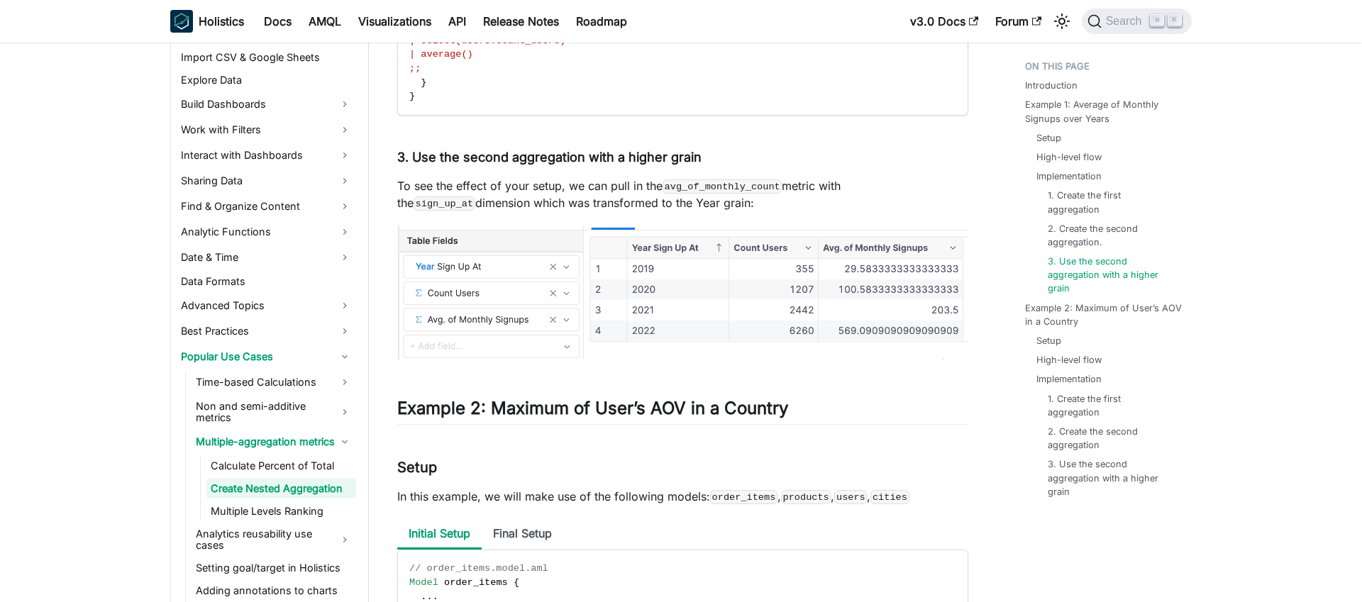
scroll to position [2246, 0]
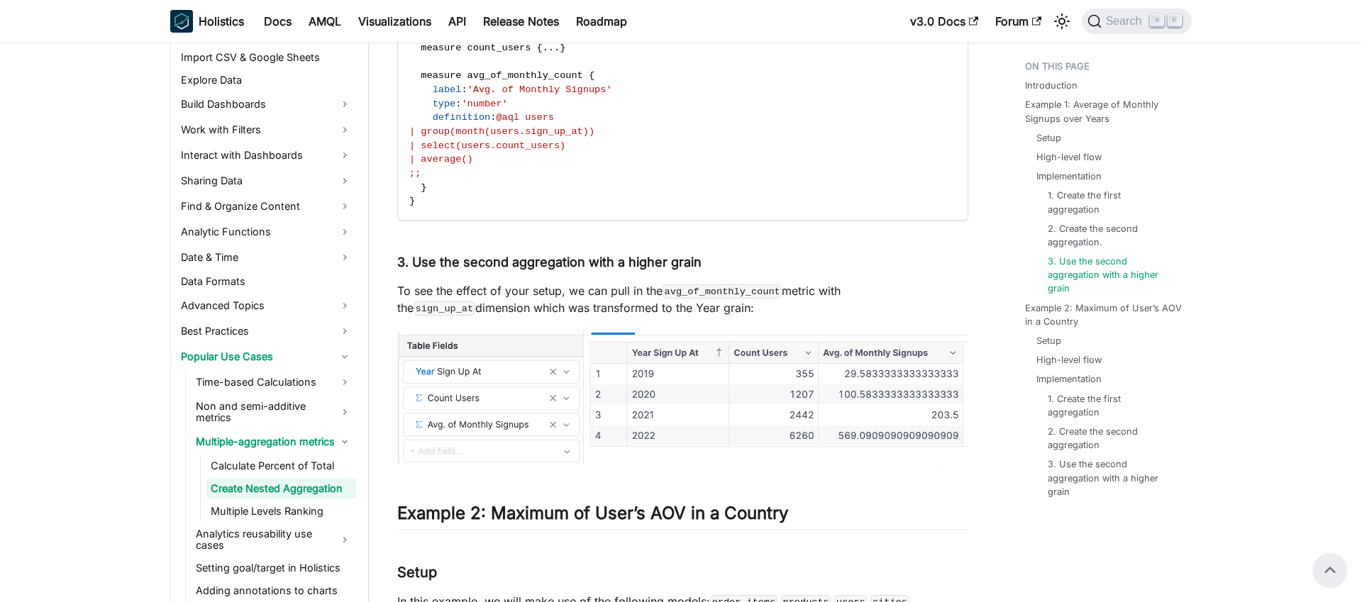
scroll to position [2110, 0]
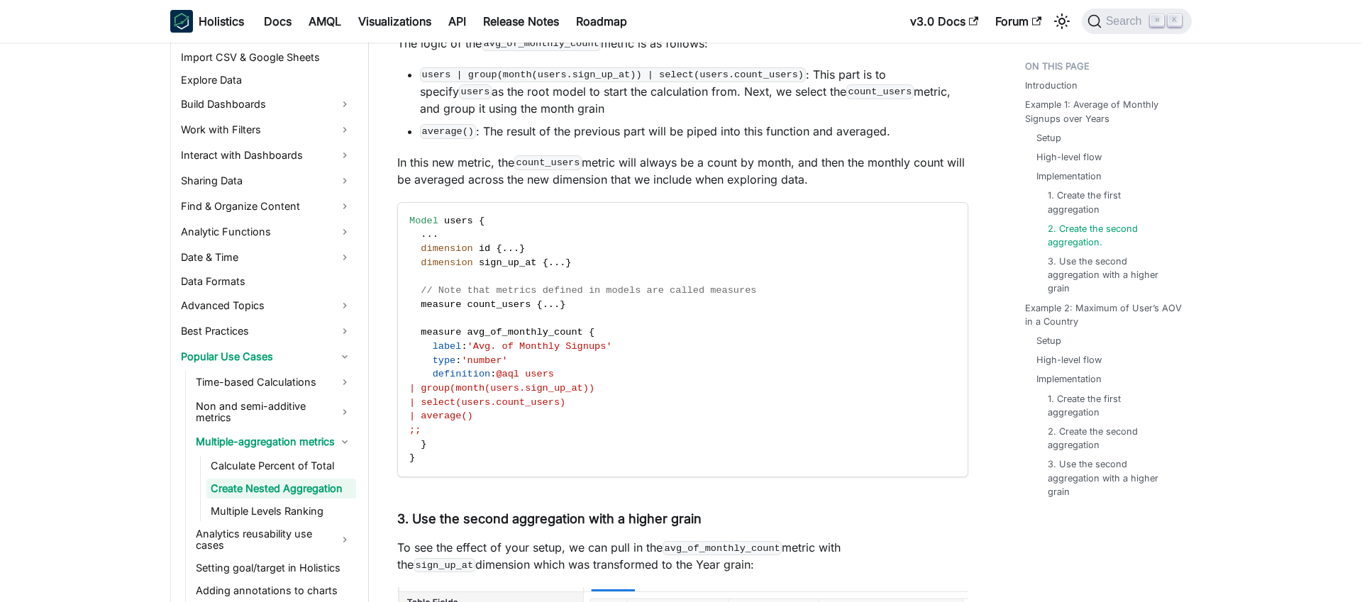
scroll to position [1856, 0]
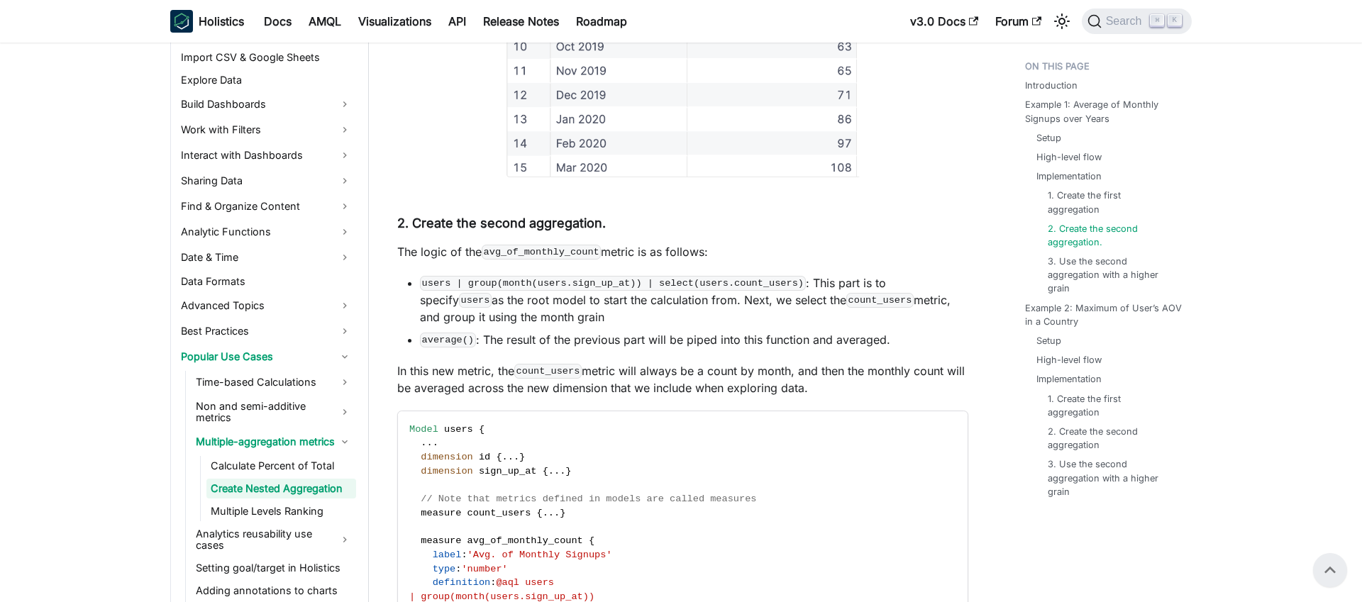
scroll to position [1644, 0]
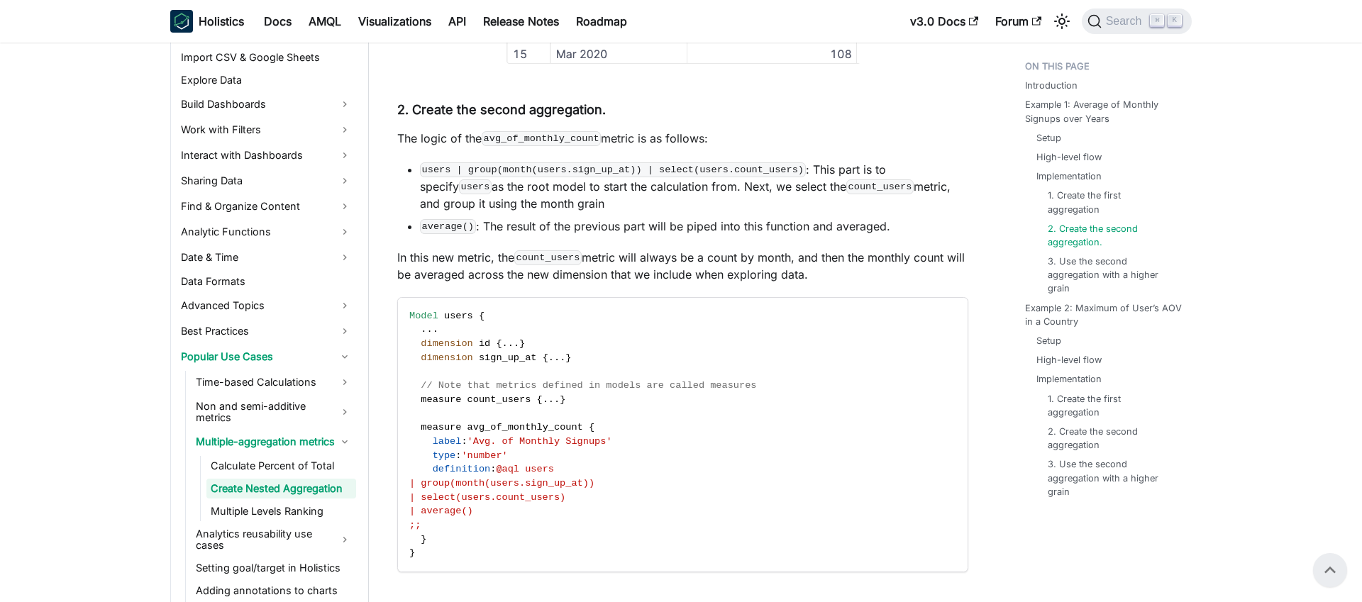
scroll to position [1758, 0]
click at [1111, 21] on span "Search" at bounding box center [1125, 21] width 49 height 13
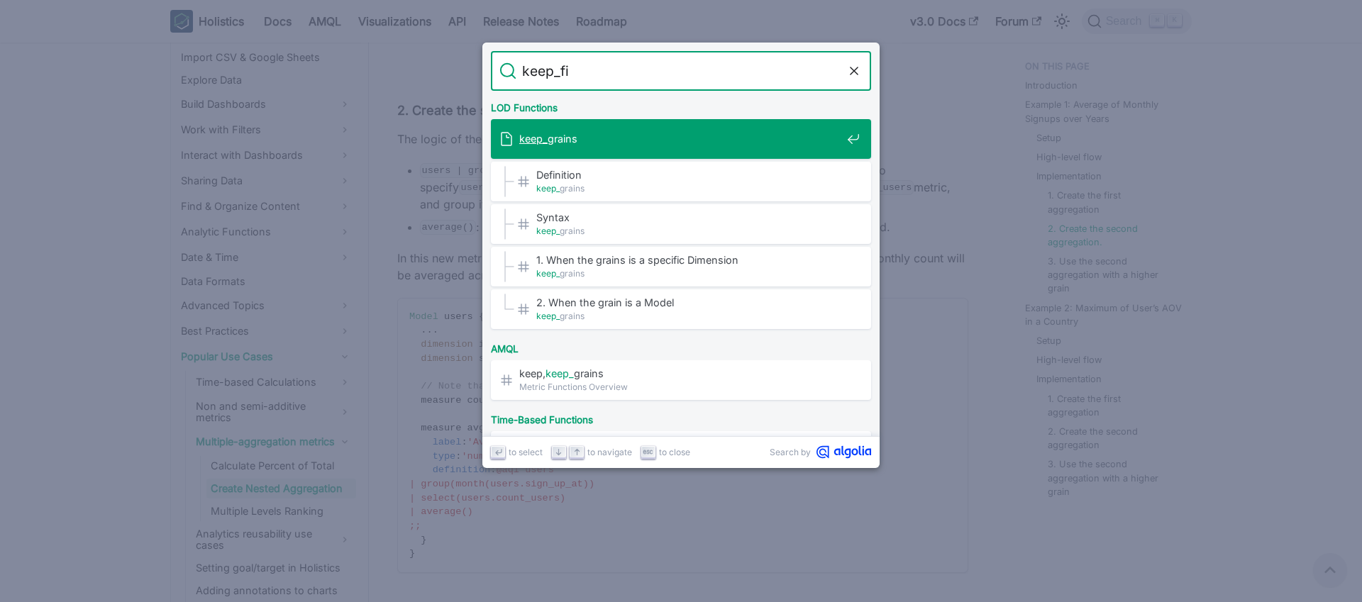
type input "keep_fil"
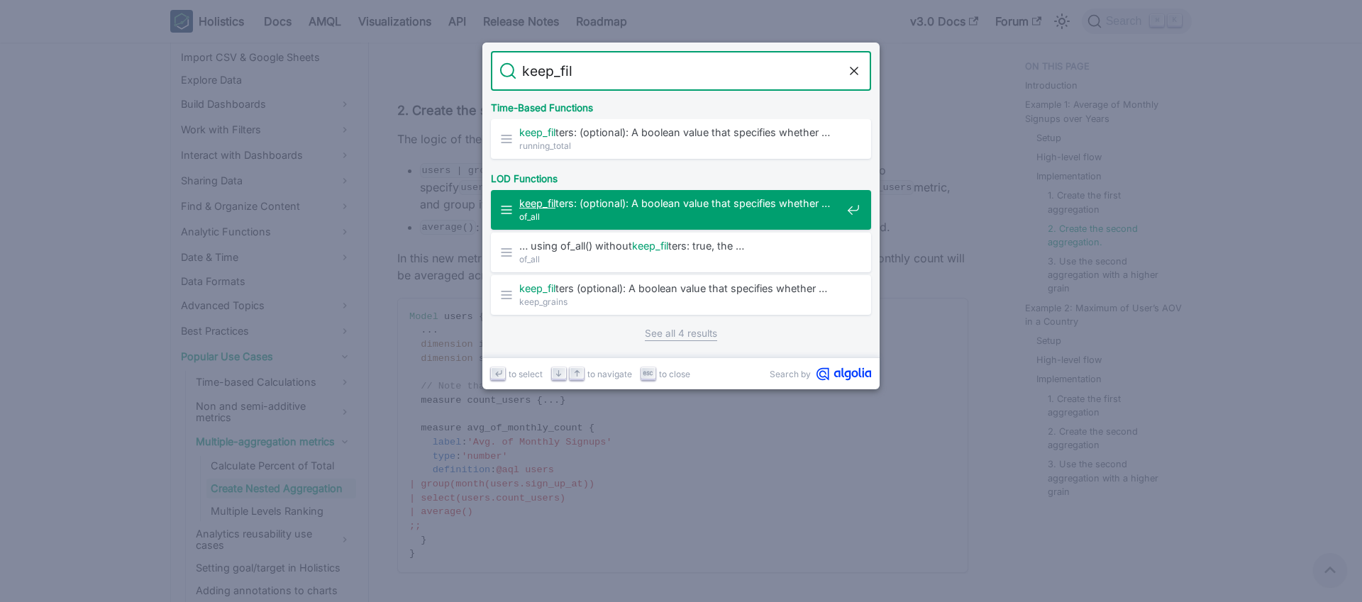
click at [544, 200] on mark "keep_fil" at bounding box center [537, 203] width 36 height 12
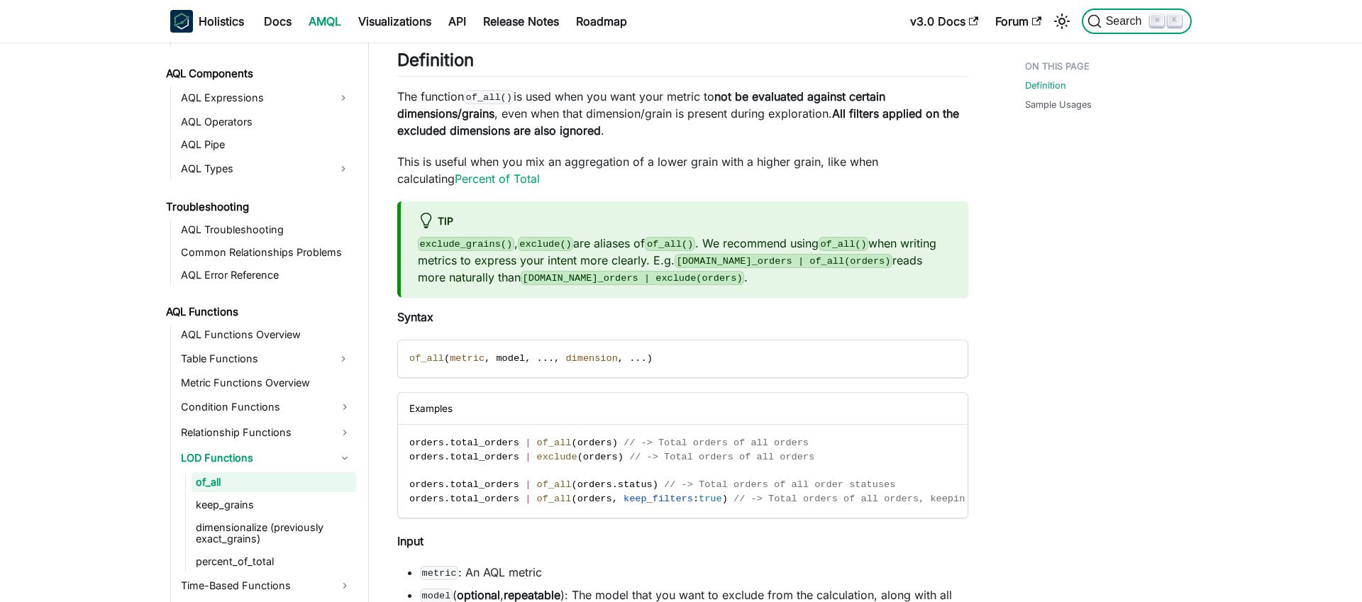
scroll to position [769, 0]
click at [1116, 21] on span "Search" at bounding box center [1125, 21] width 49 height 13
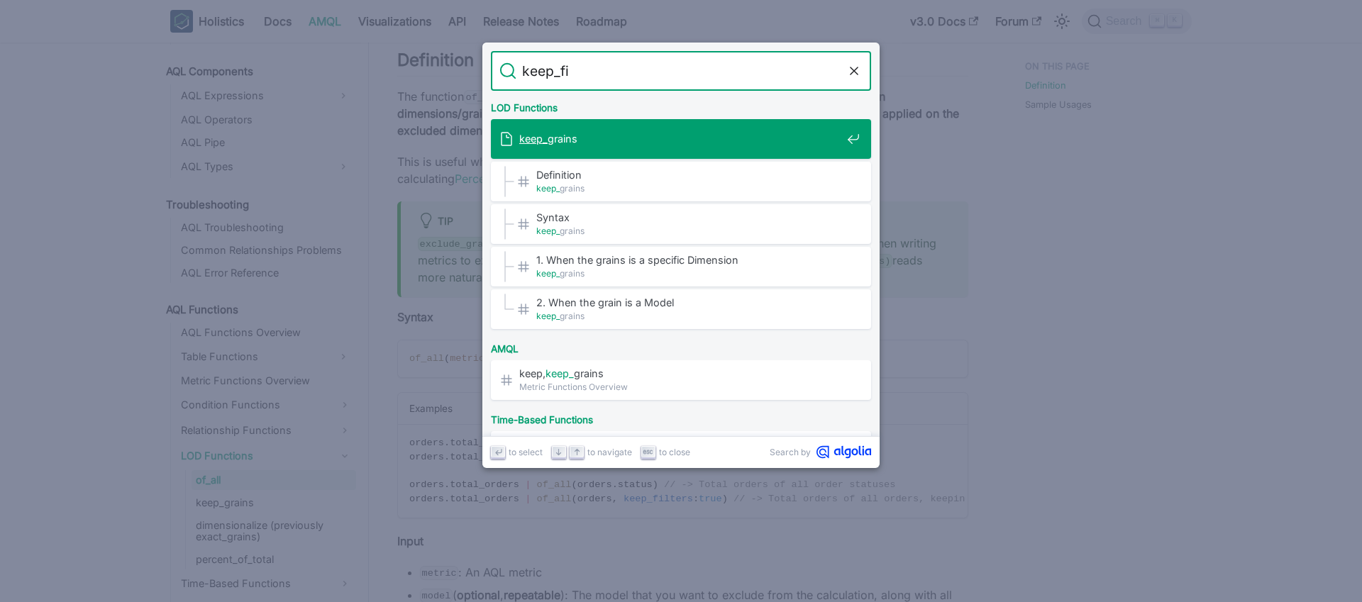
type input "keep_fil"
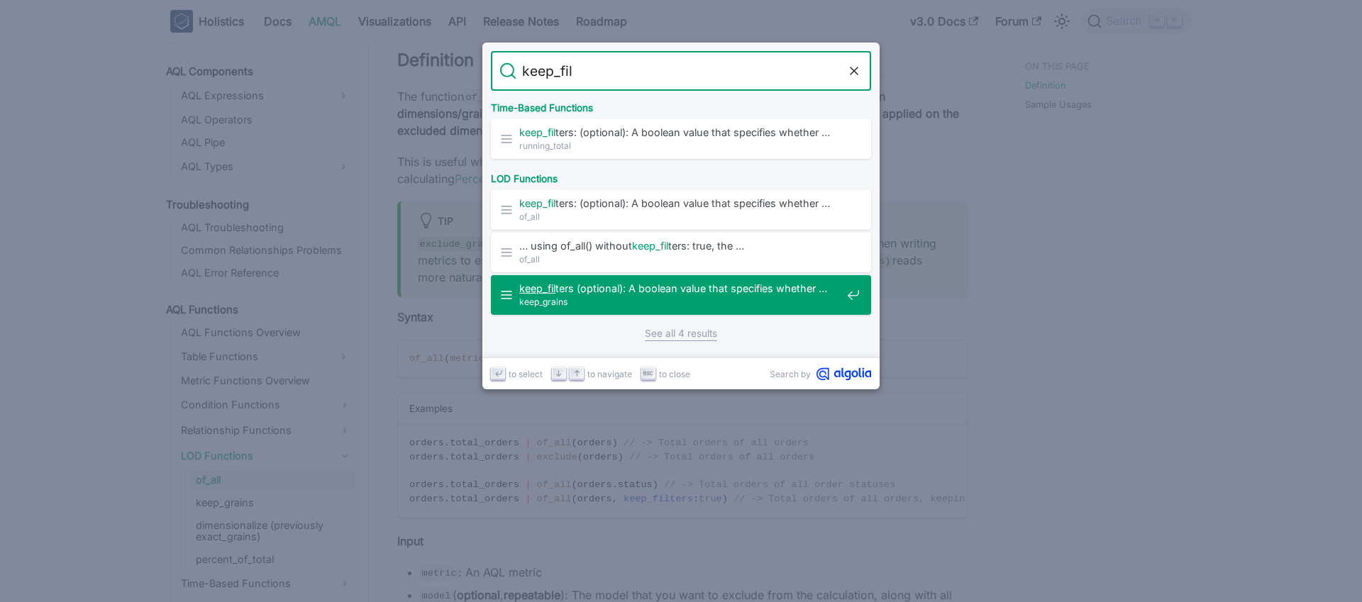
click at [580, 286] on span "keep_fil ters (optional): A boolean value that specifies whether …" at bounding box center [680, 288] width 322 height 13
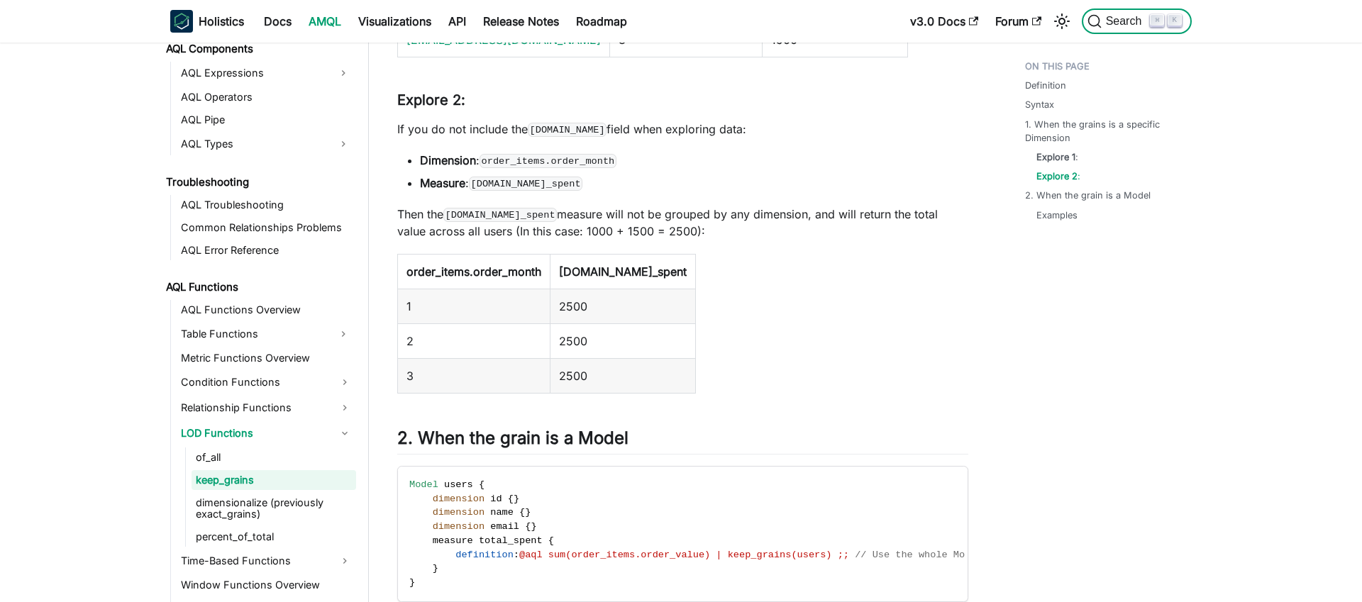
scroll to position [1547, 0]
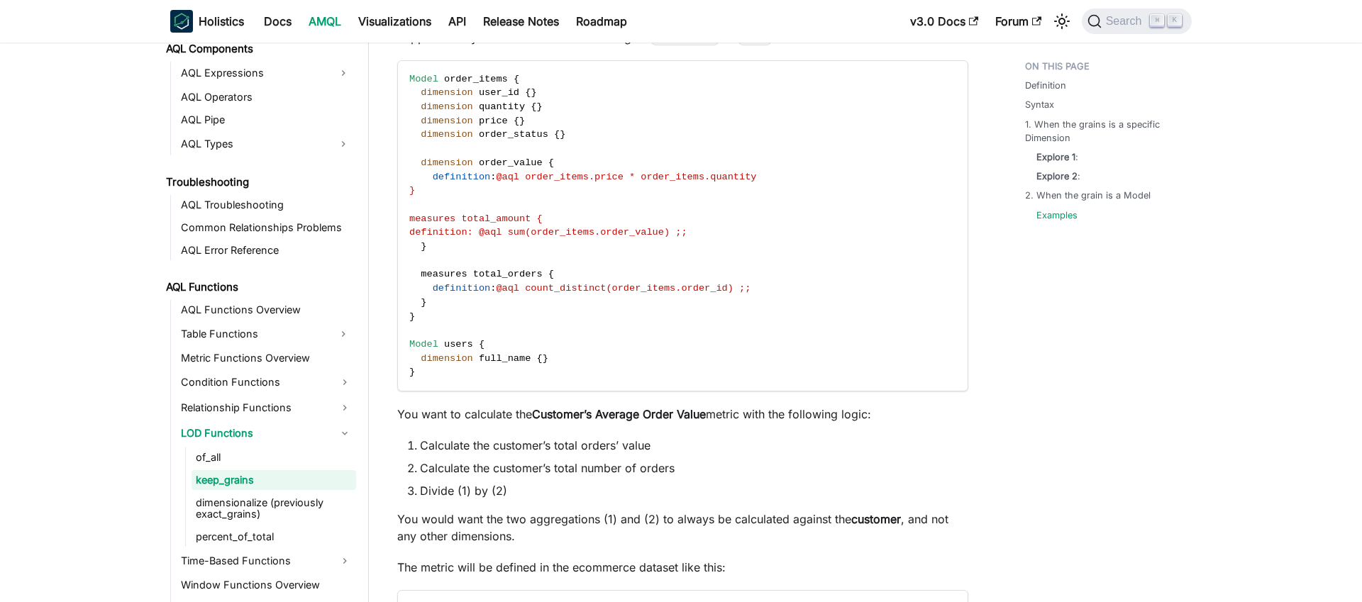
scroll to position [2398, 0]
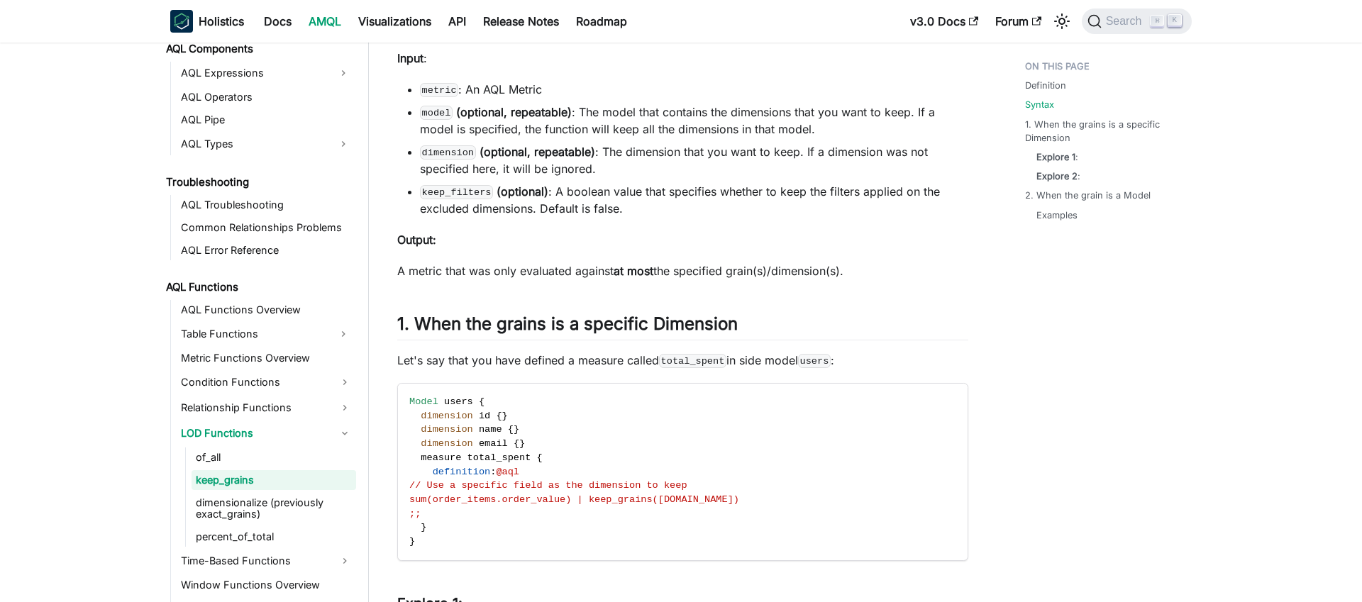
scroll to position [598, 0]
click at [436, 191] on code "keep_filters" at bounding box center [456, 191] width 73 height 14
click at [437, 191] on code "keep_filters" at bounding box center [456, 191] width 73 height 14
click at [204, 455] on link "of_all" at bounding box center [273, 457] width 165 height 20
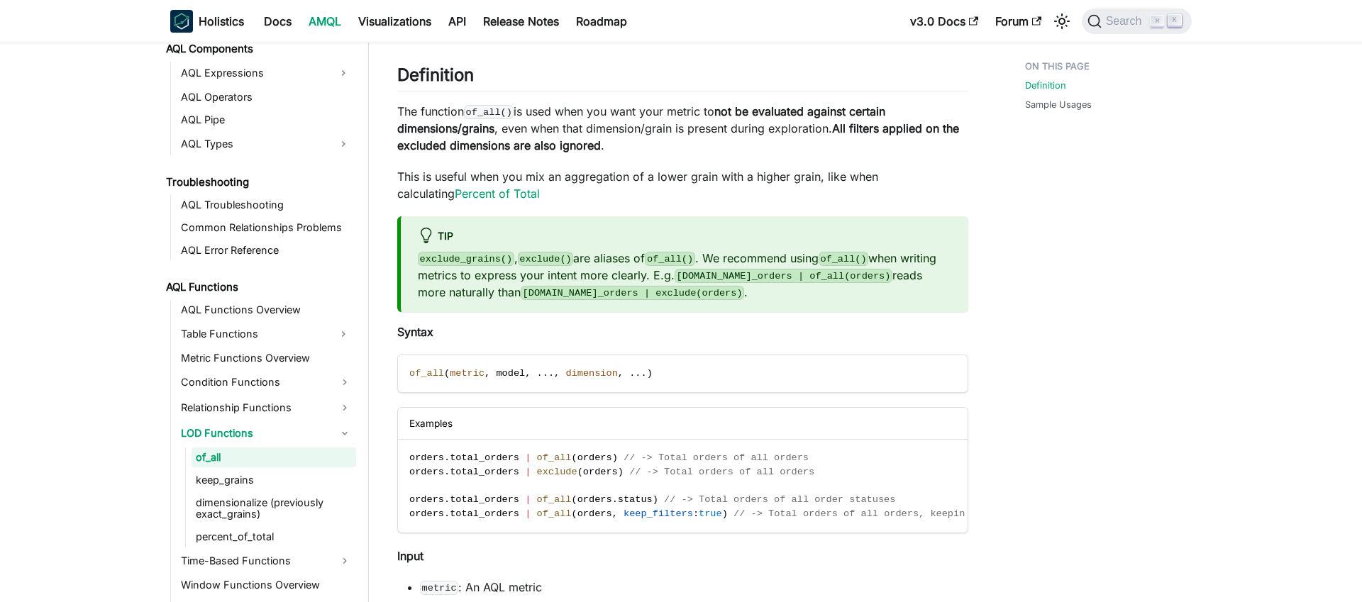
scroll to position [83, 0]
click at [226, 477] on link "keep_grains" at bounding box center [273, 480] width 165 height 20
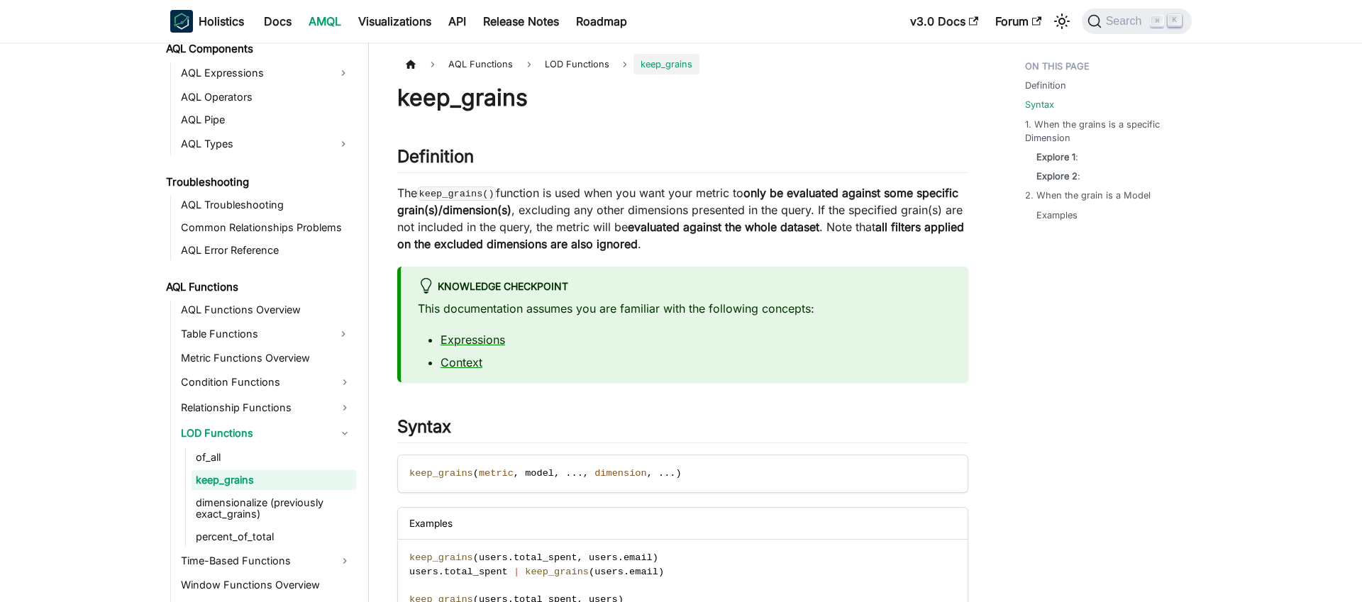
scroll to position [489, 0]
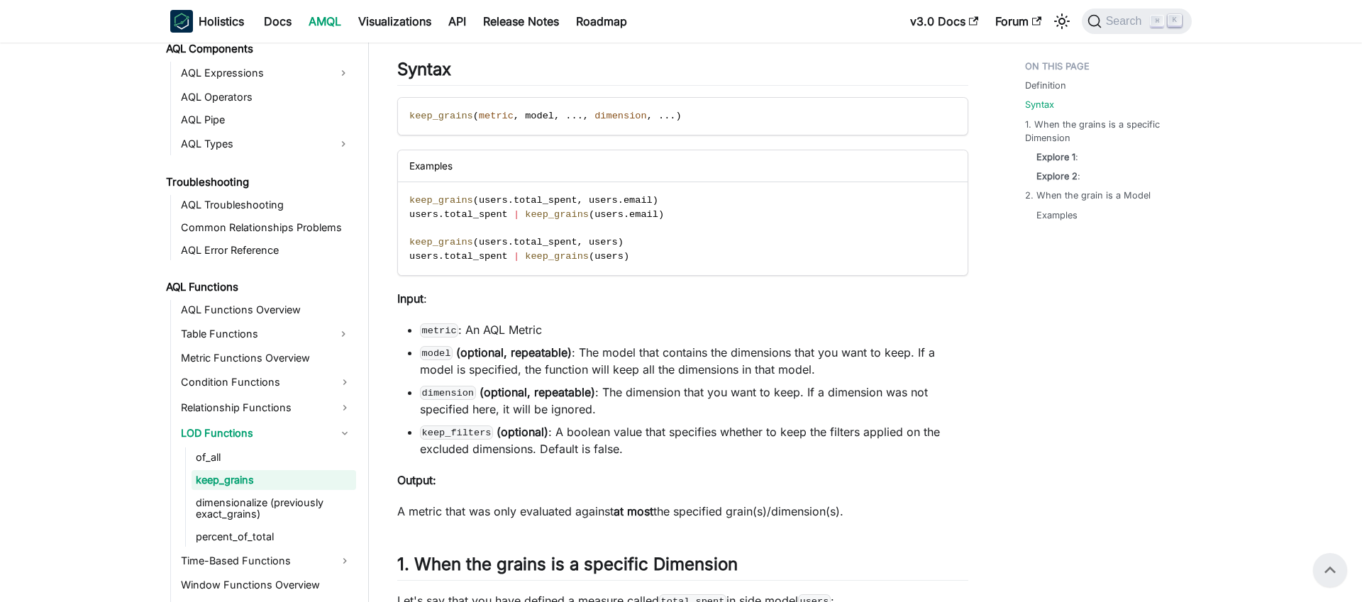
scroll to position [356, 0]
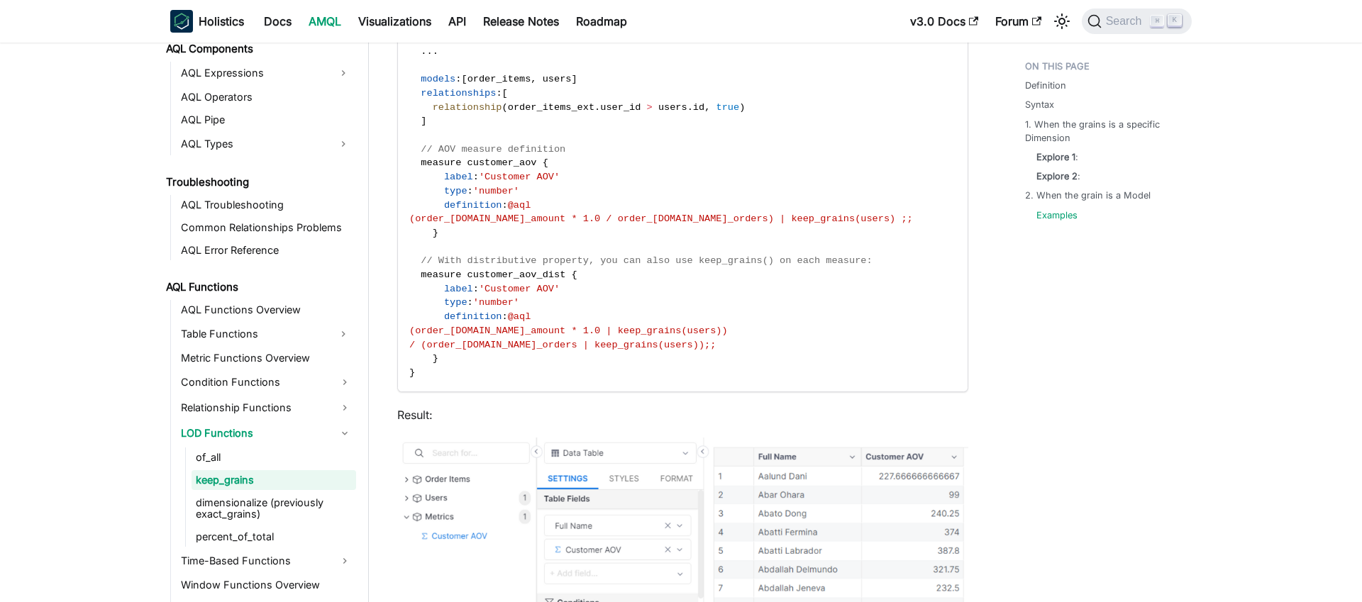
scroll to position [2971, 0]
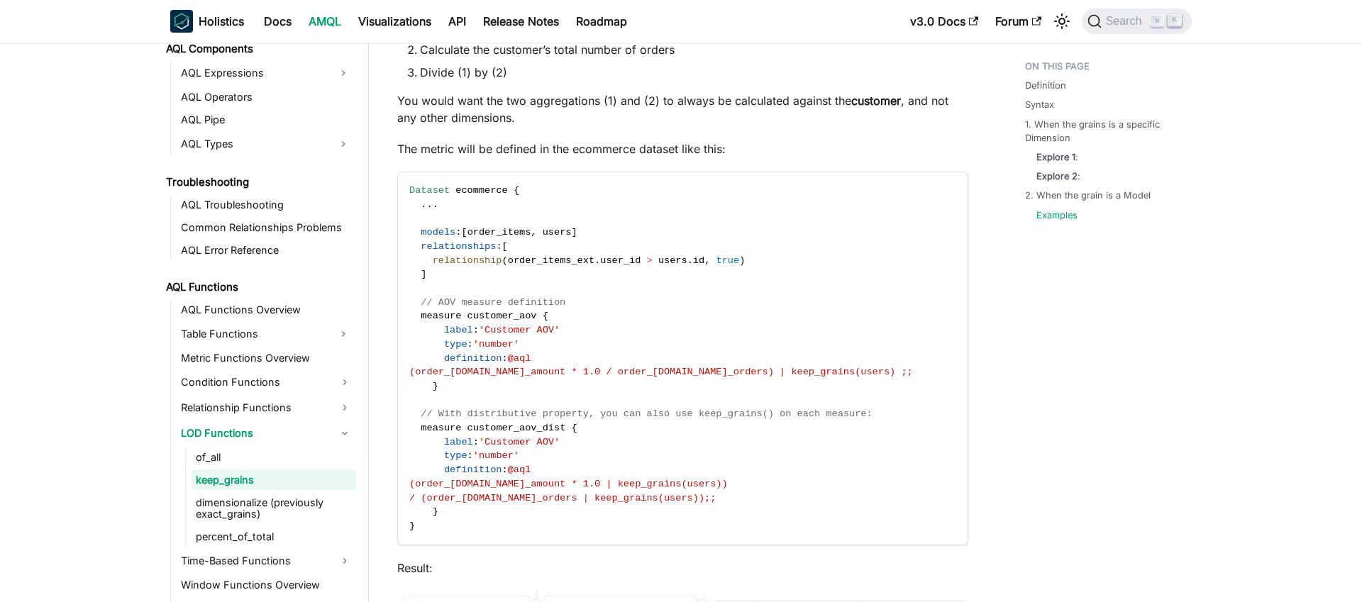
scroll to position [2819, 0]
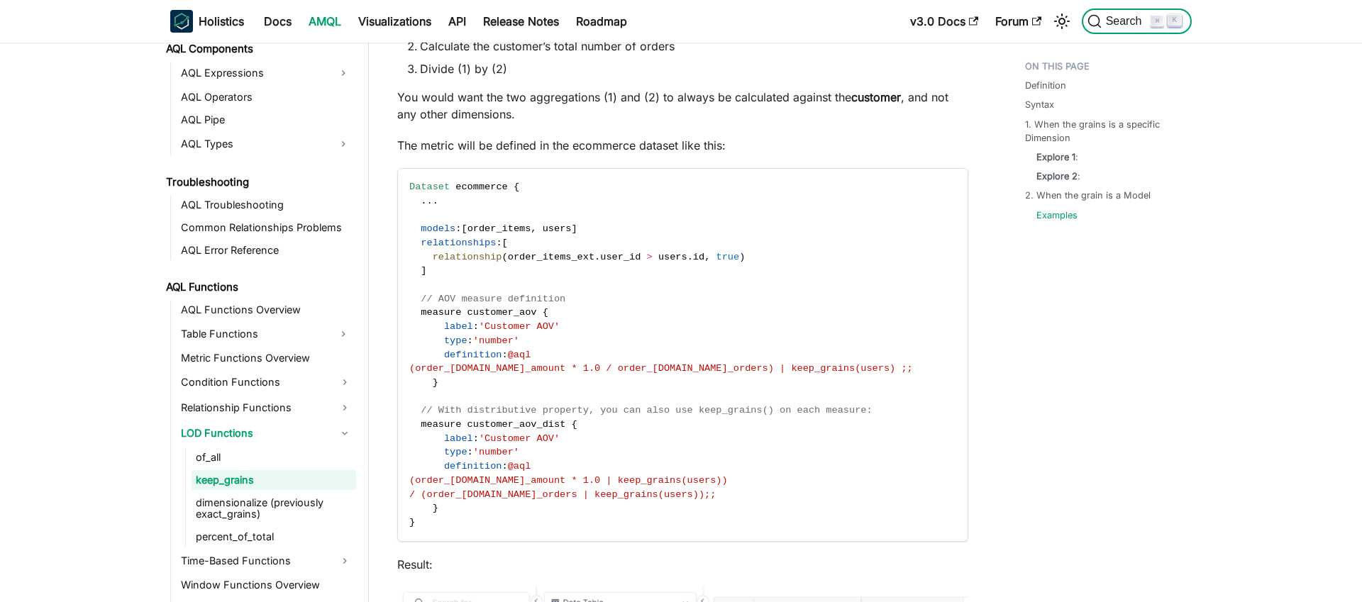
click at [1121, 28] on button "Search ⌘ K" at bounding box center [1136, 22] width 110 height 26
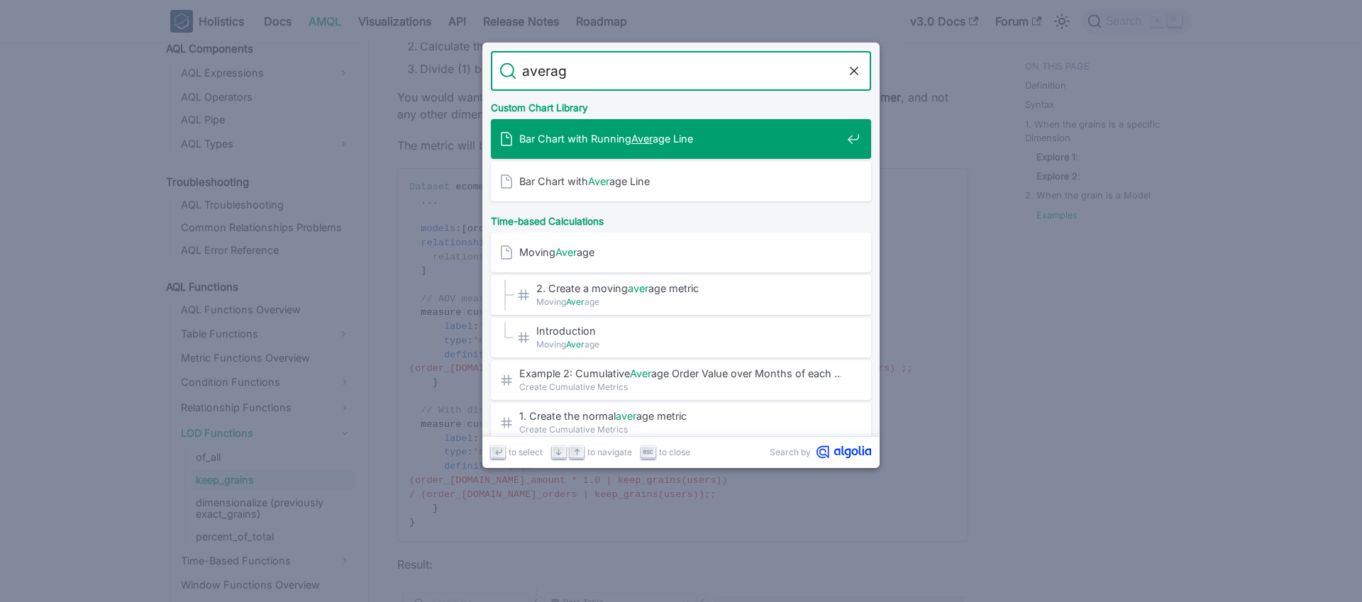
type input "average"
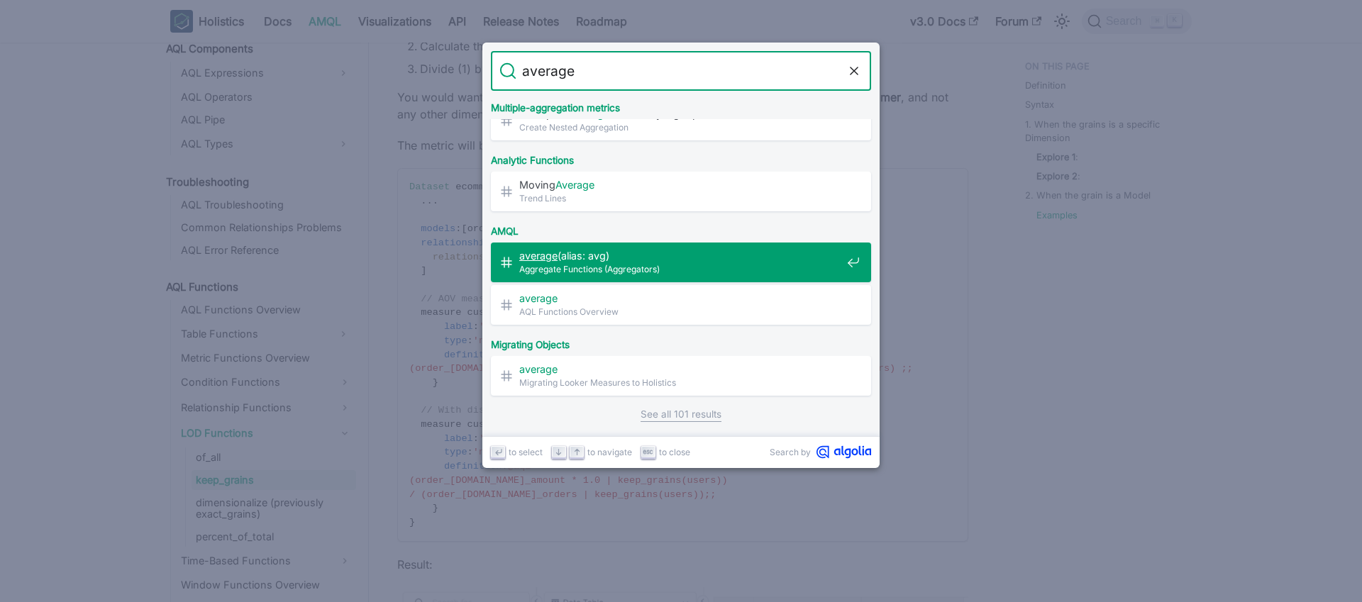
scroll to position [489, 0]
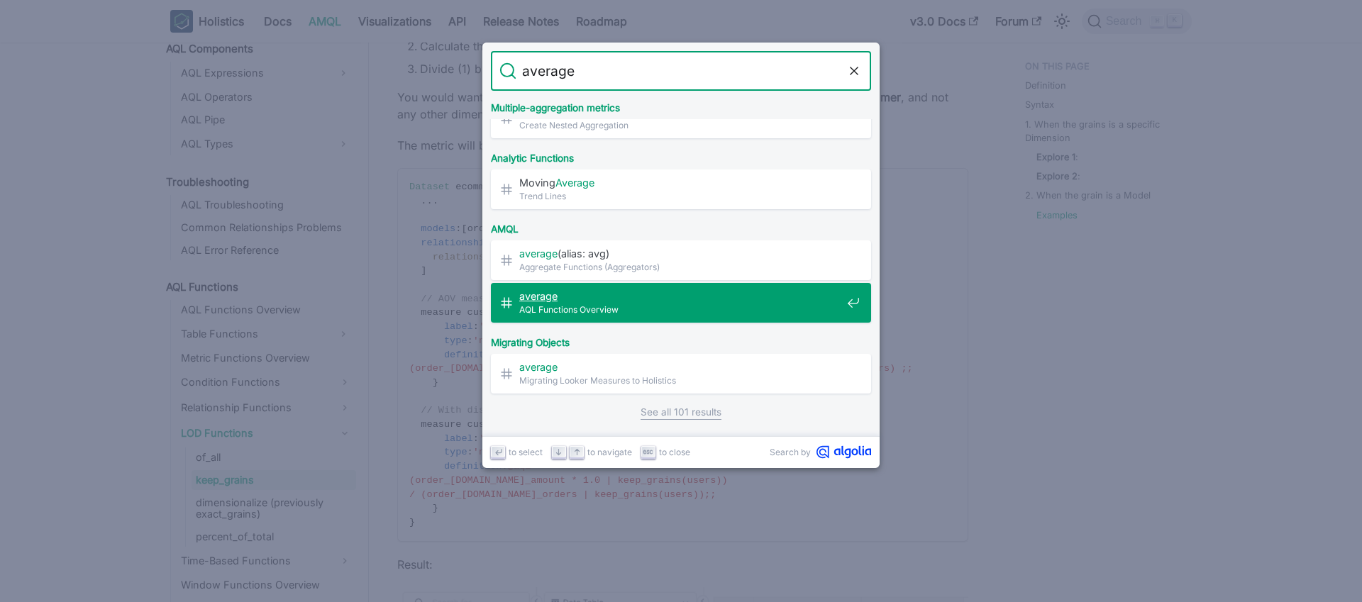
click at [551, 298] on mark "average" at bounding box center [538, 296] width 38 height 12
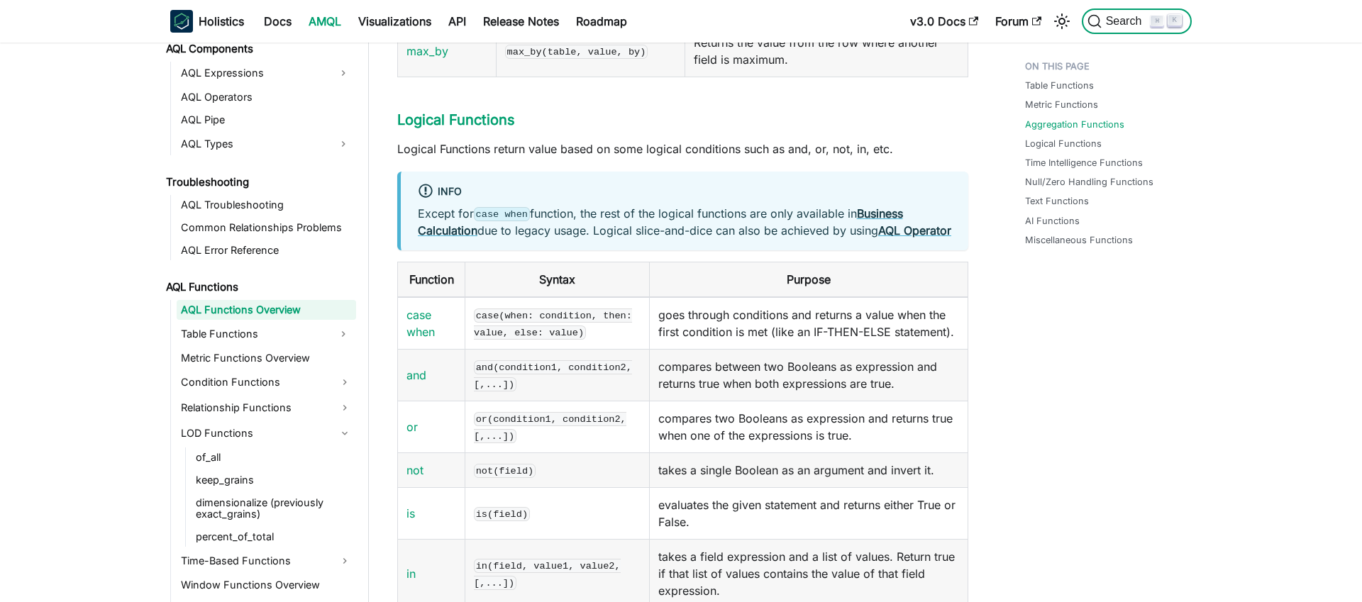
scroll to position [1648, 0]
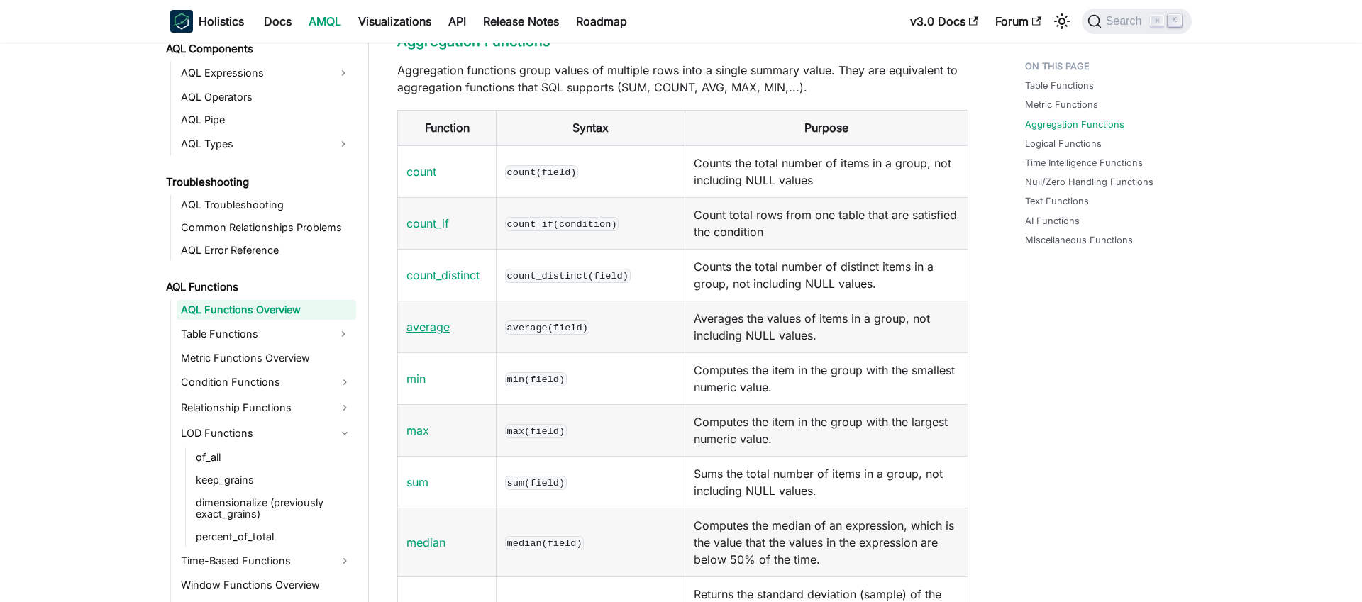
click at [430, 334] on link "average" at bounding box center [427, 327] width 43 height 14
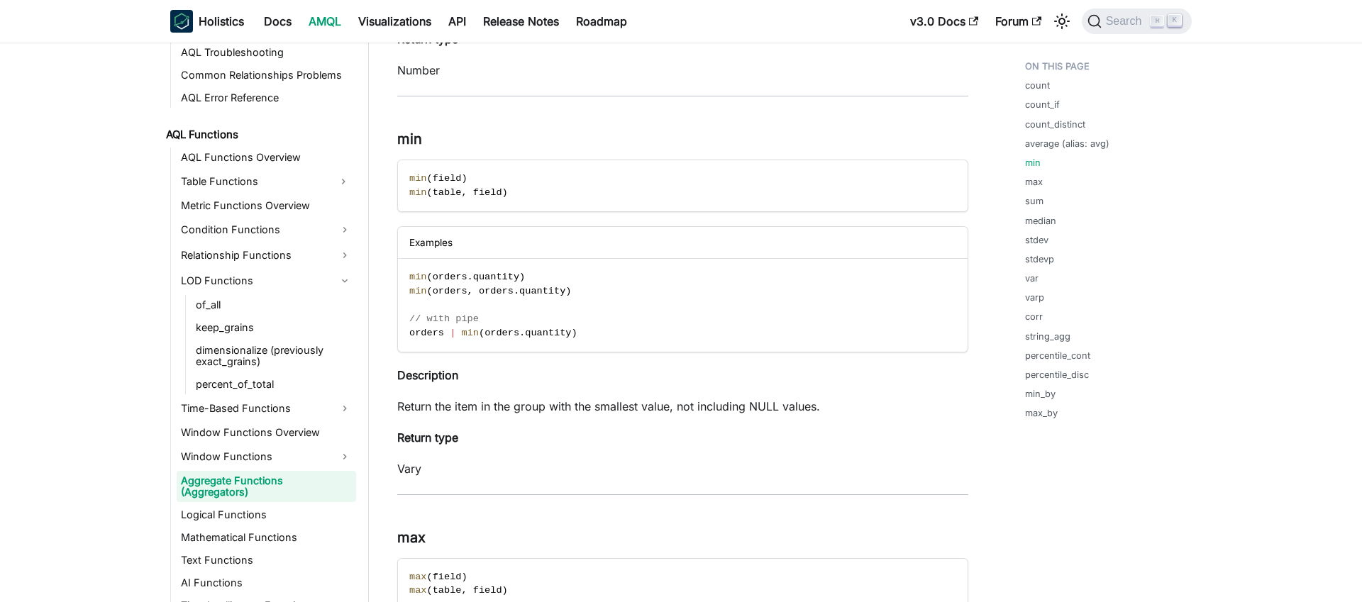
scroll to position [945, 0]
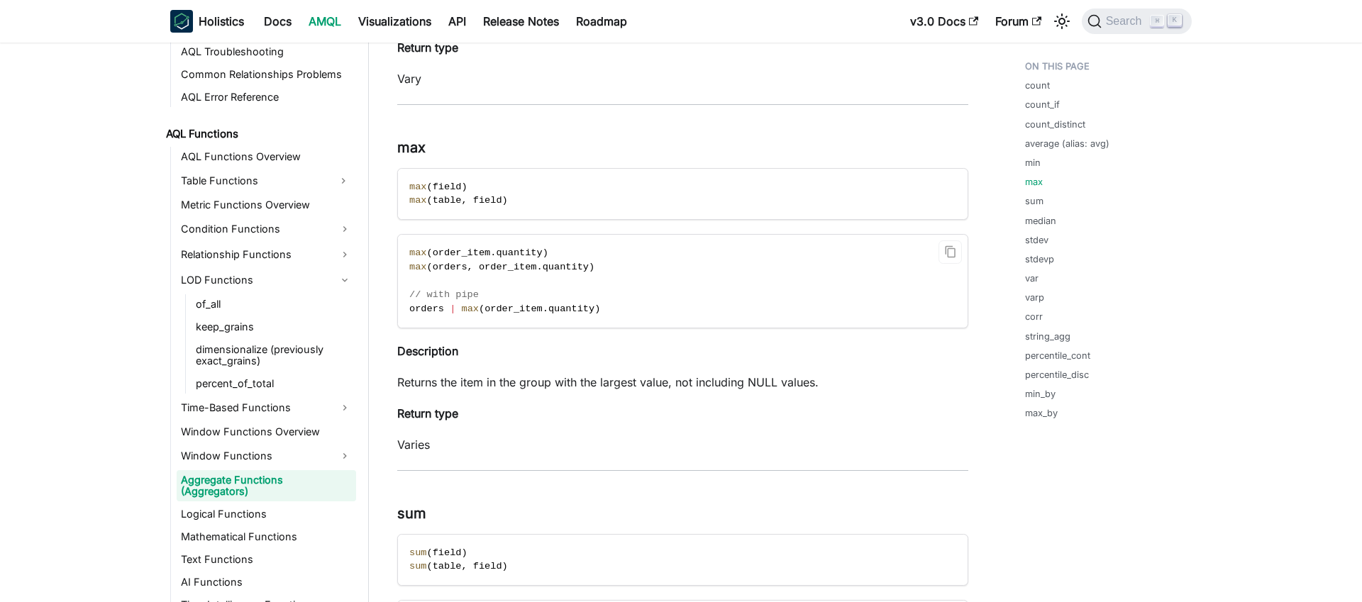
scroll to position [2039, 0]
click at [1115, 21] on span "Search" at bounding box center [1125, 21] width 49 height 13
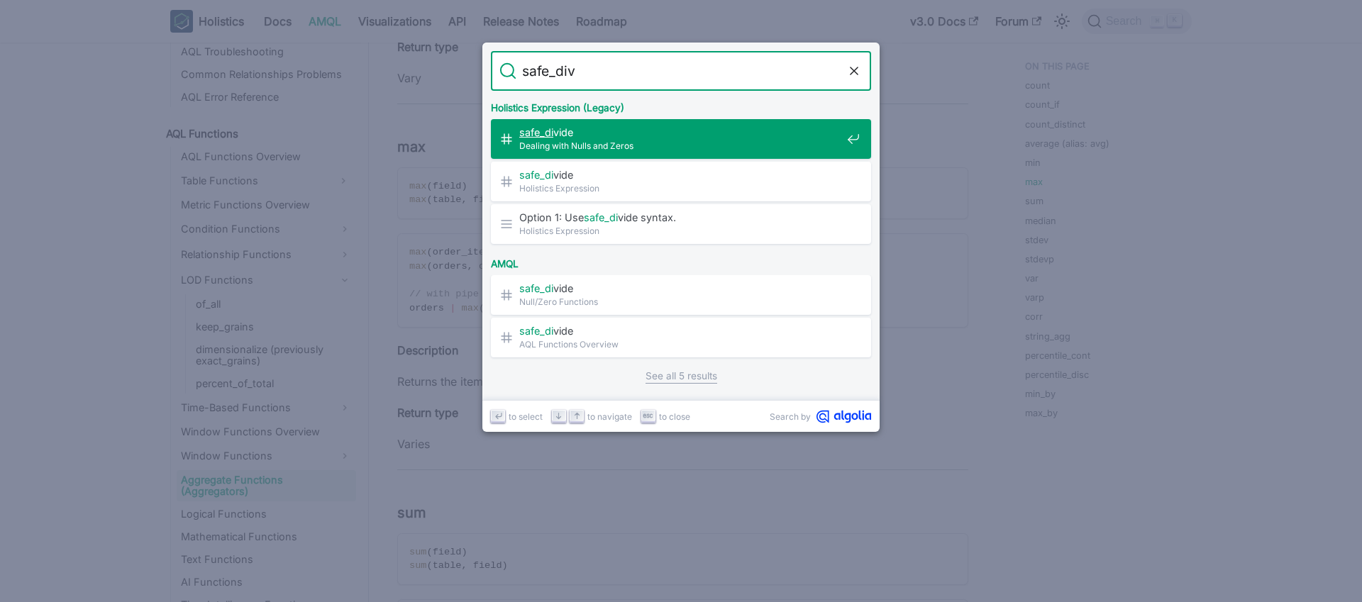
type input "safe_divi"
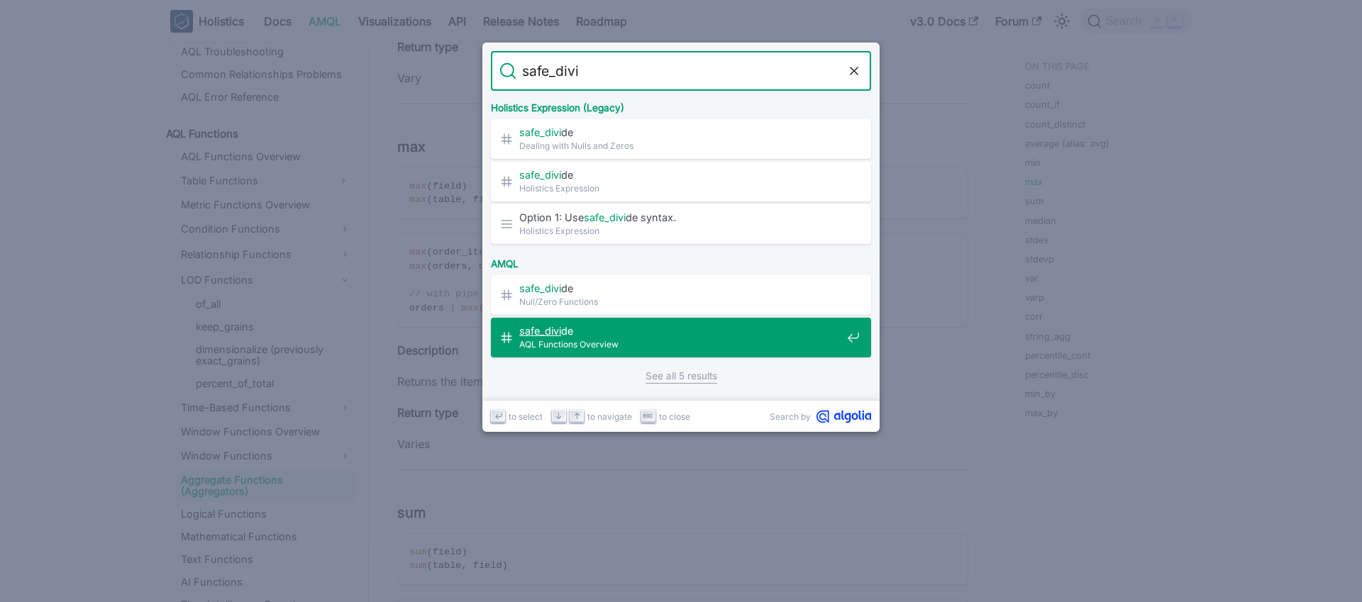
click at [614, 335] on span "safe_divi de" at bounding box center [680, 330] width 322 height 13
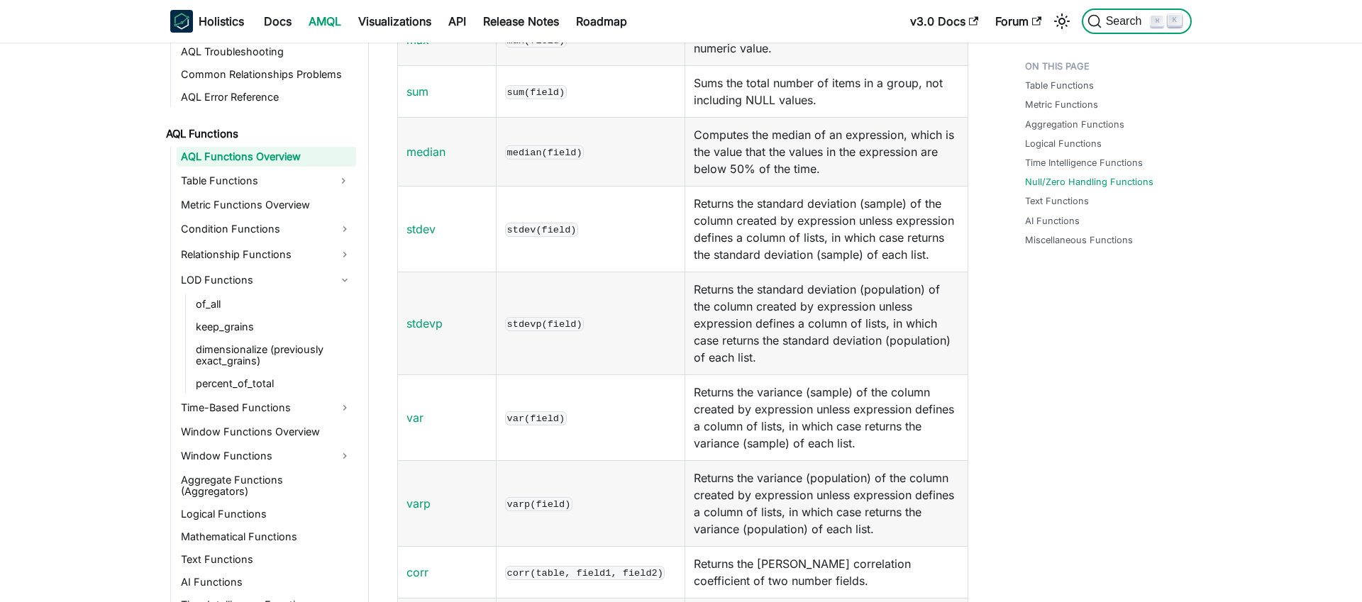
scroll to position [4095, 0]
